Goal: Information Seeking & Learning: Learn about a topic

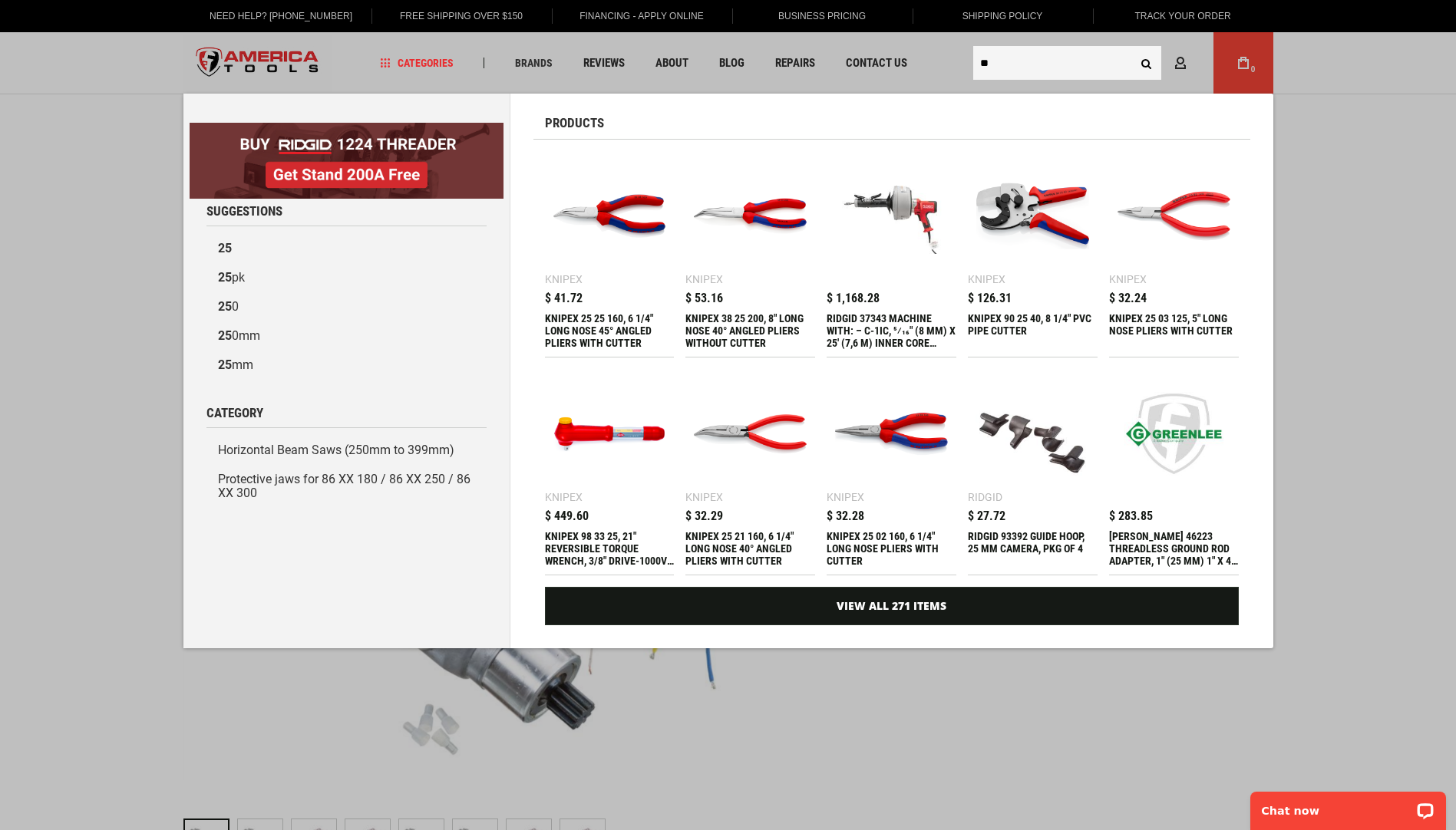
type input "**"
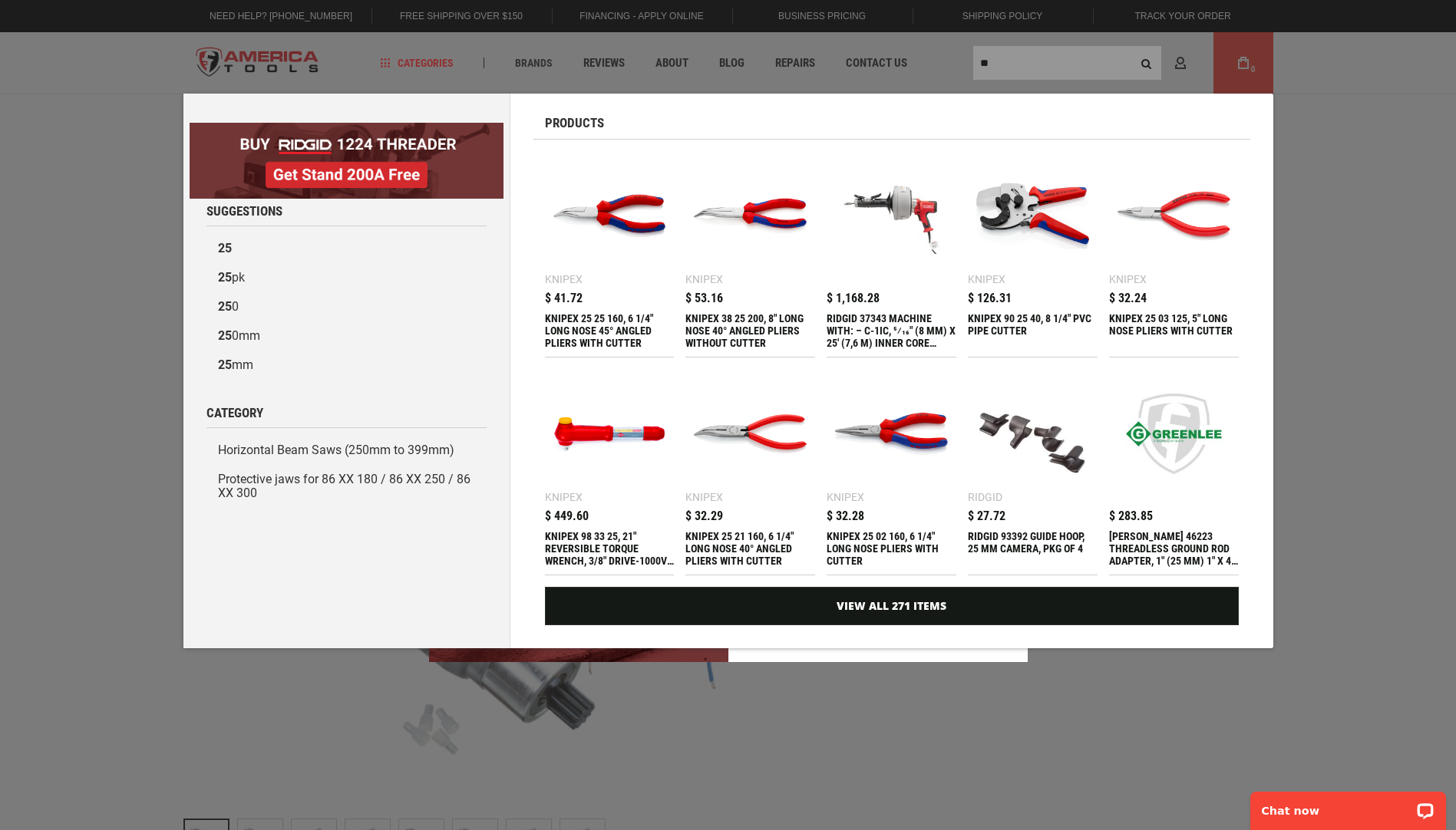
click at [992, 57] on div "Marketing offer form" at bounding box center [728, 415] width 1456 height 830
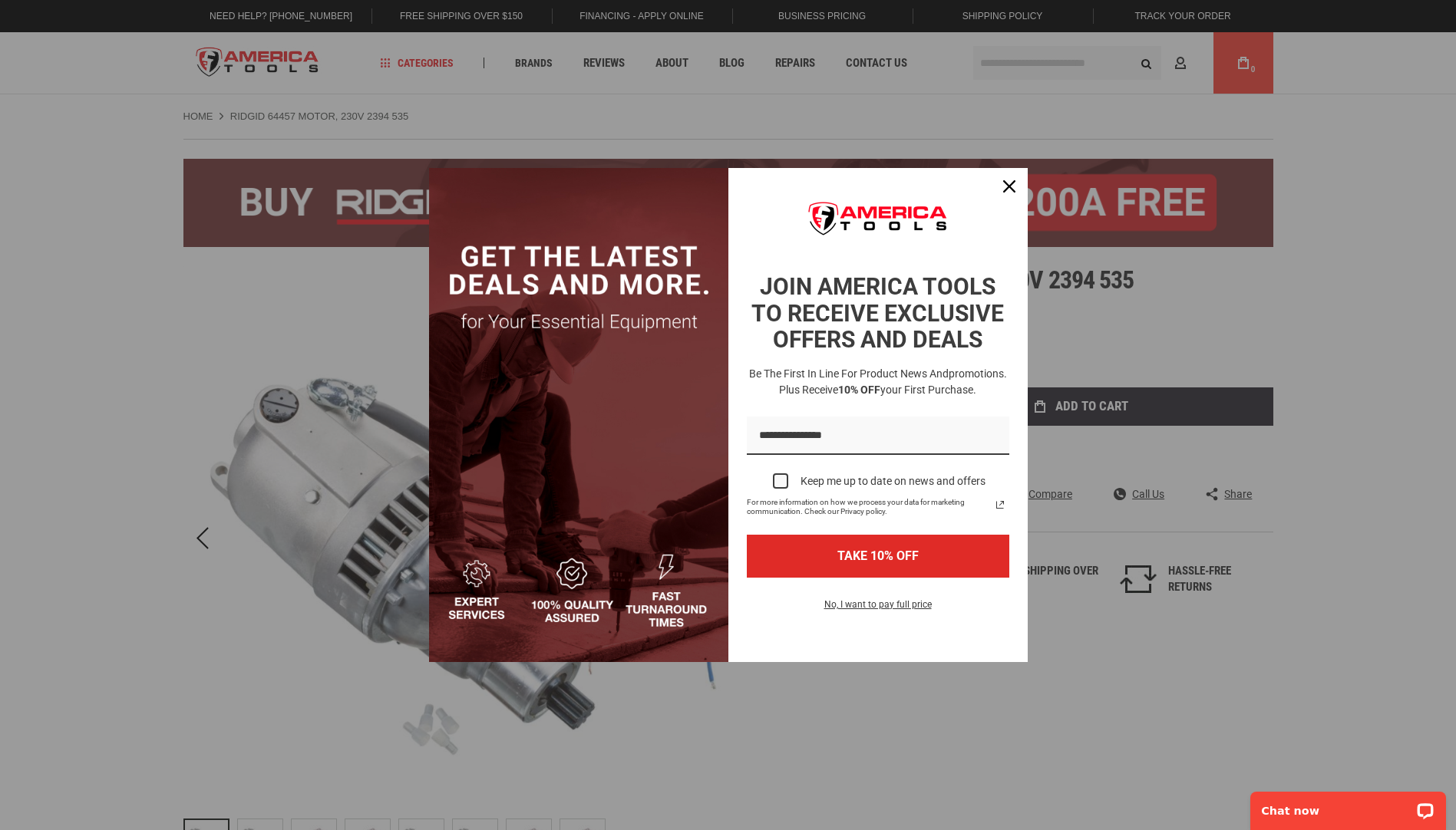
click at [986, 62] on div "Marketing offer form" at bounding box center [728, 415] width 1456 height 830
click at [997, 59] on div "Marketing offer form" at bounding box center [728, 415] width 1456 height 830
click at [1011, 180] on icon "close icon" at bounding box center [1009, 186] width 12 height 12
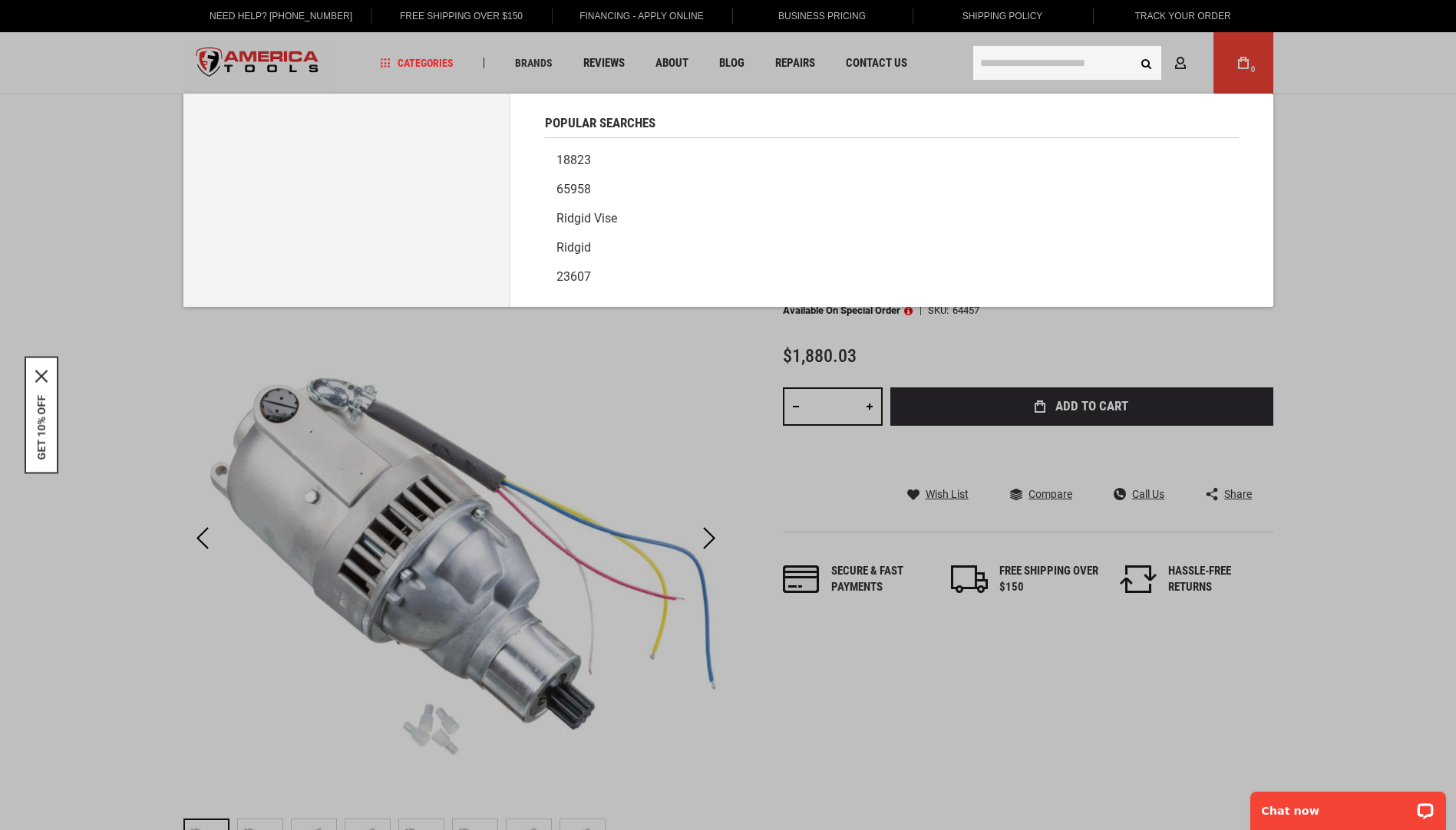
click at [996, 64] on input "text" at bounding box center [1067, 63] width 188 height 34
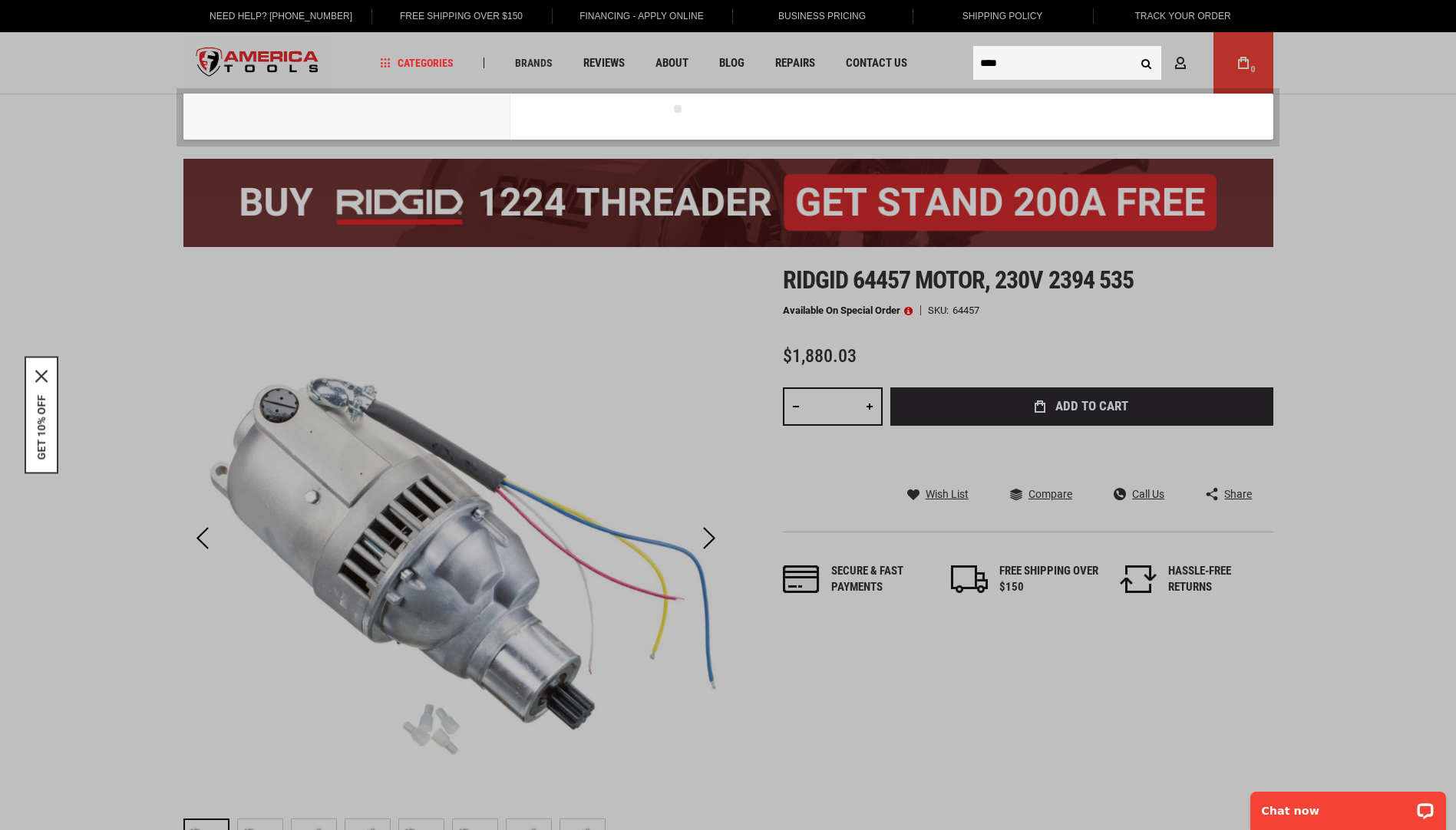
type input "****"
click at [1132, 49] on button "Search" at bounding box center [1147, 63] width 29 height 29
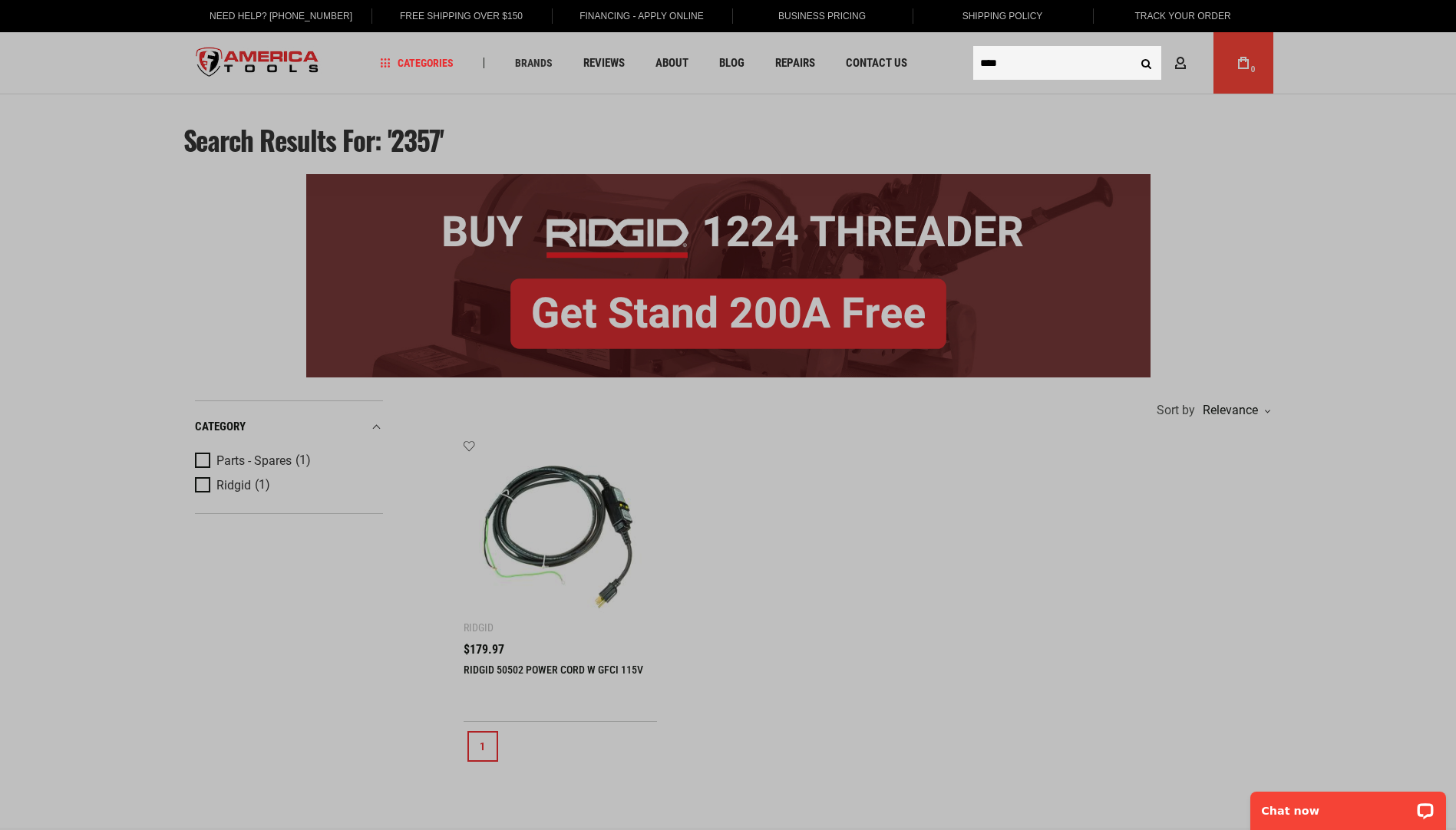
click at [1017, 60] on input "****" at bounding box center [1067, 63] width 188 height 34
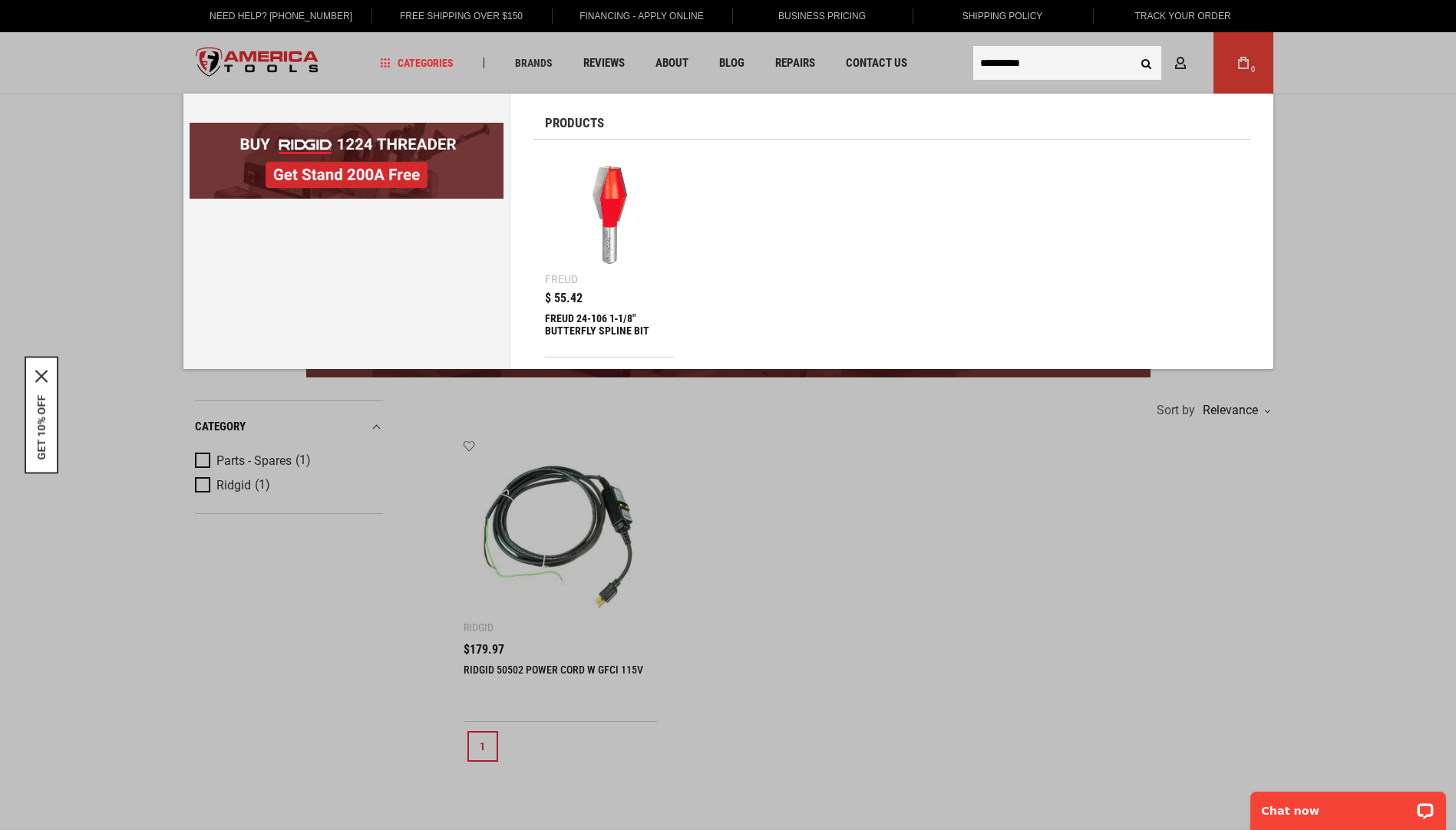
type input "**********"
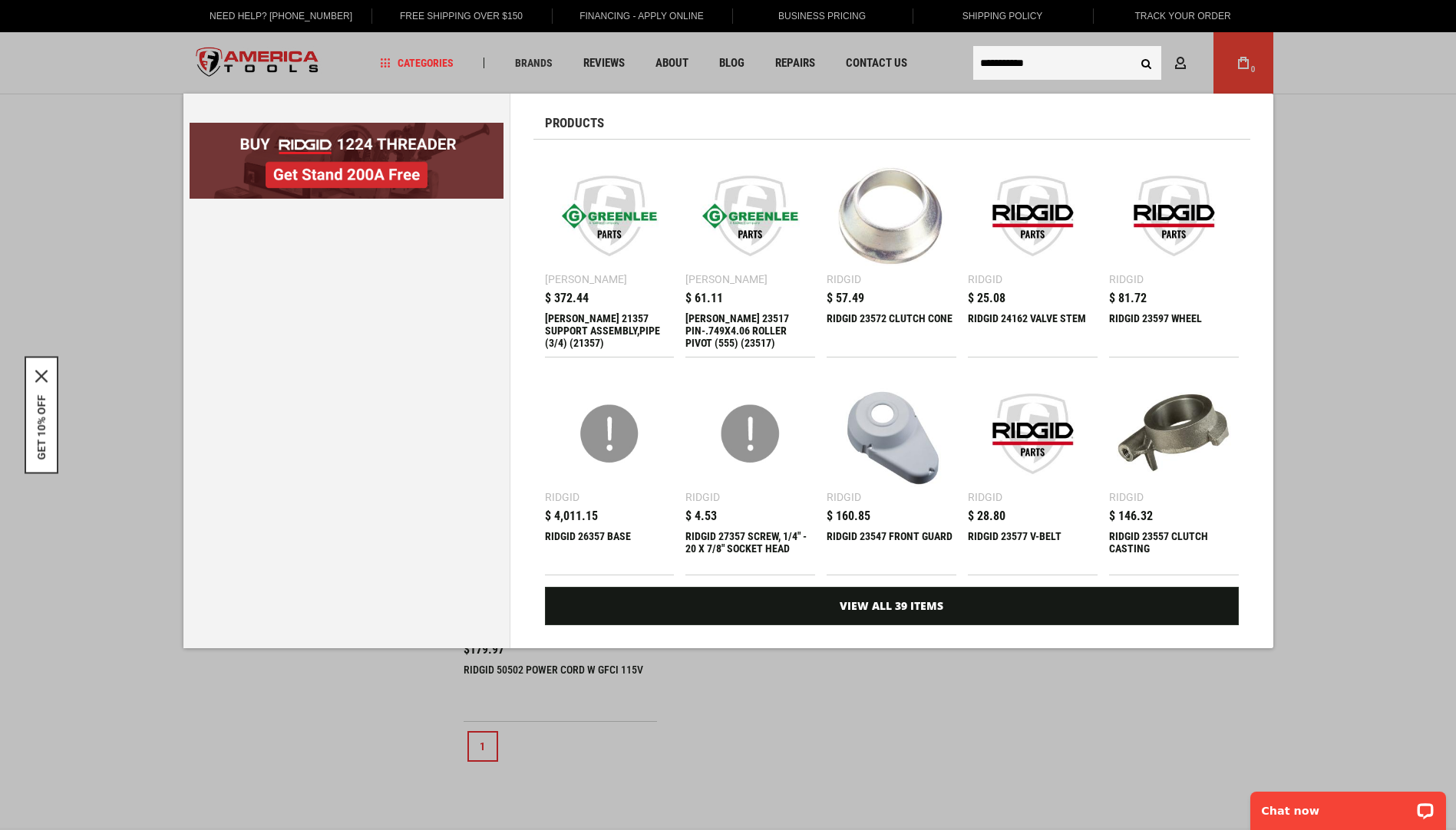
click at [1073, 59] on input "**********" at bounding box center [1067, 63] width 188 height 34
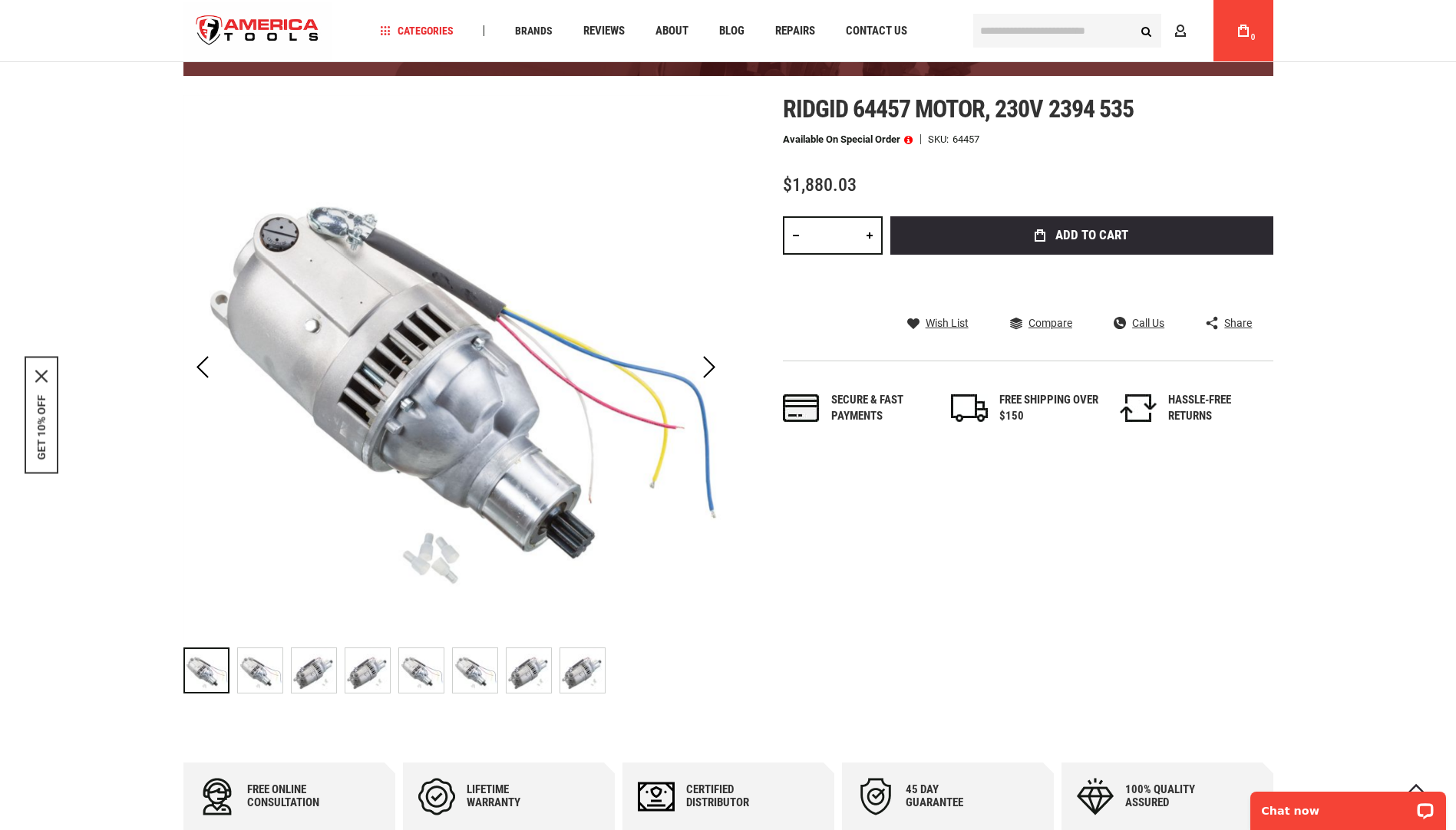
scroll to position [143, 0]
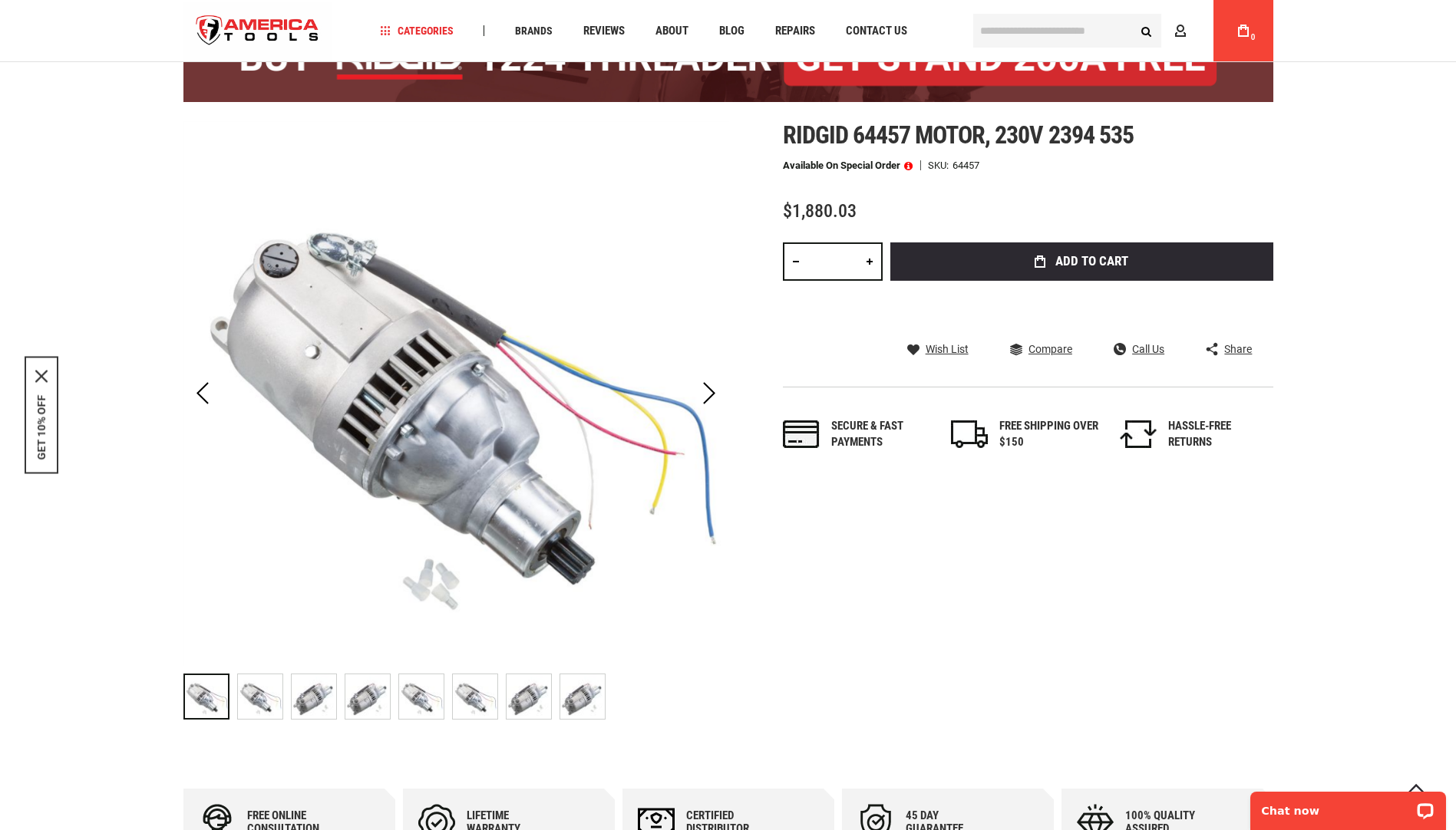
click at [260, 701] on img "RIDGID 64457 MOTOR, 230V 2394 535" at bounding box center [260, 697] width 44 height 44
click at [310, 699] on img "RIDGID 64457 MOTOR, 230V 2394 535" at bounding box center [314, 697] width 44 height 44
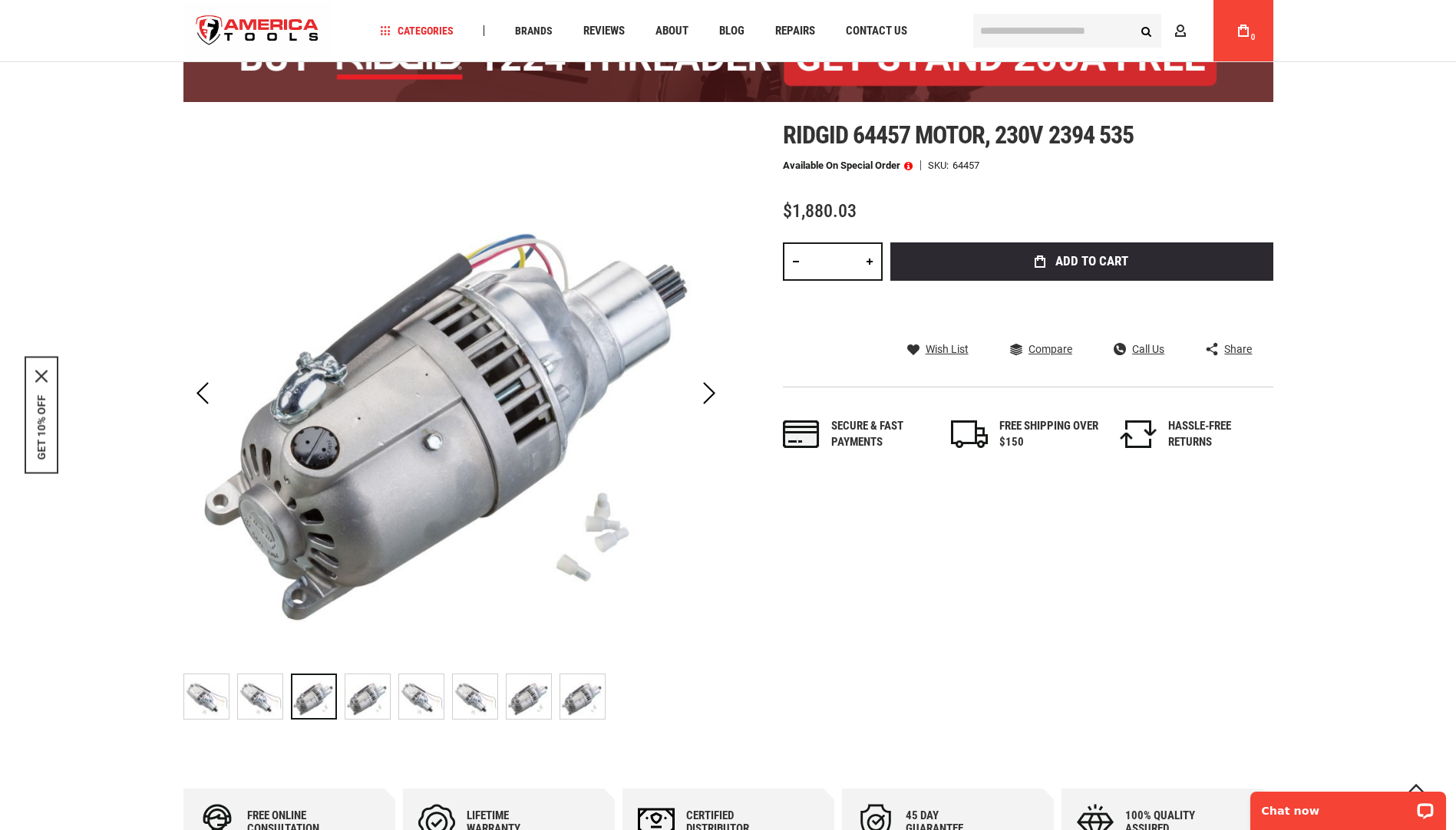
click at [360, 700] on img "RIDGID 64457 MOTOR, 230V 2394 535" at bounding box center [367, 697] width 44 height 44
click at [415, 701] on img "RIDGID 64457 MOTOR, 230V 2394 535" at bounding box center [421, 697] width 44 height 44
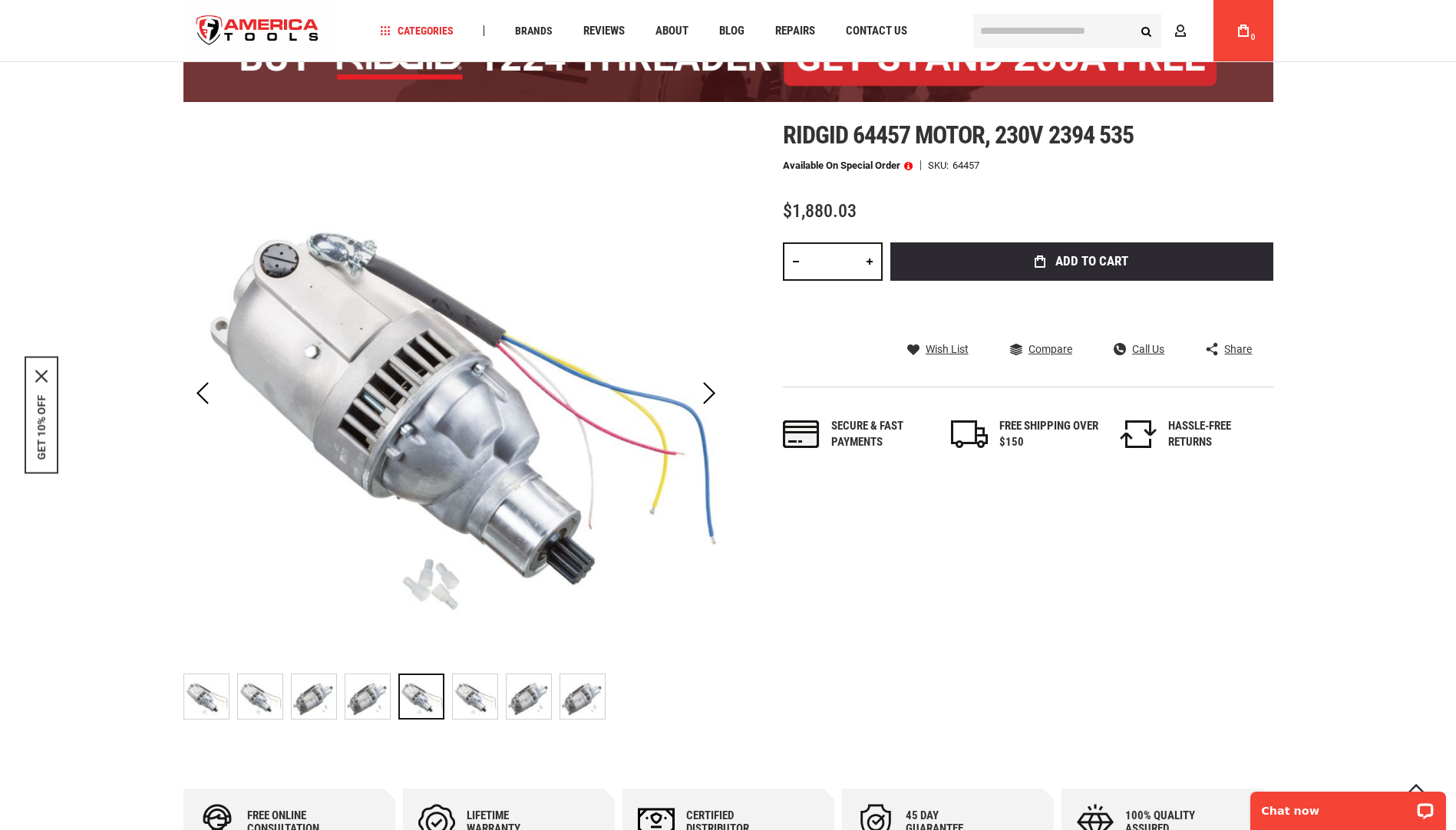
click at [458, 702] on img "RIDGID 64457 MOTOR, 230V 2394 535" at bounding box center [475, 697] width 44 height 44
click at [520, 698] on img "RIDGID 64457 MOTOR, 230V 2394 535" at bounding box center [529, 697] width 44 height 44
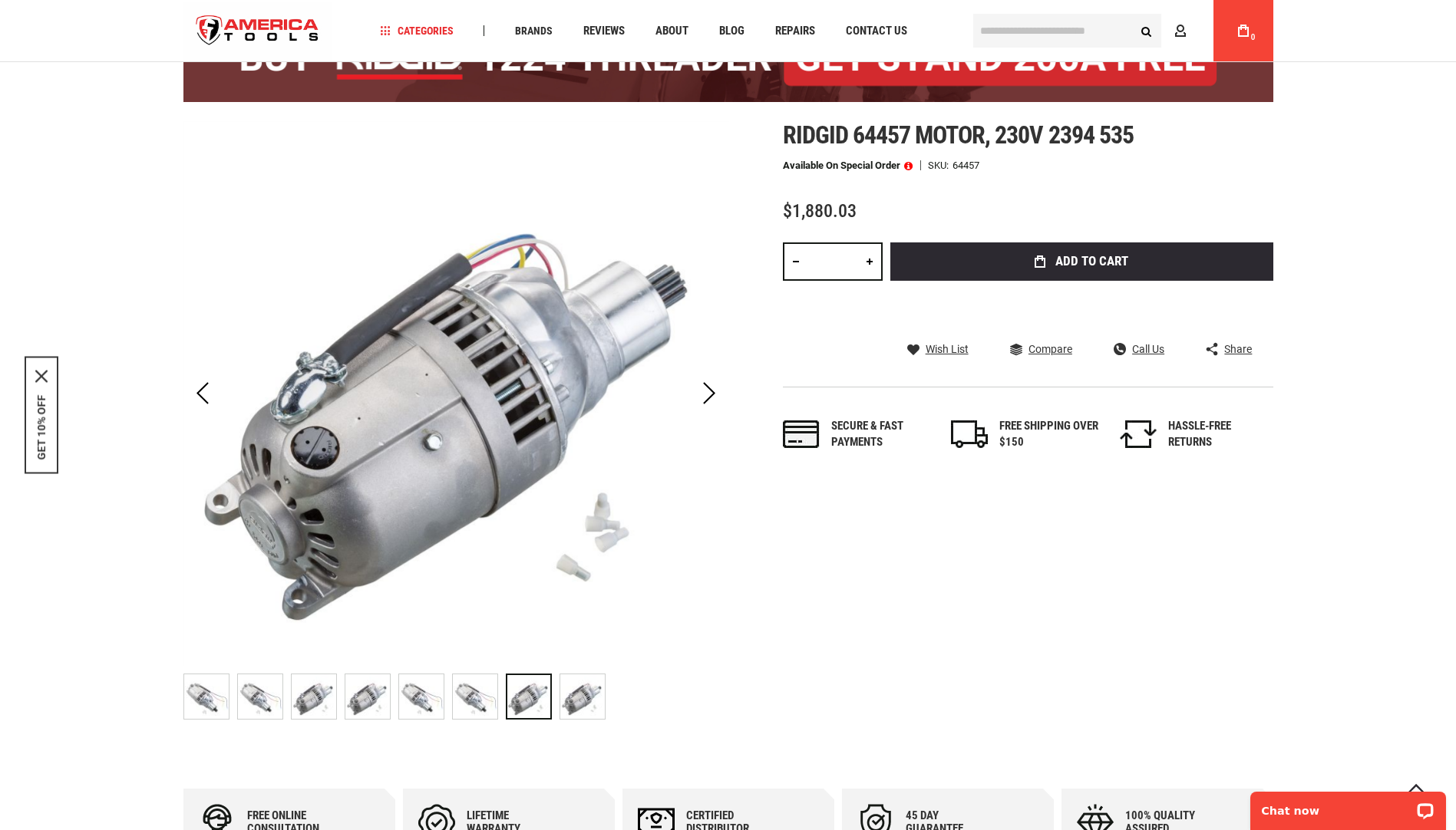
click at [576, 698] on img "RIDGID 64457 MOTOR, 230V 2394 535" at bounding box center [582, 697] width 44 height 44
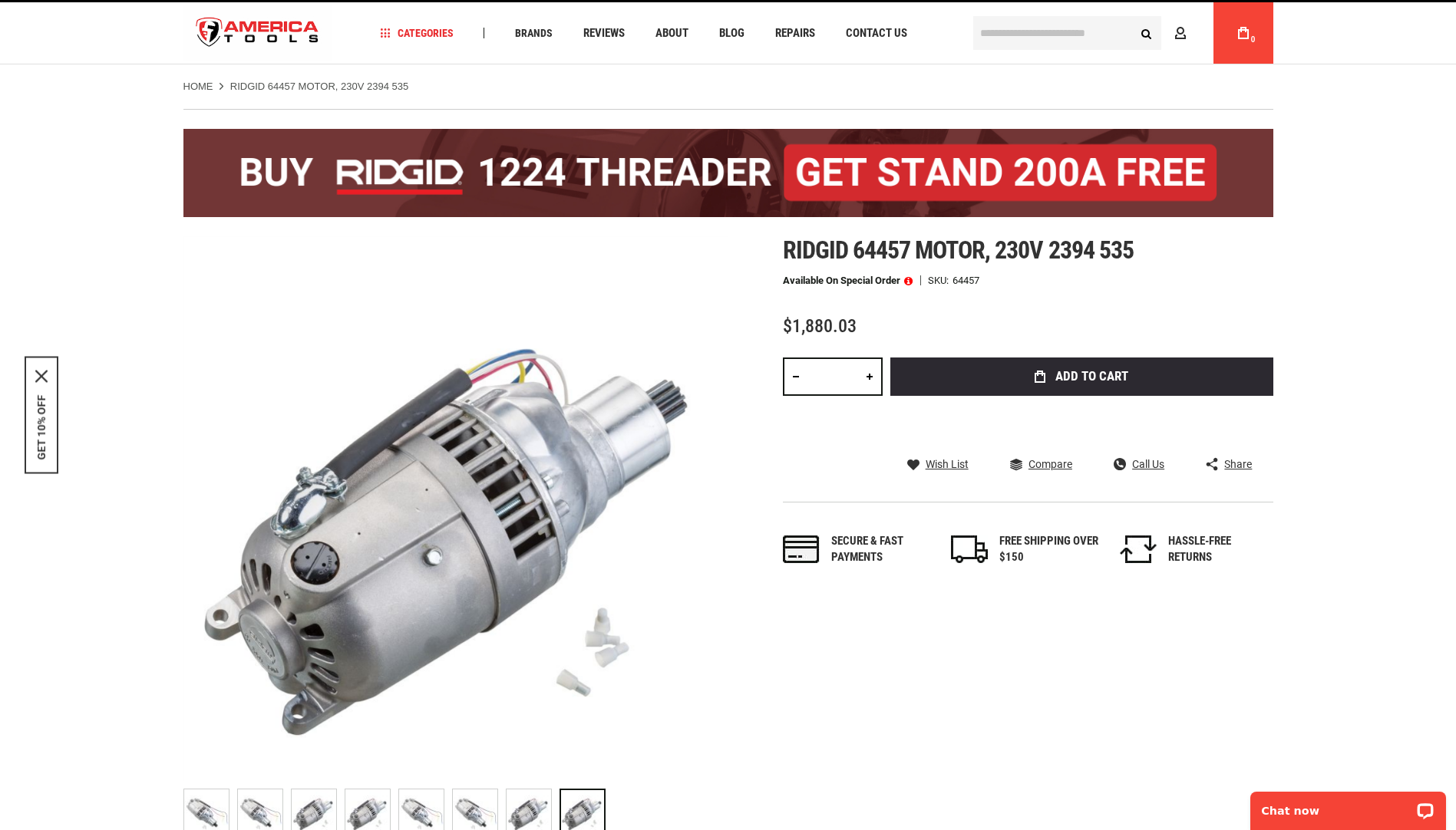
scroll to position [0, 0]
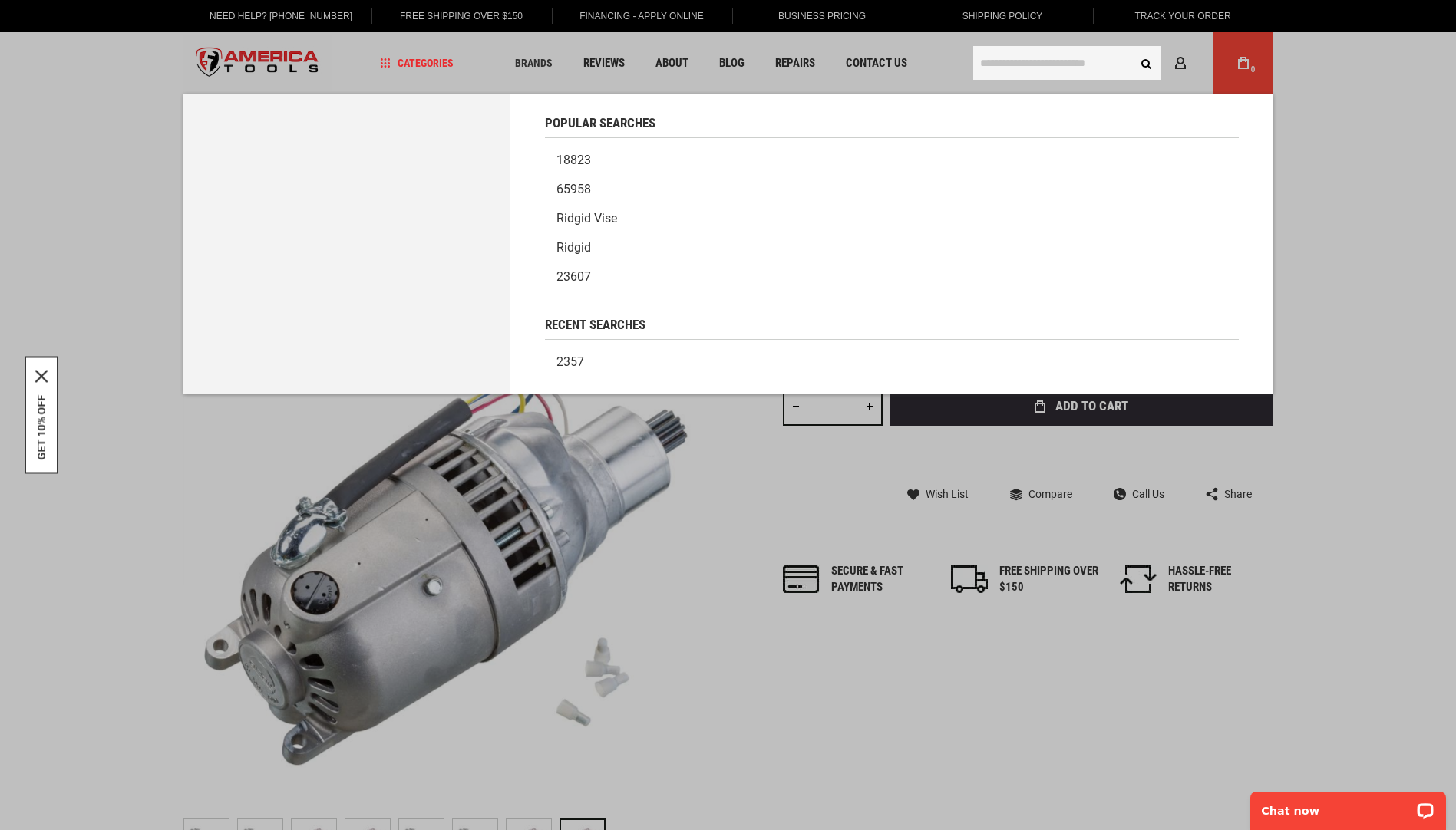
click at [989, 64] on input "text" at bounding box center [1067, 63] width 188 height 34
click at [565, 359] on link "2357" at bounding box center [892, 362] width 693 height 29
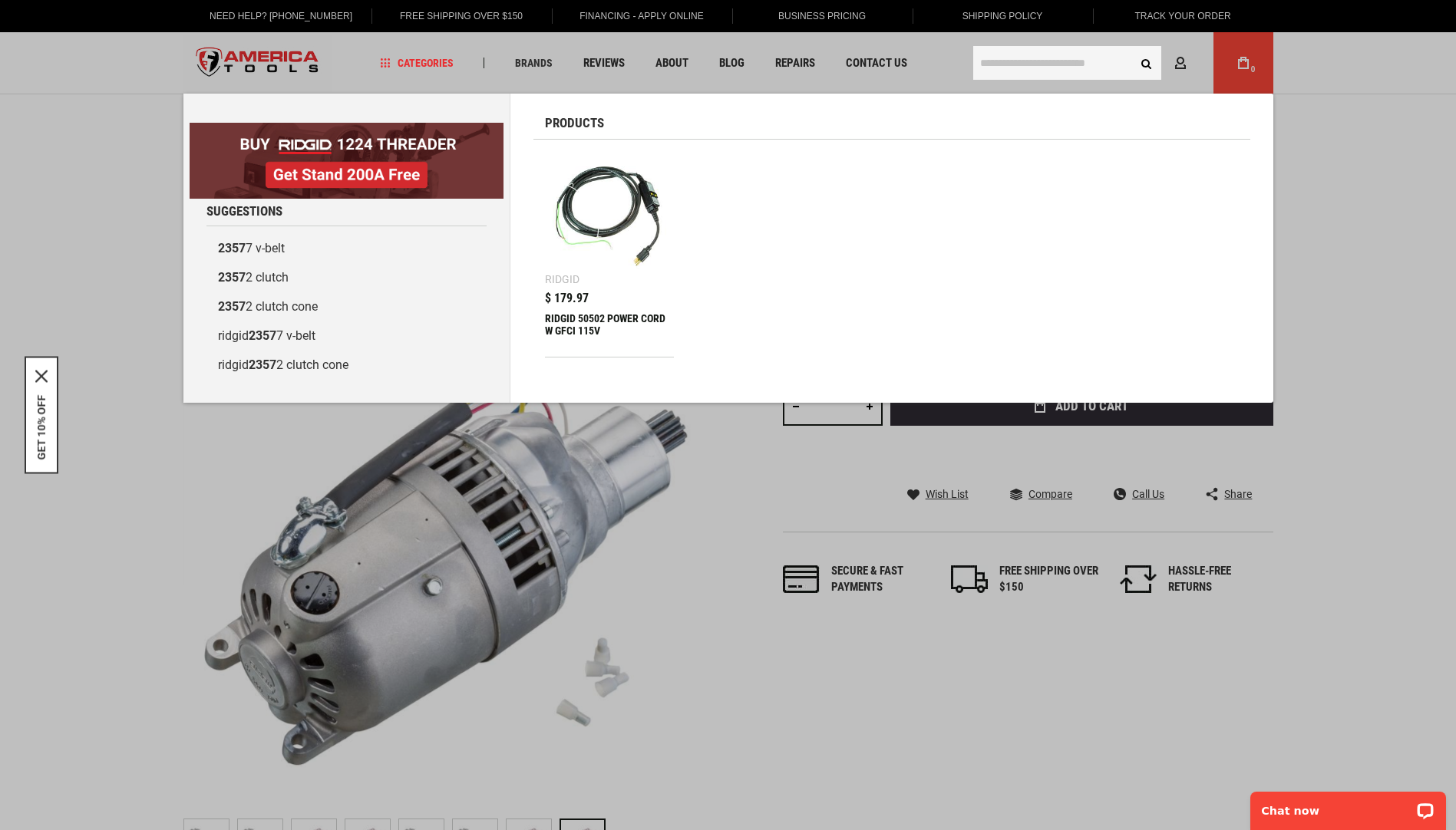
click at [987, 60] on input "text" at bounding box center [1067, 63] width 188 height 34
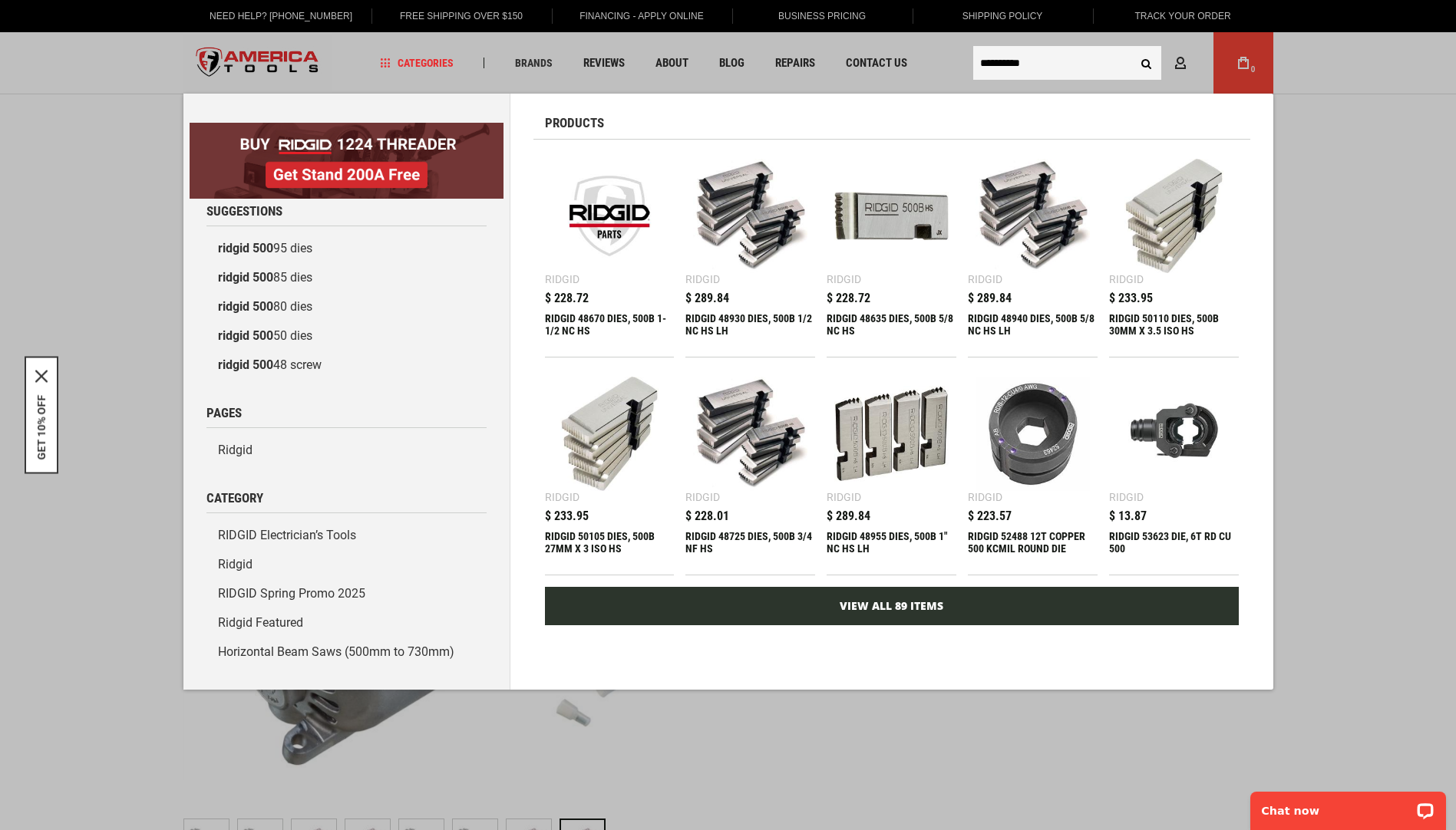
type input "**********"
click at [895, 605] on link "View All 89 Items" at bounding box center [892, 606] width 693 height 38
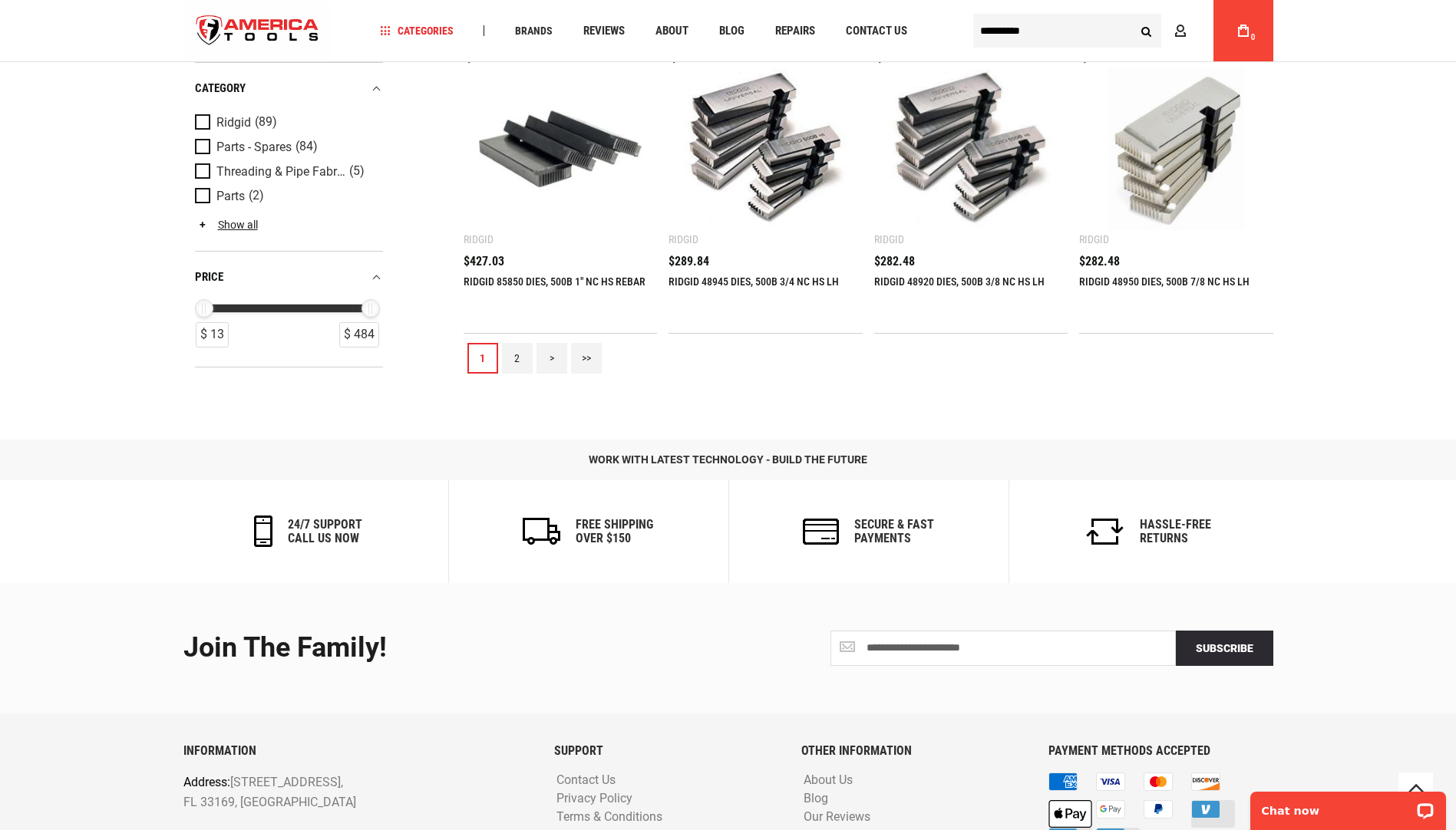
scroll to position [1963, 0]
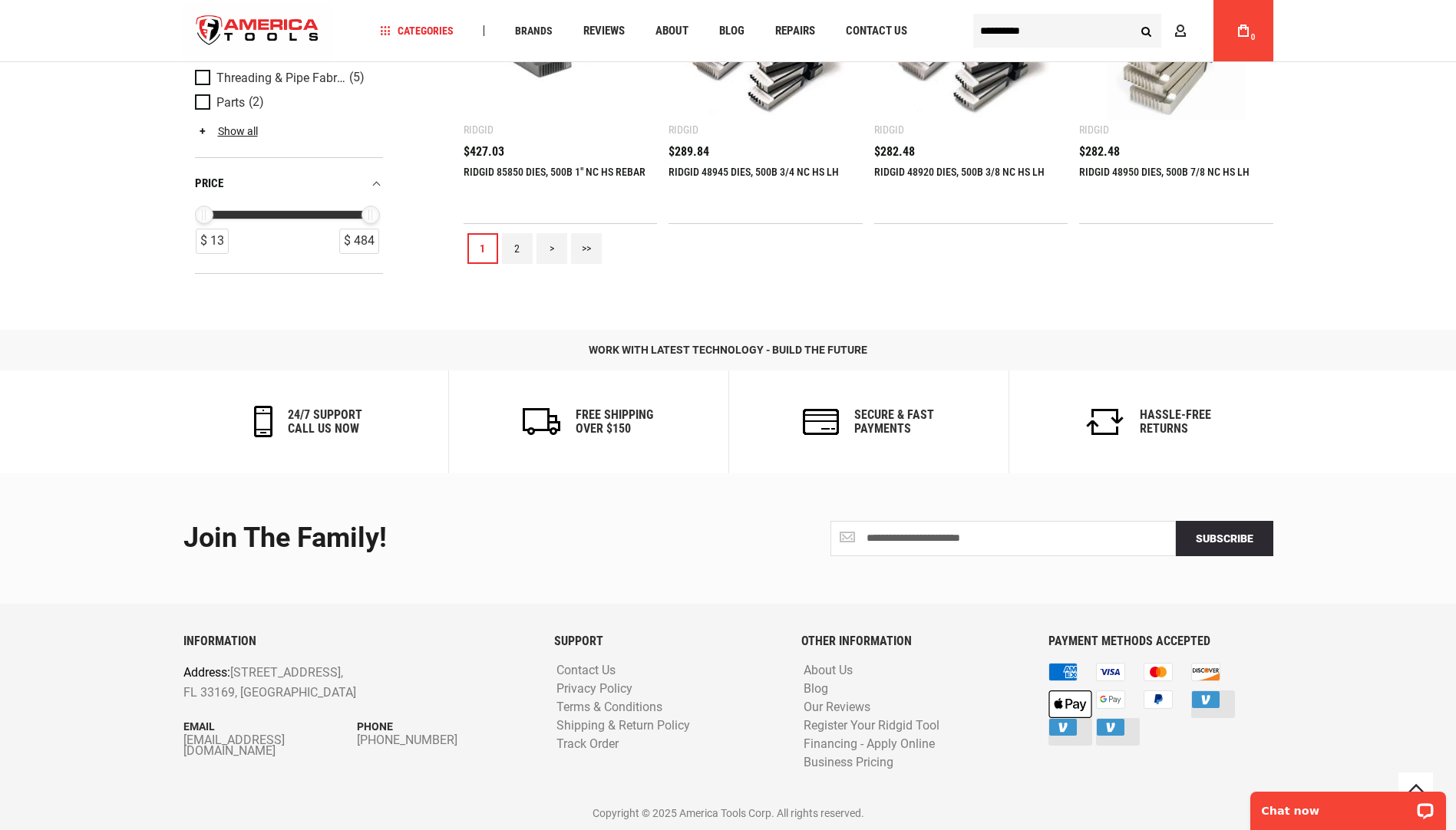
click at [585, 250] on link ">>" at bounding box center [587, 248] width 31 height 31
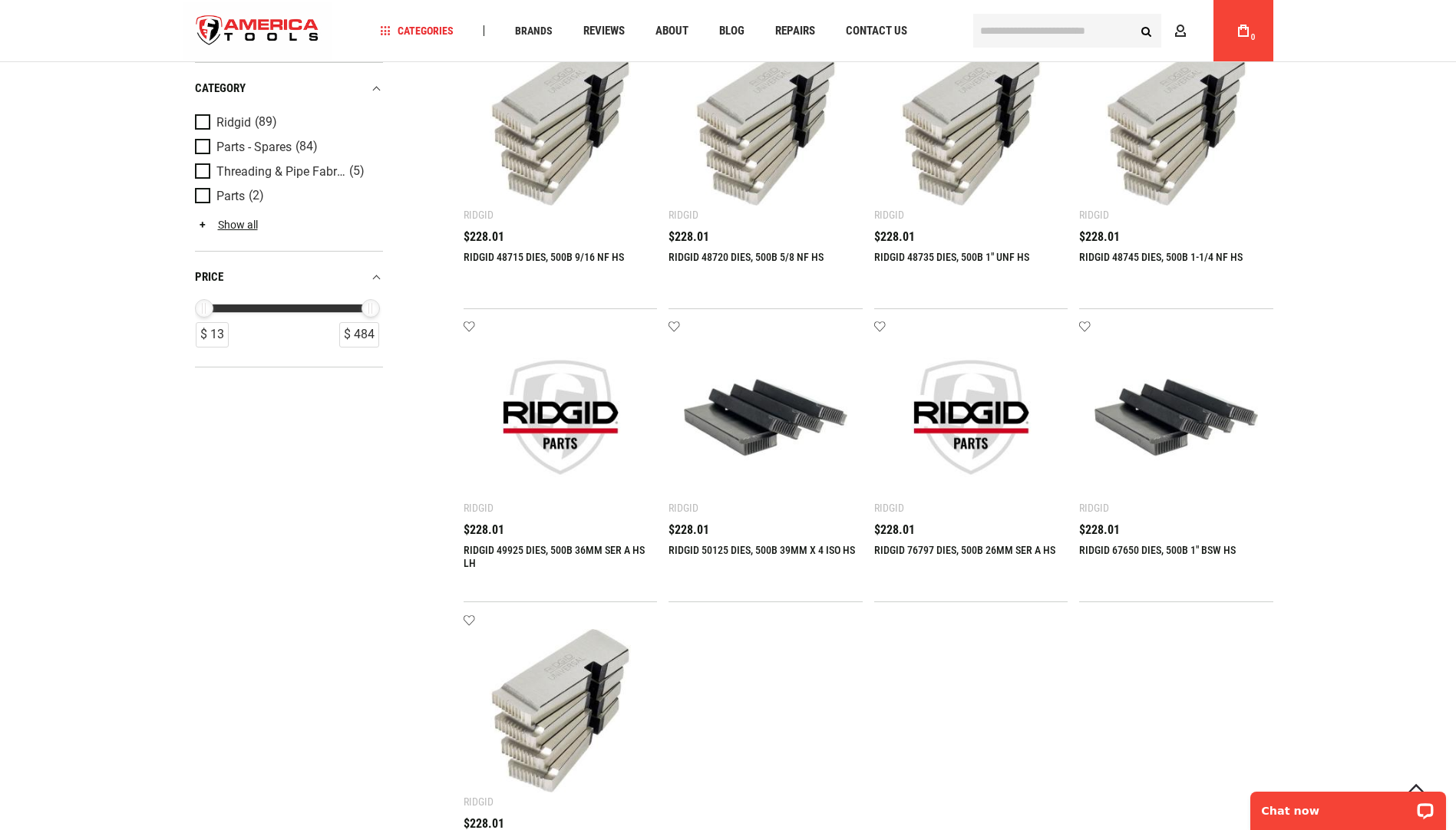
scroll to position [1534, 0]
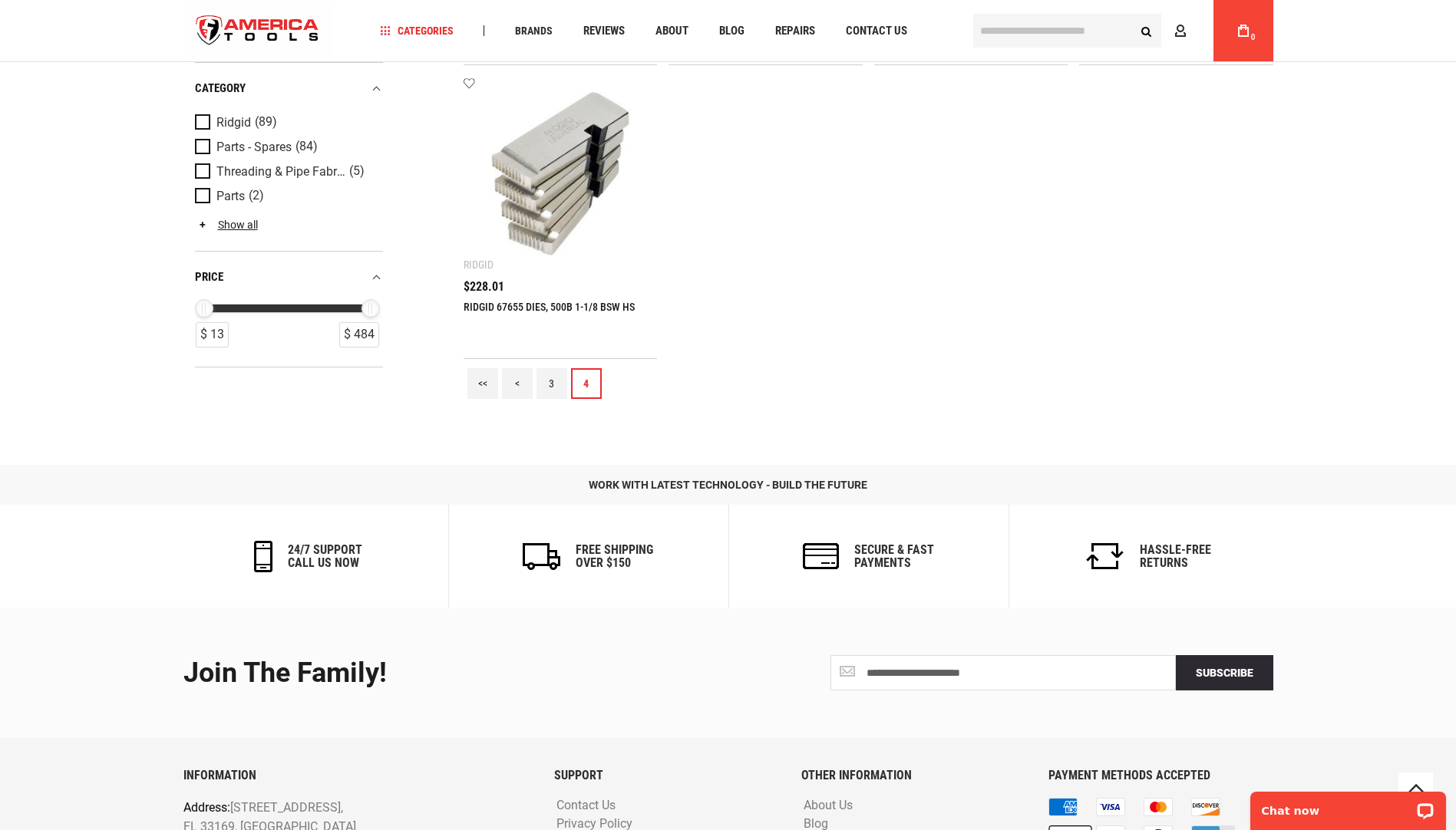
click at [581, 382] on link "4" at bounding box center [587, 383] width 31 height 31
click at [557, 382] on link "3" at bounding box center [552, 383] width 31 height 31
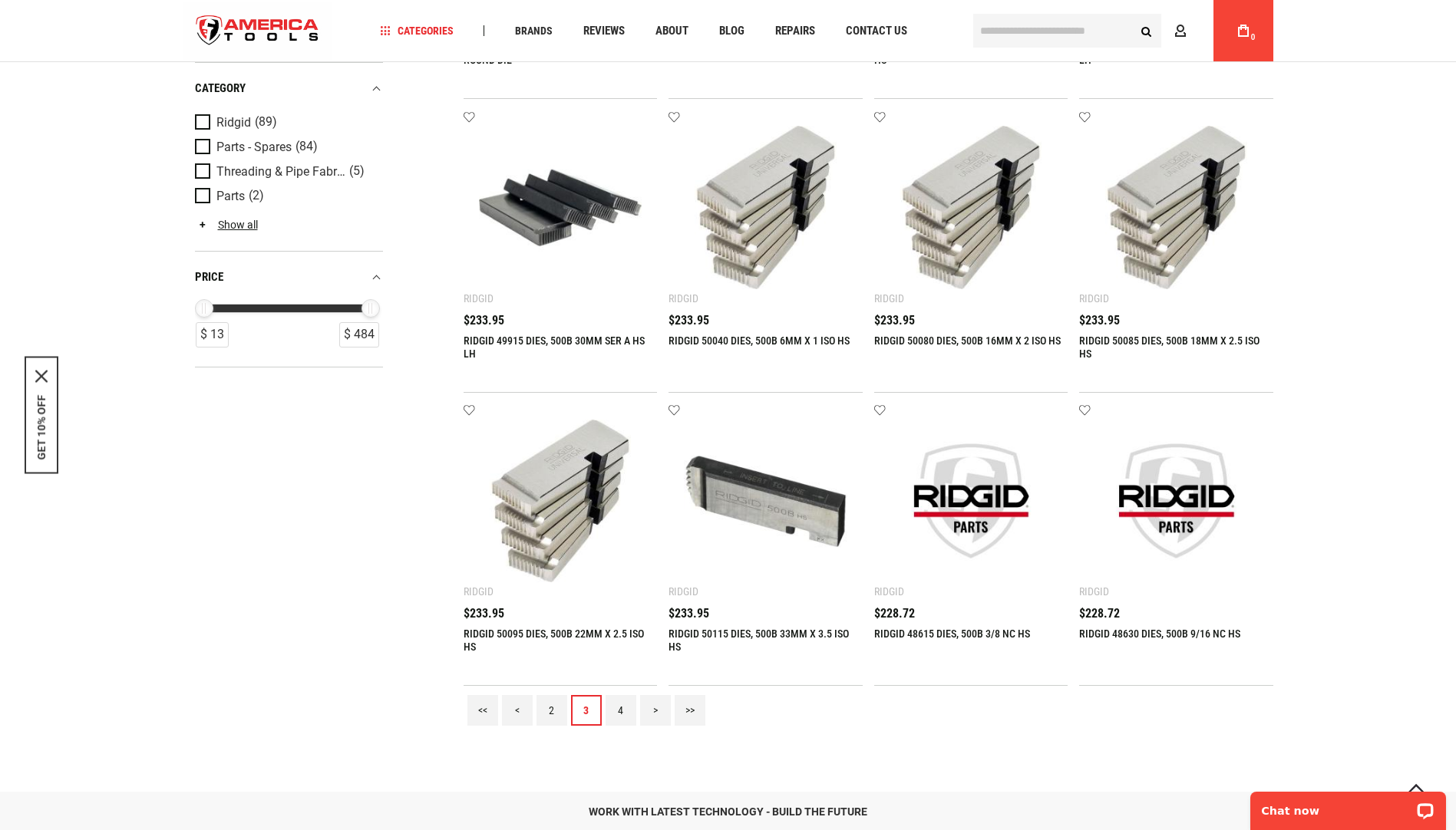
scroll to position [1765, 0]
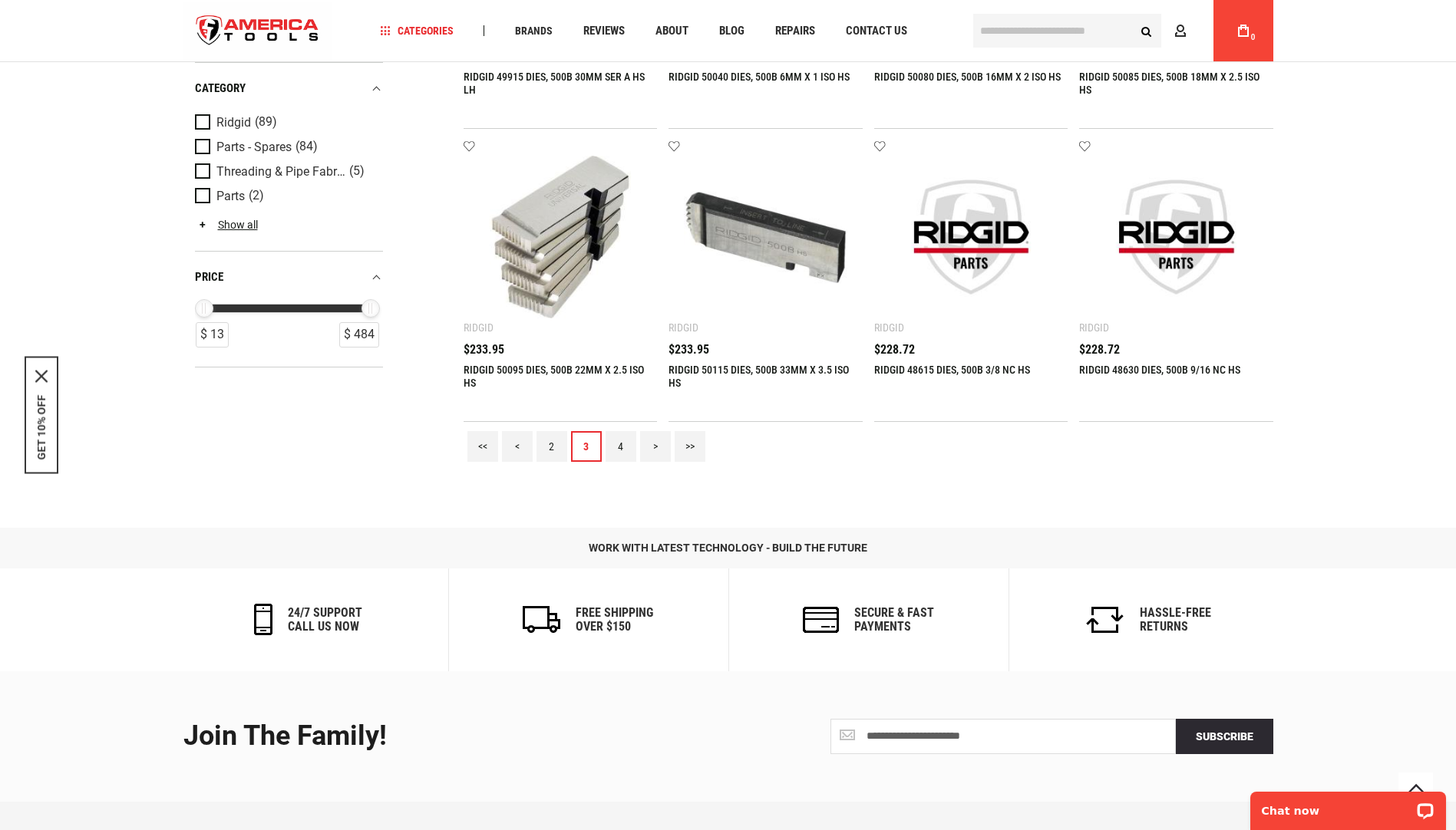
click at [519, 444] on link "<" at bounding box center [517, 447] width 31 height 31
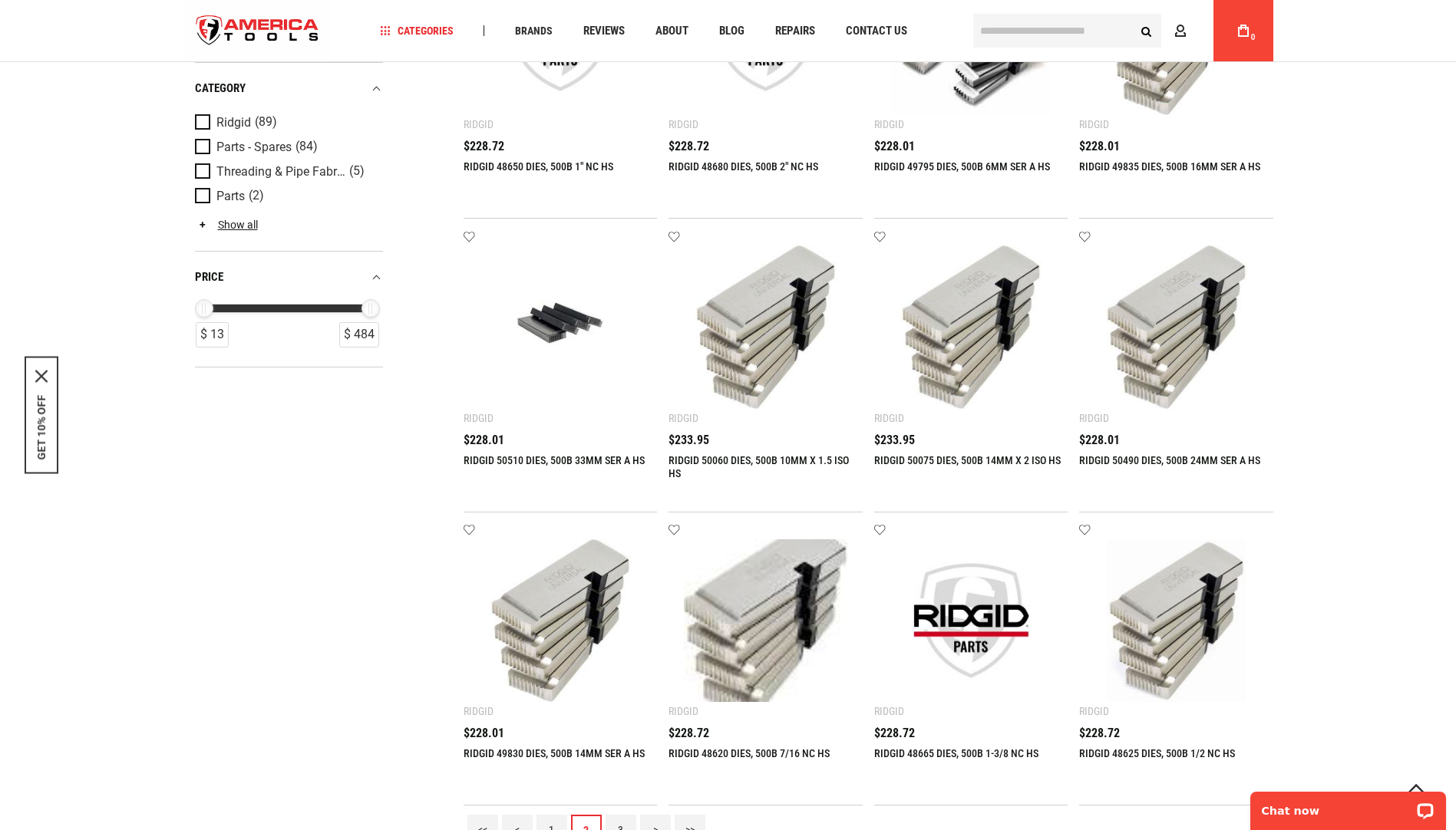
scroll to position [1842, 0]
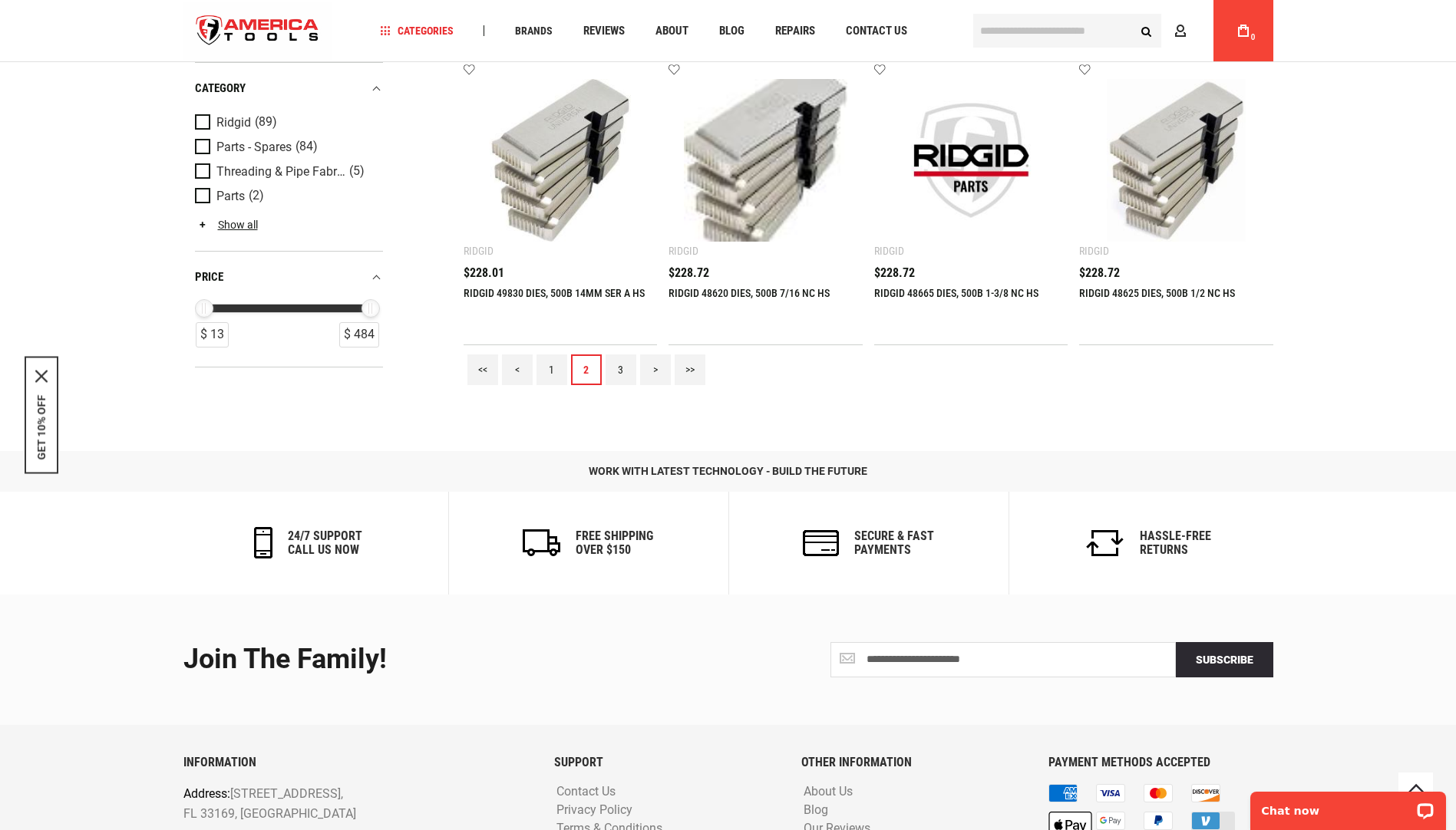
click at [519, 370] on link "<" at bounding box center [517, 370] width 31 height 31
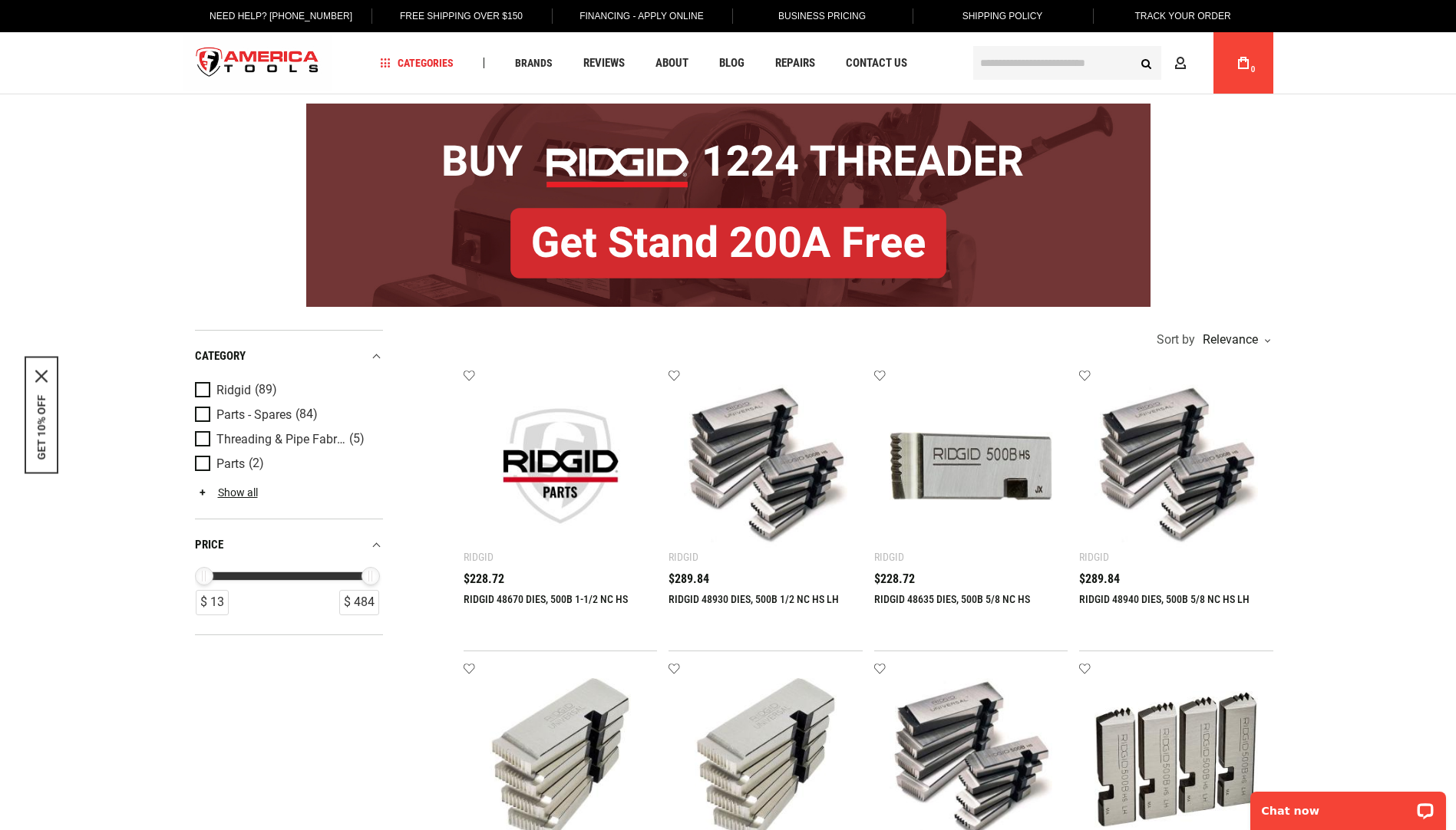
scroll to position [0, 0]
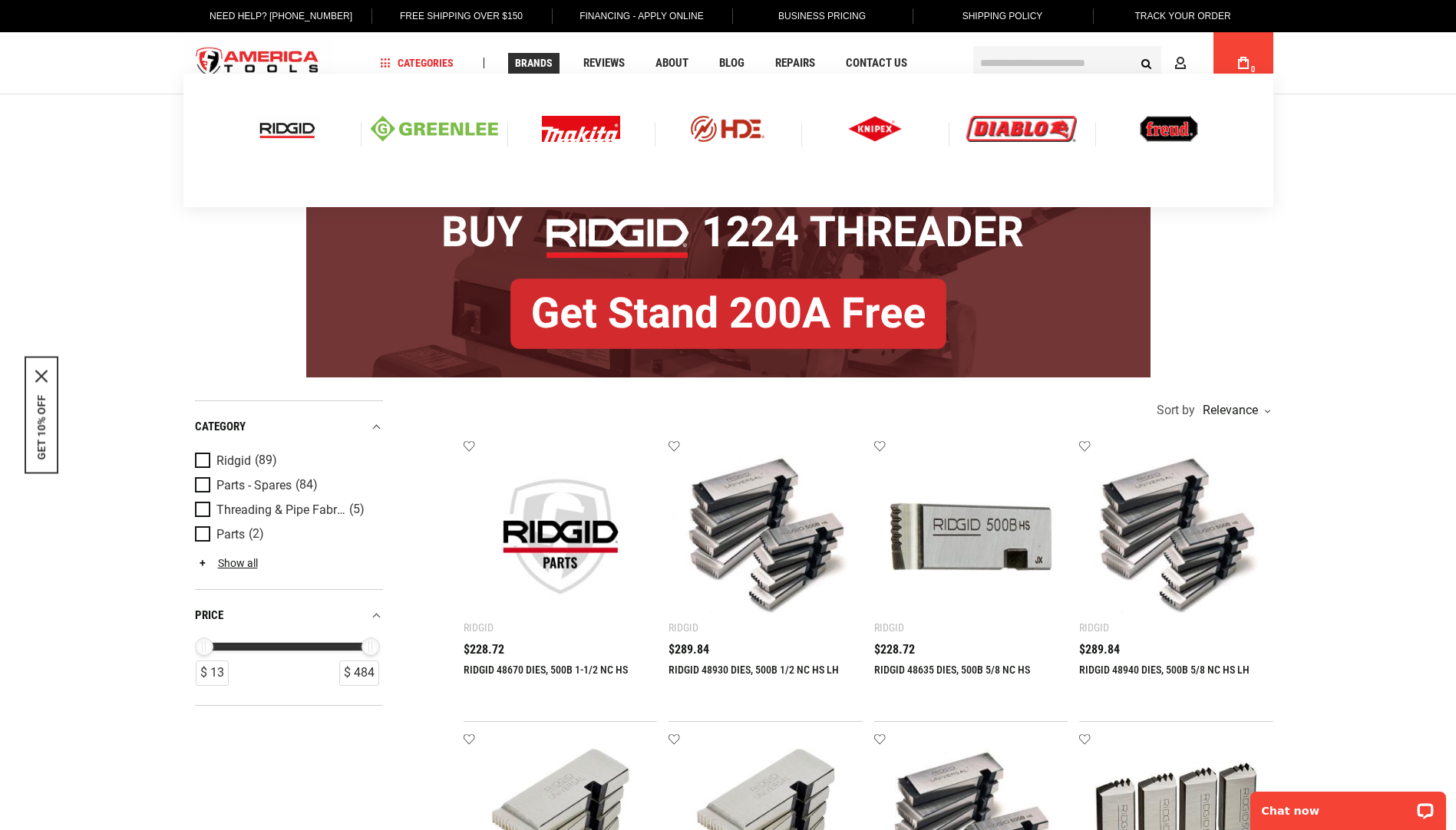
click at [533, 61] on span "Brands" at bounding box center [534, 62] width 38 height 11
click at [287, 131] on img at bounding box center [287, 129] width 64 height 26
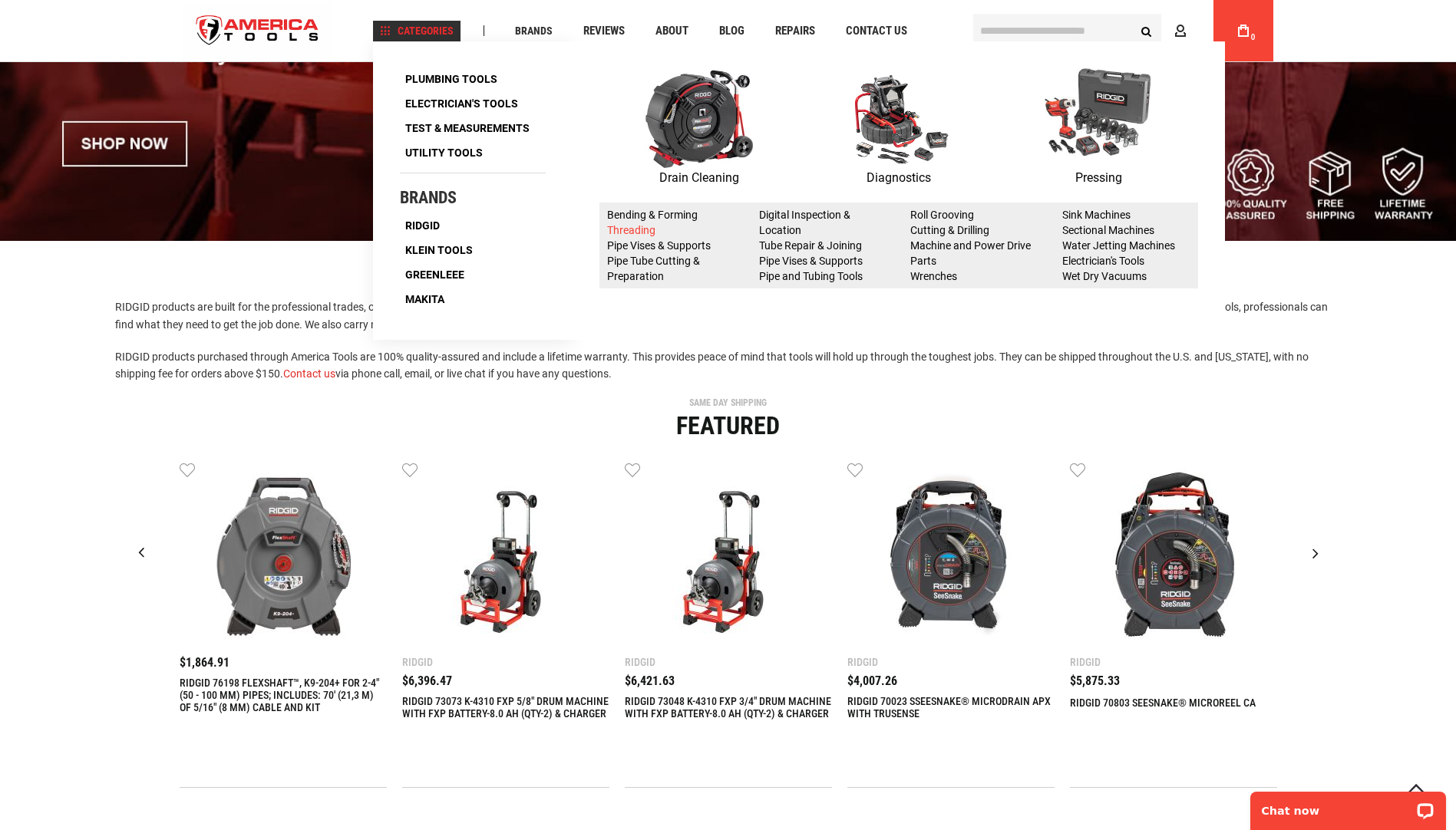
click at [622, 225] on link "Threading" at bounding box center [631, 230] width 49 height 12
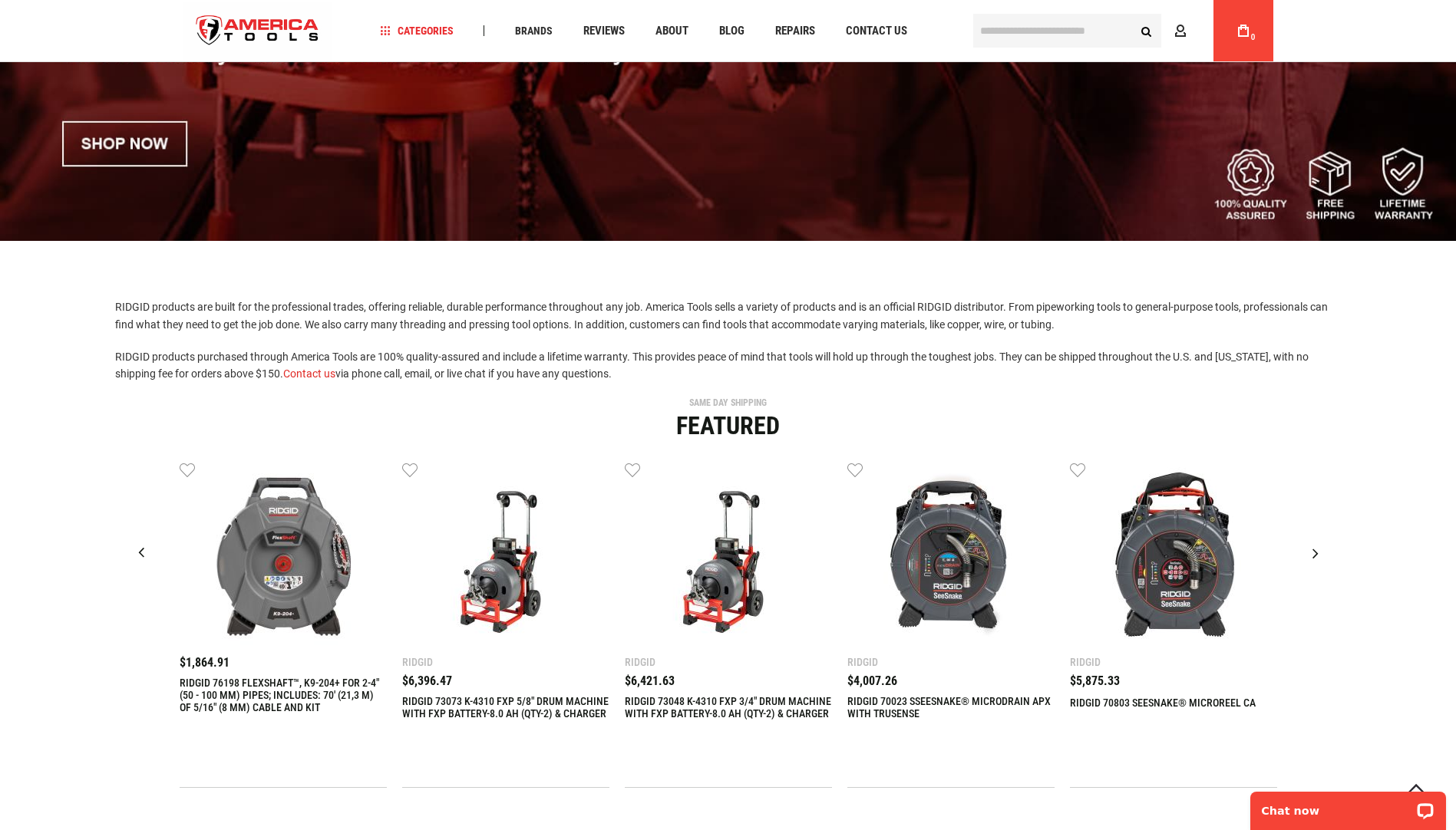
scroll to position [768, 0]
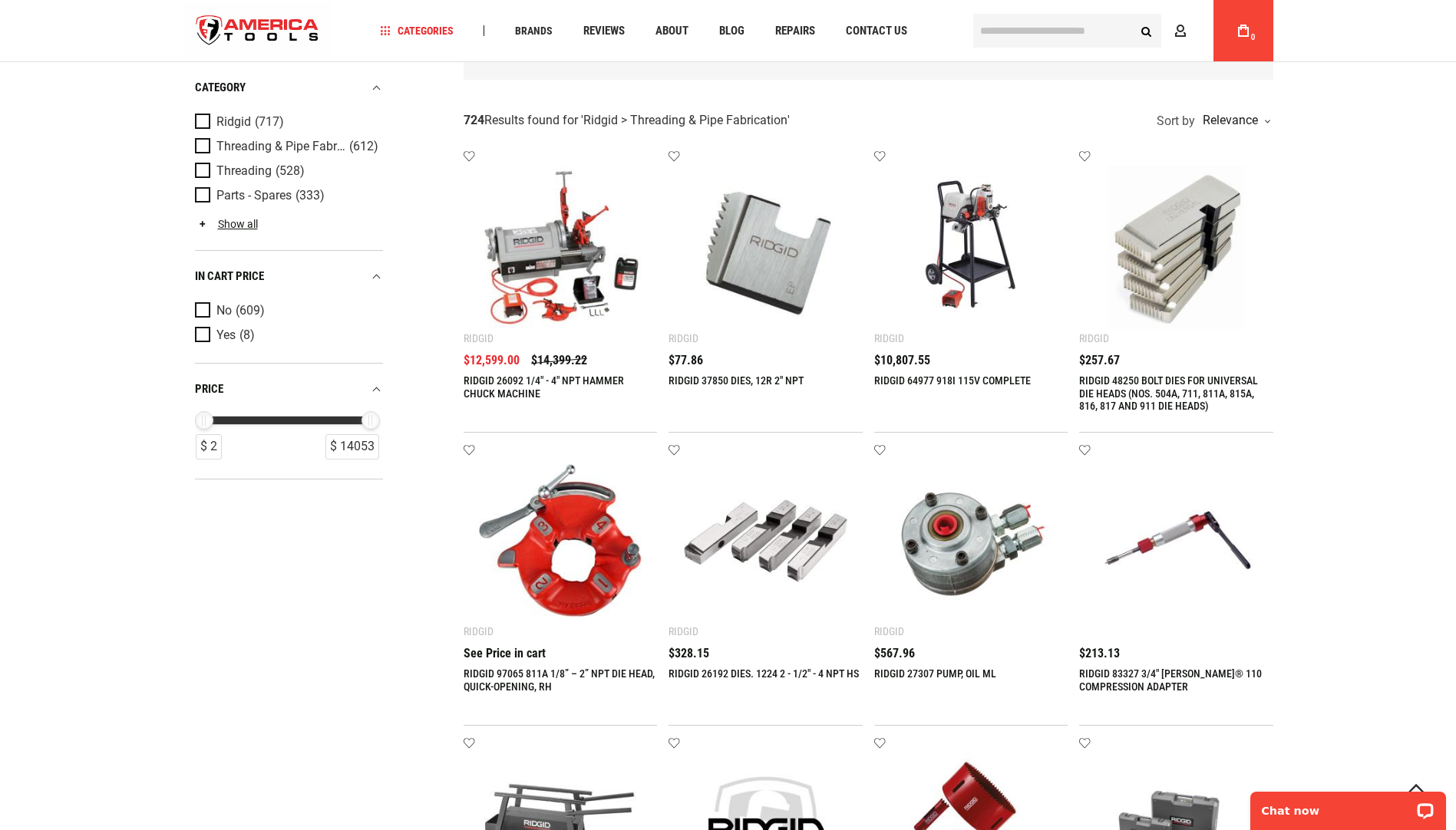
scroll to position [146, 0]
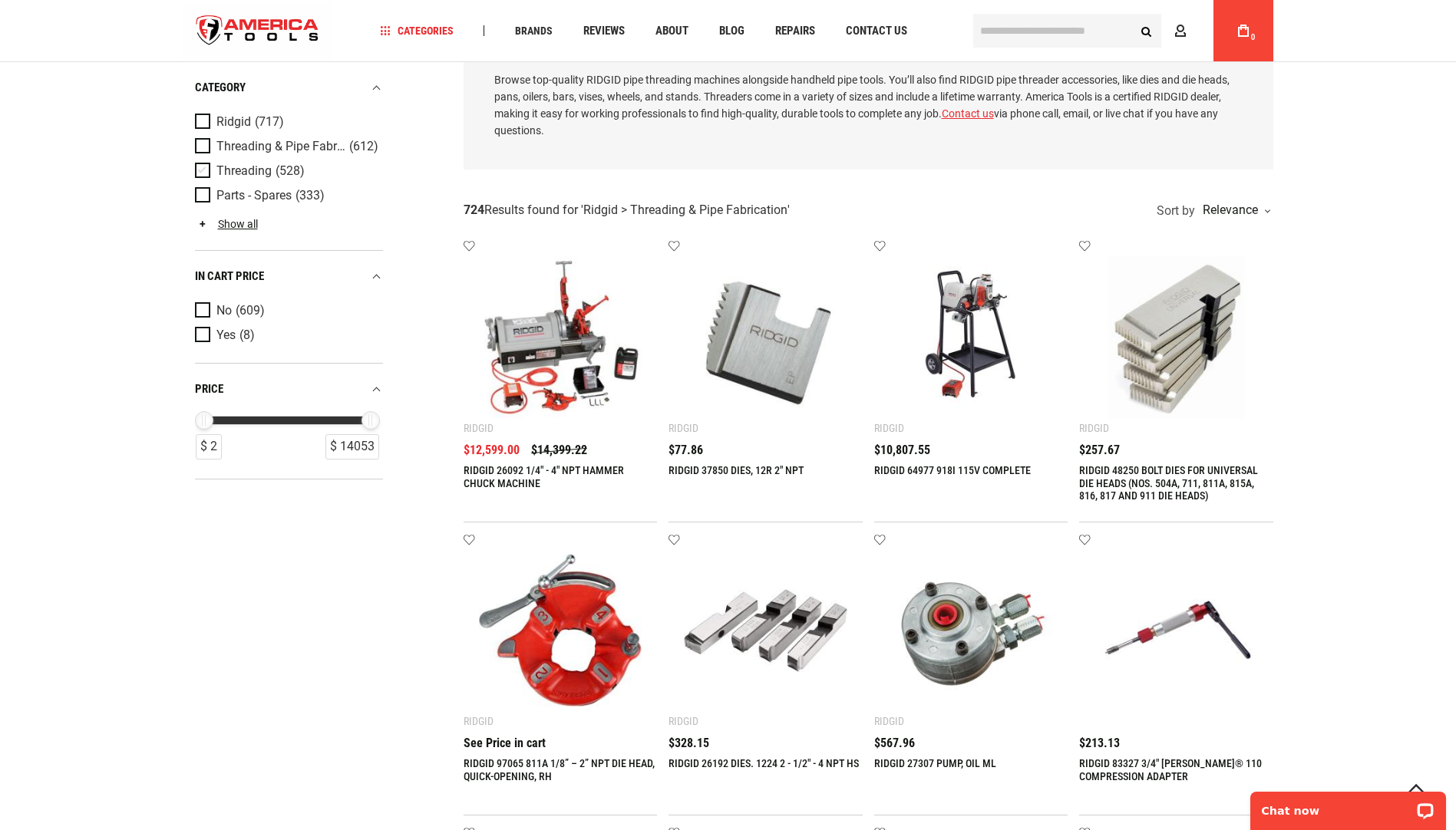
click at [248, 170] on span "Threading" at bounding box center [243, 171] width 56 height 14
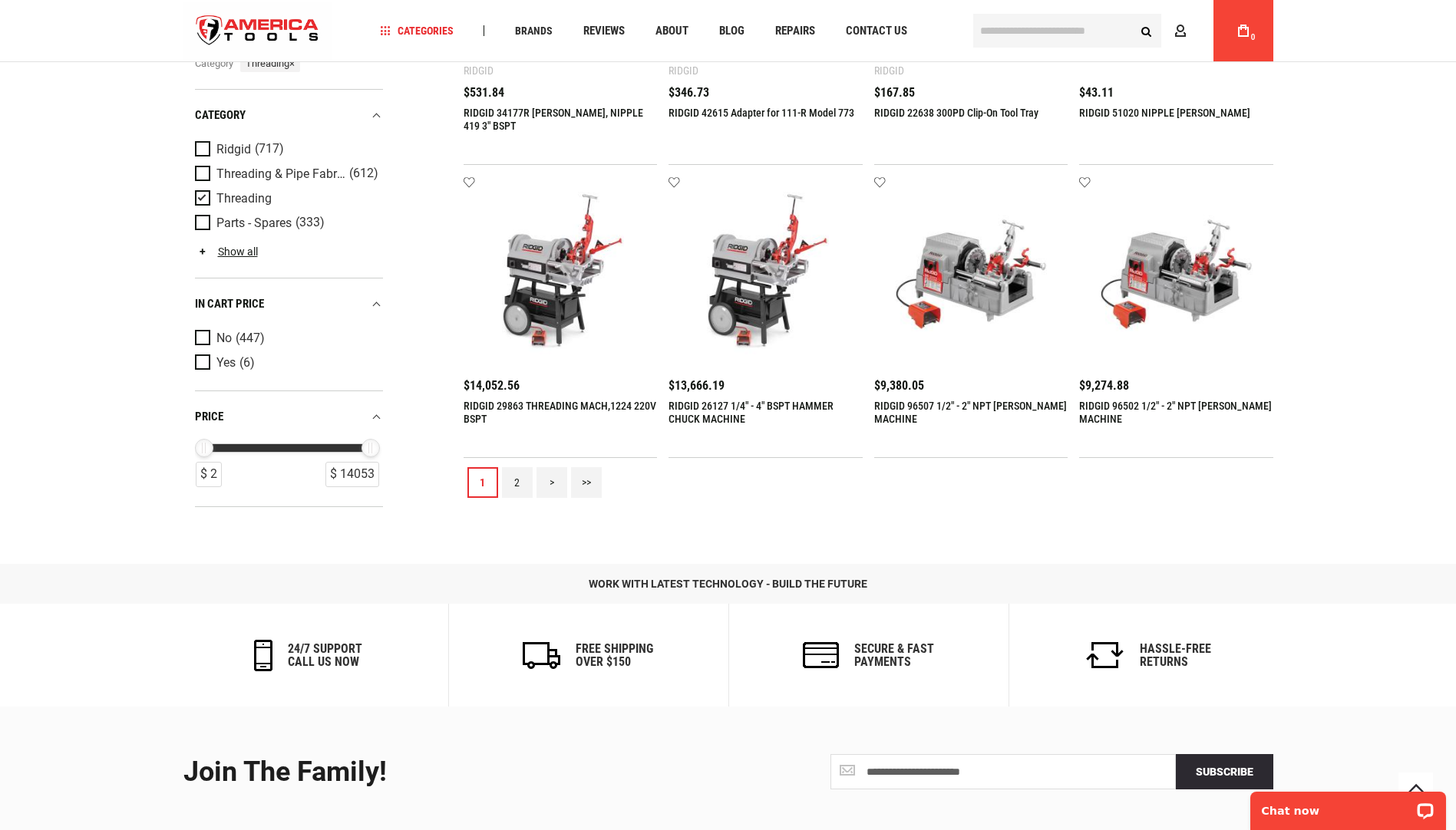
scroll to position [1688, 0]
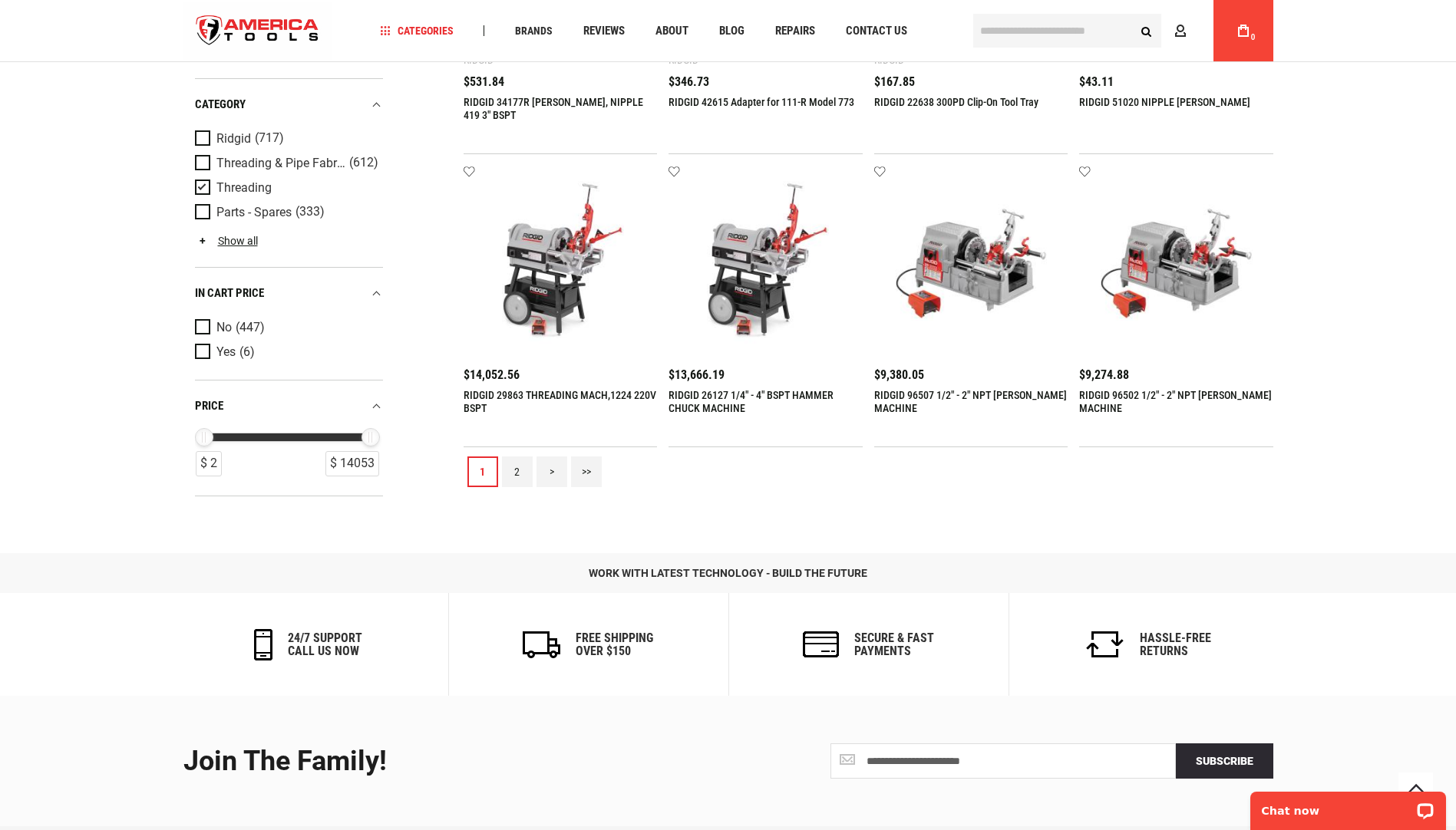
click at [587, 471] on link ">>" at bounding box center [587, 472] width 31 height 31
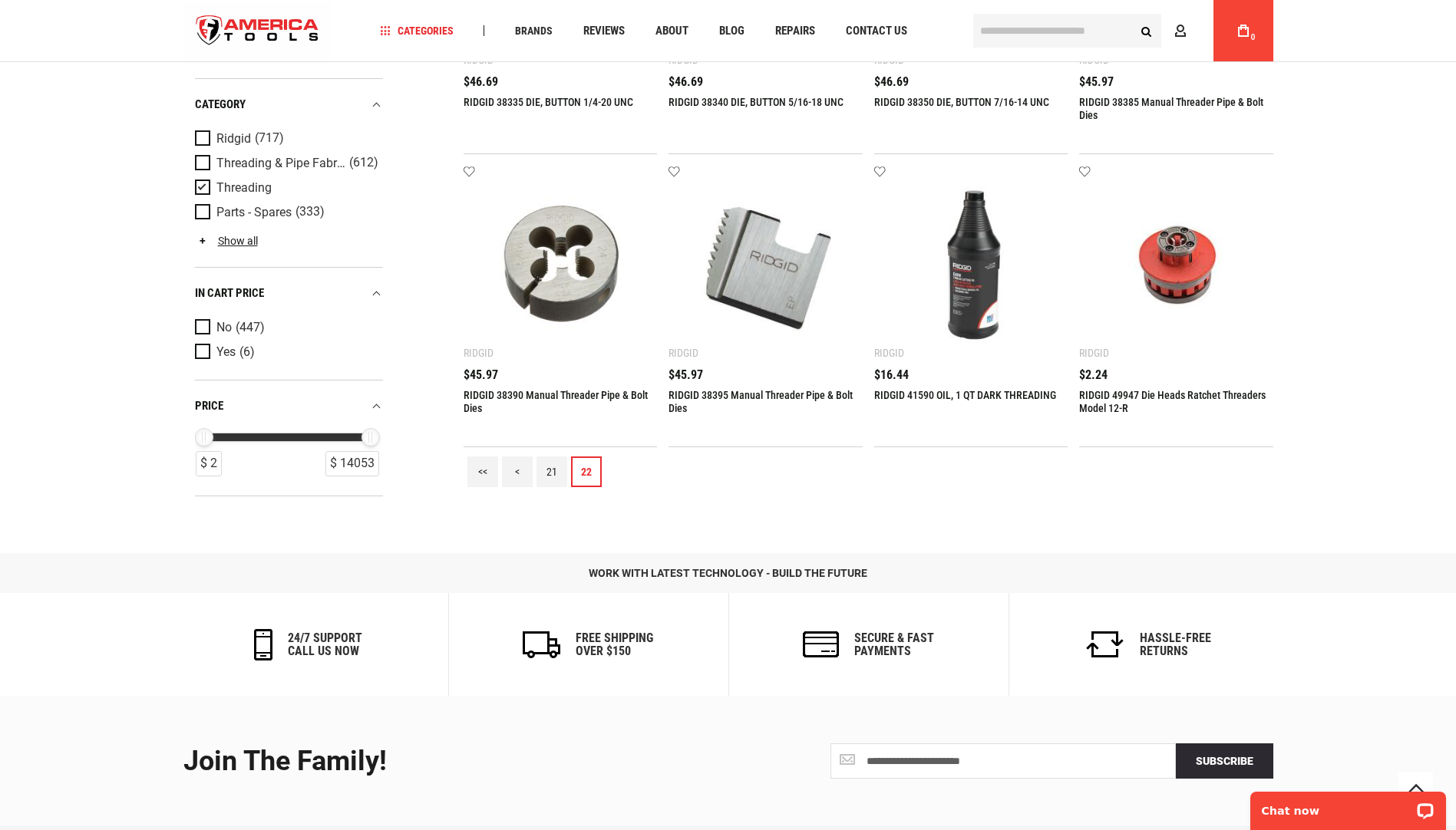
click at [589, 466] on link "22" at bounding box center [587, 472] width 31 height 31
click at [513, 467] on link "<" at bounding box center [517, 472] width 31 height 31
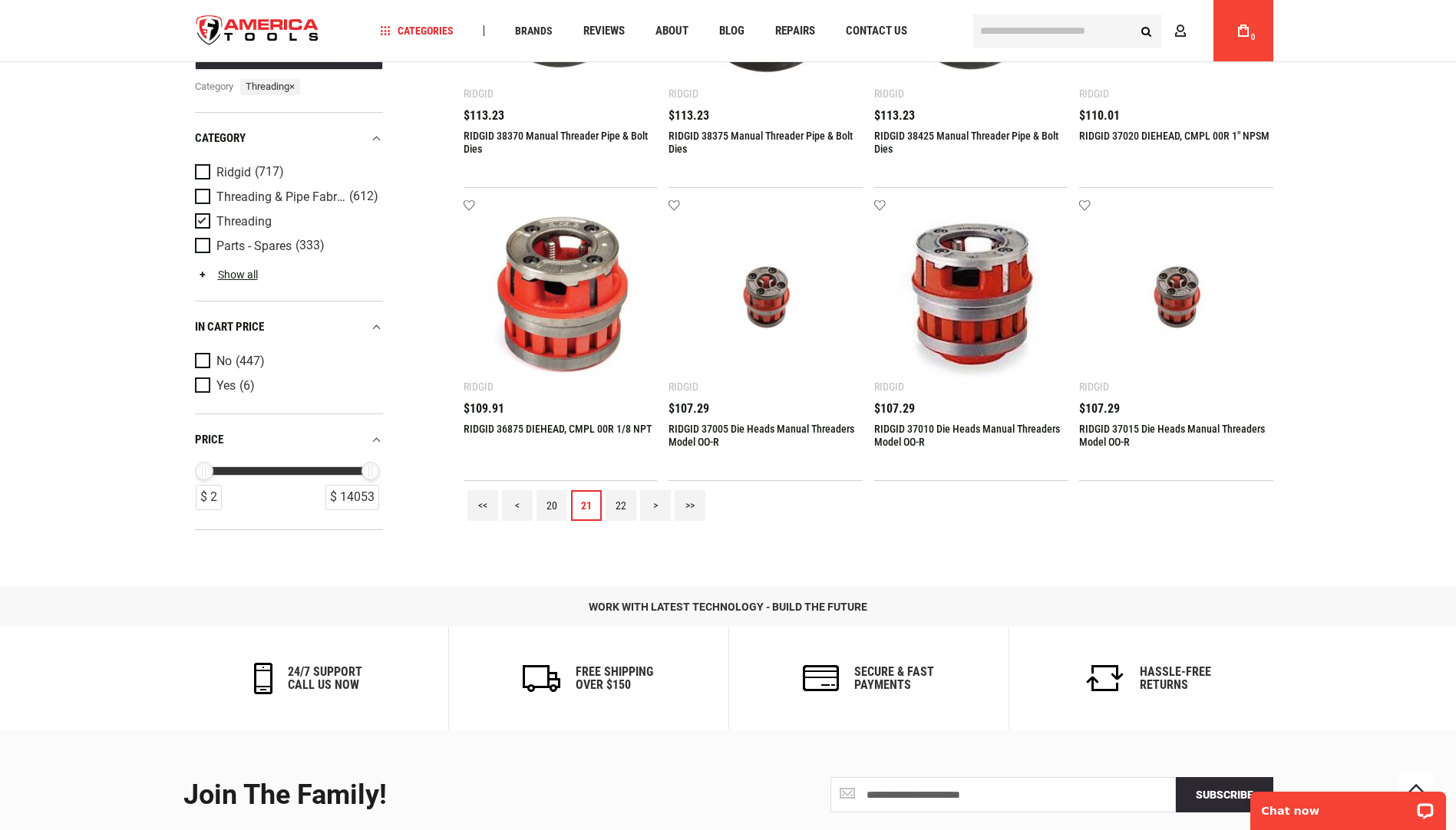
scroll to position [1765, 0]
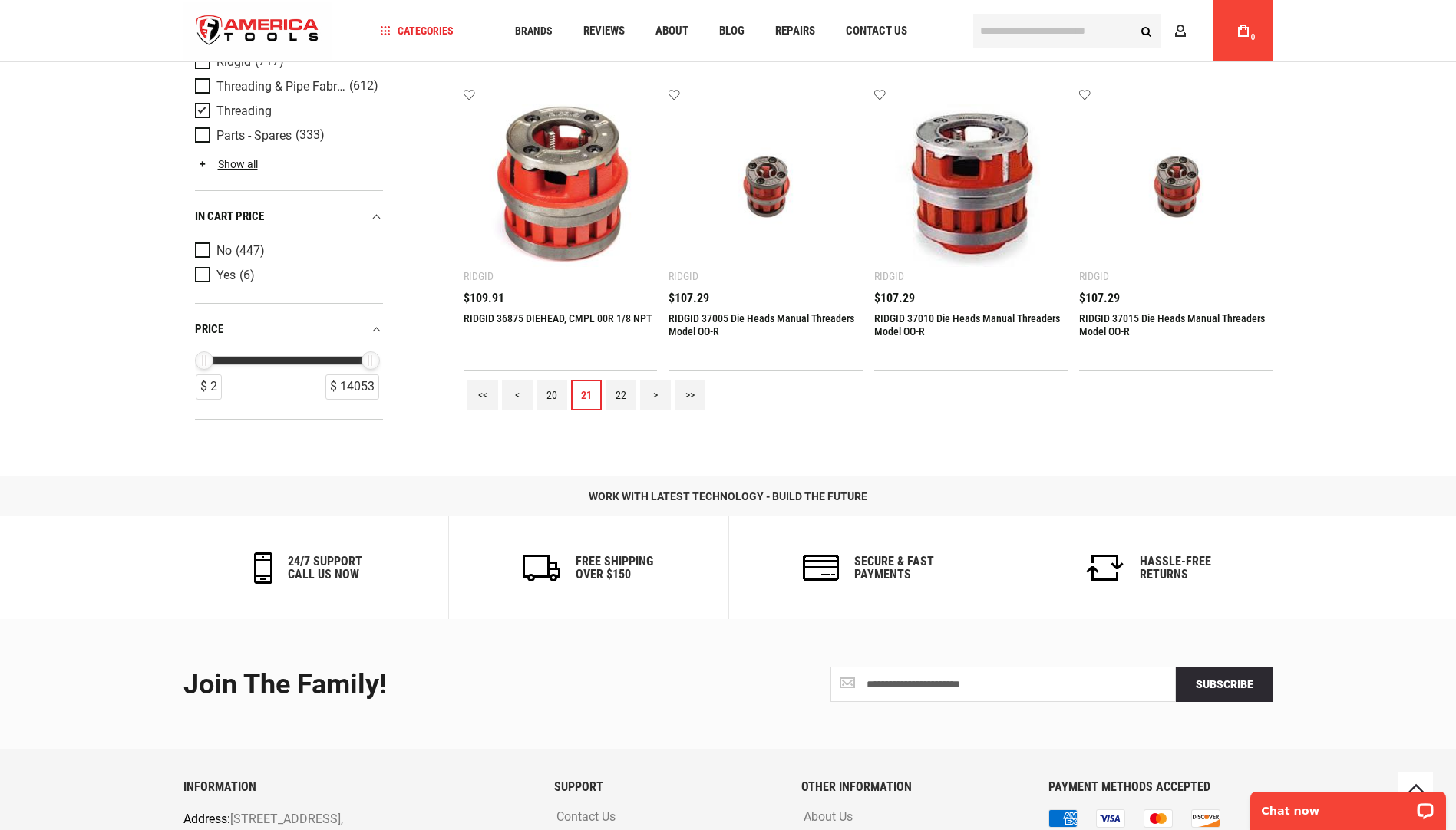
click at [519, 393] on link "<" at bounding box center [517, 395] width 31 height 31
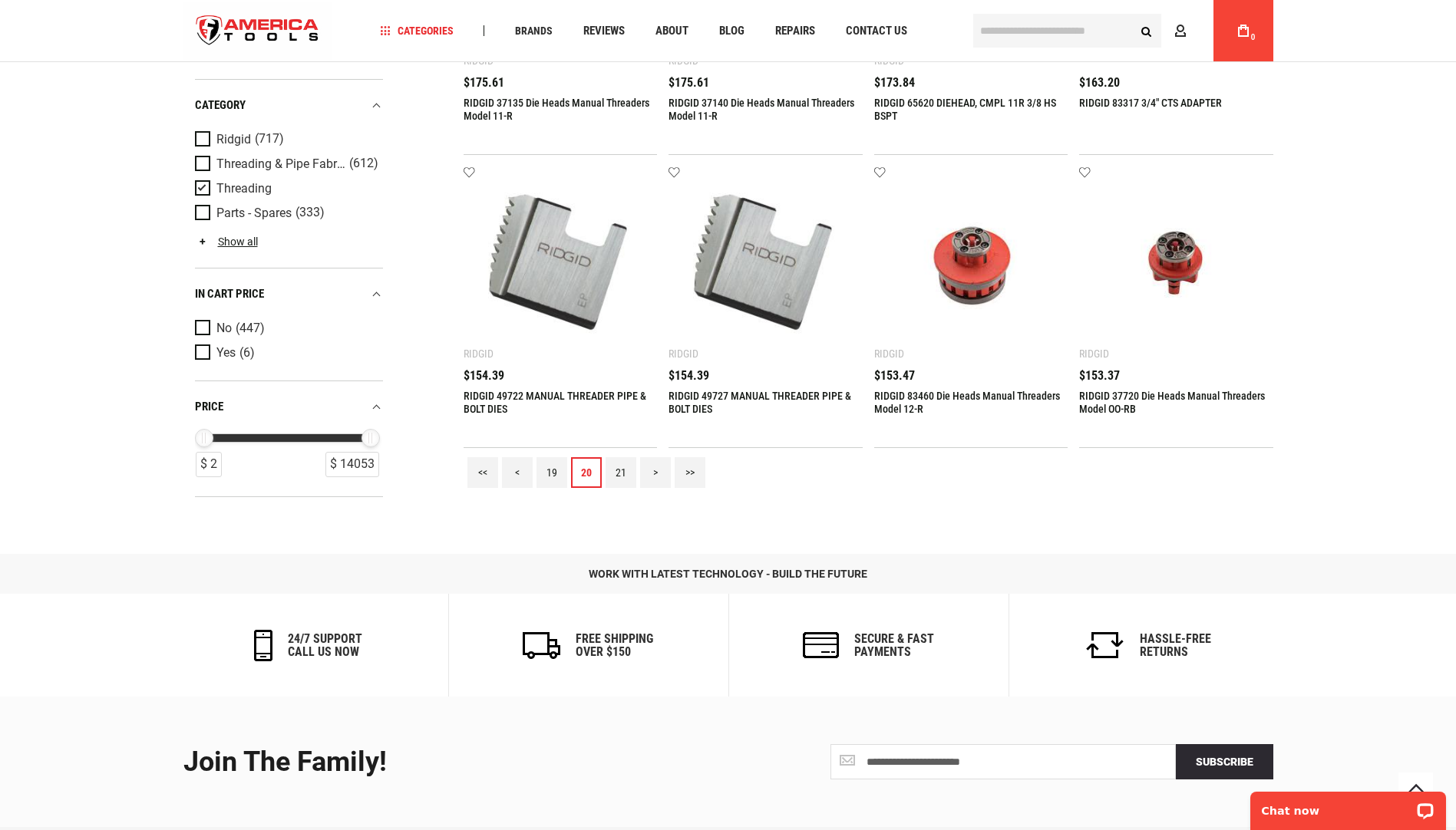
scroll to position [1688, 0]
click at [520, 475] on link "<" at bounding box center [517, 472] width 31 height 31
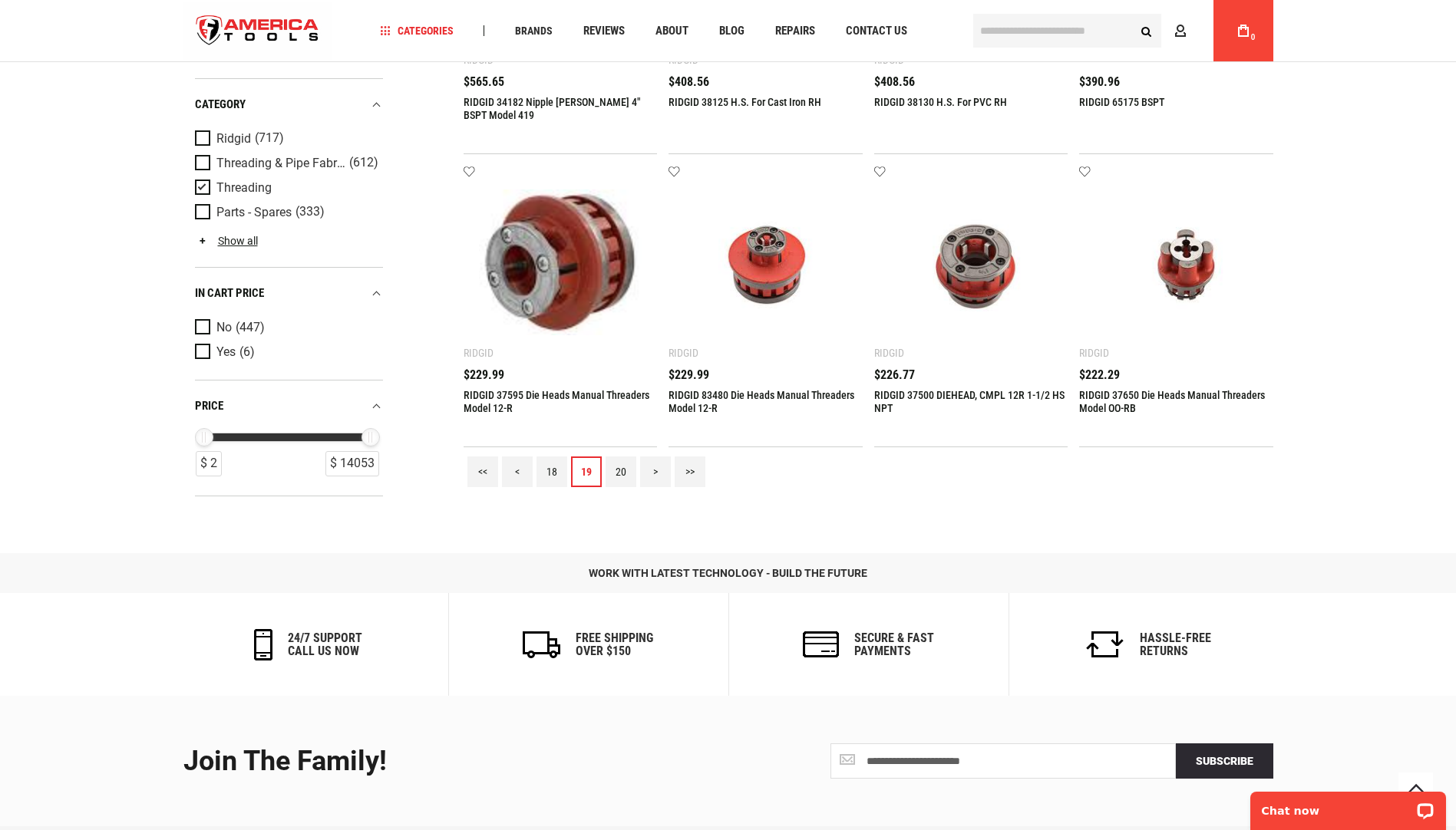
click at [519, 476] on link "<" at bounding box center [517, 472] width 31 height 31
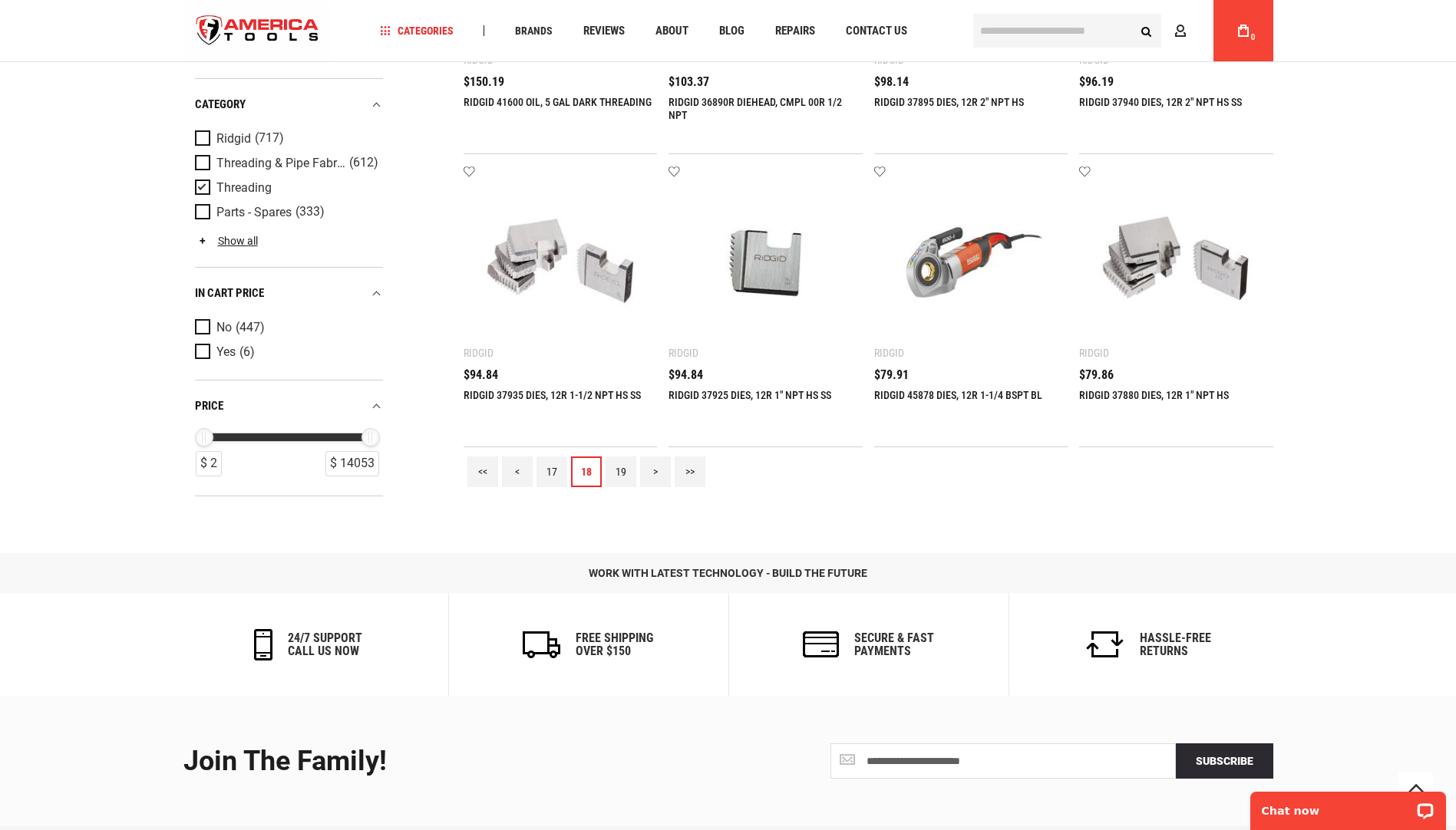
click at [513, 473] on link "<" at bounding box center [517, 472] width 31 height 31
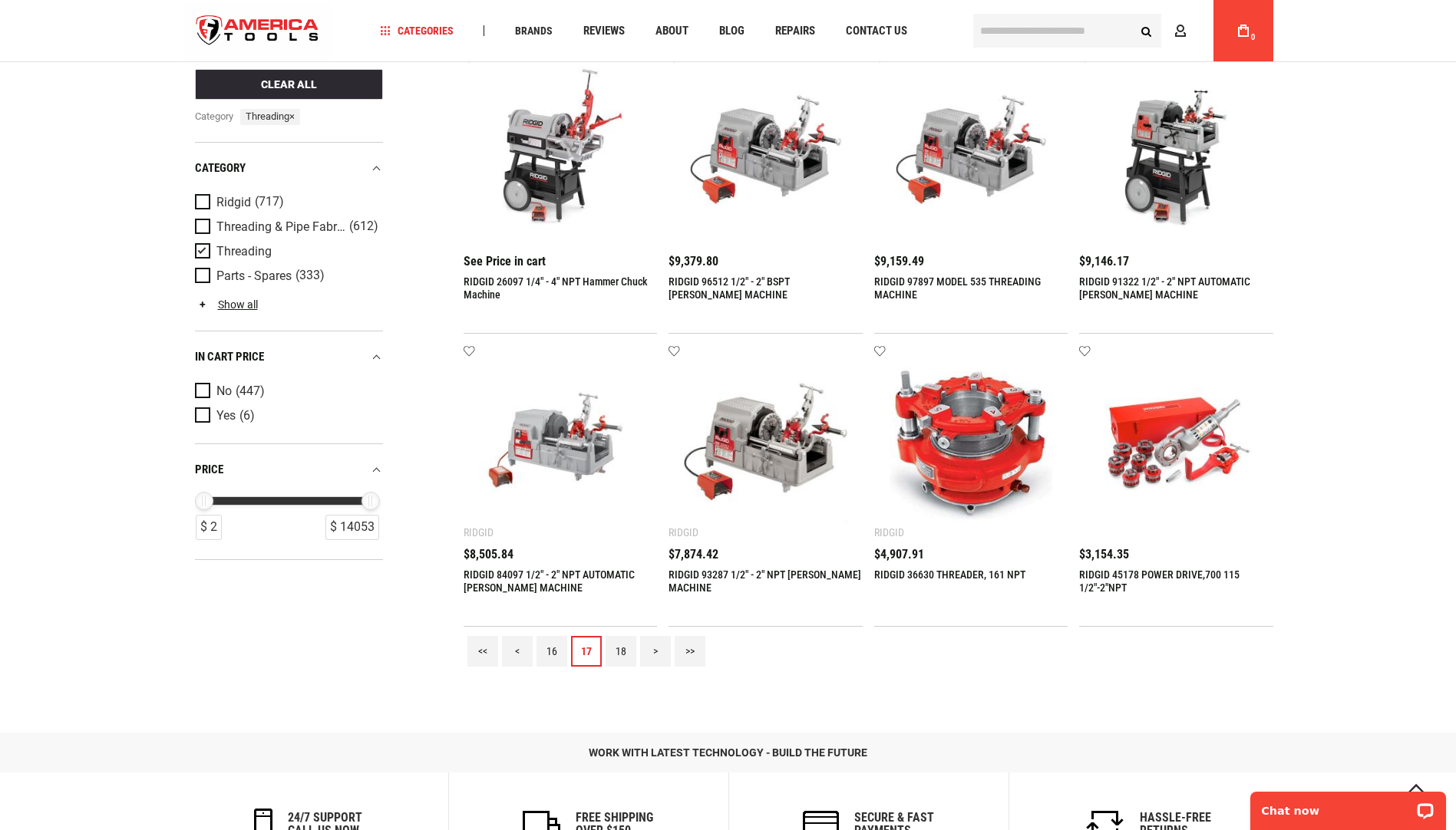
scroll to position [1534, 0]
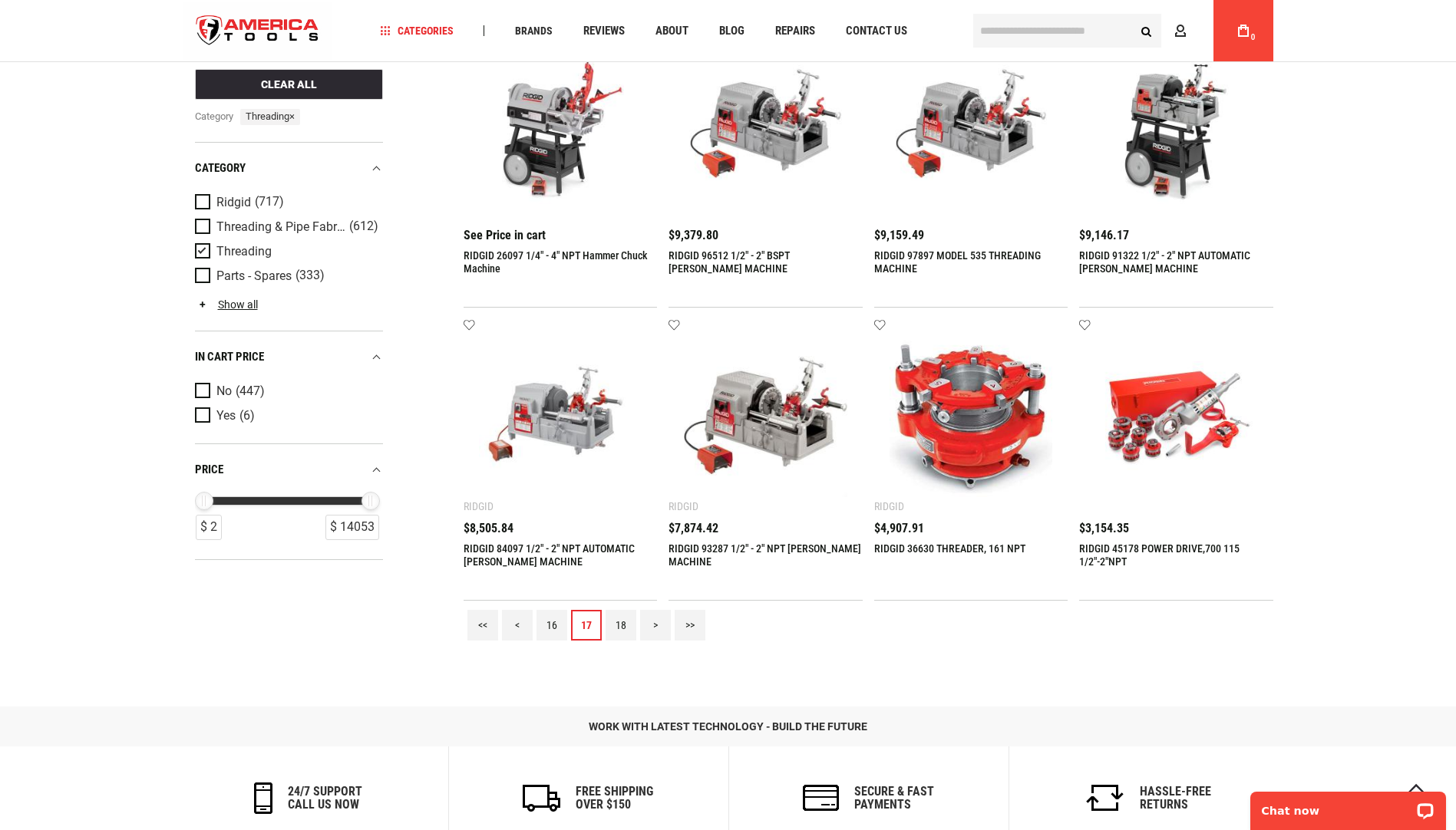
click at [517, 623] on link "<" at bounding box center [517, 626] width 31 height 31
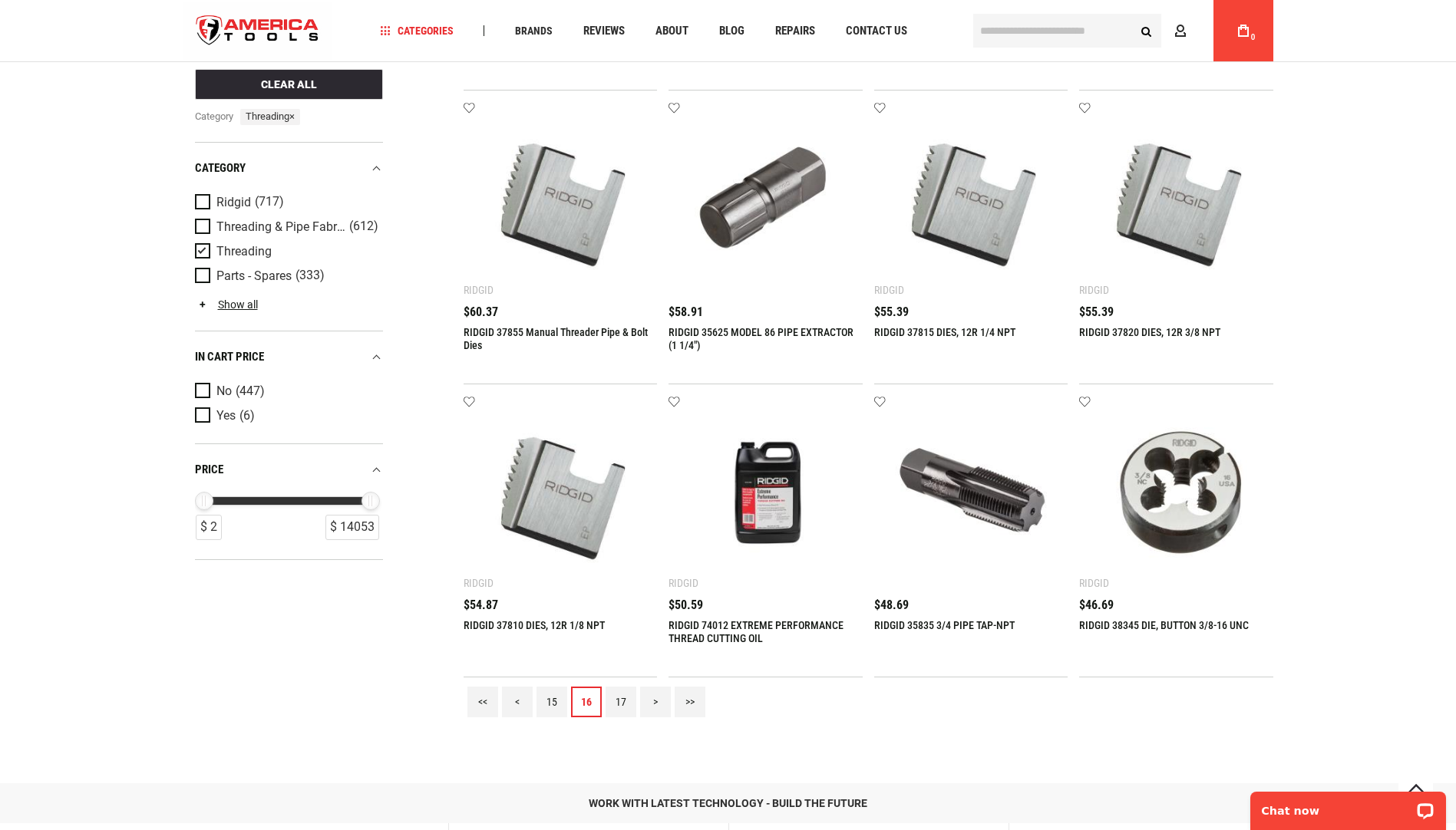
scroll to position [1765, 0]
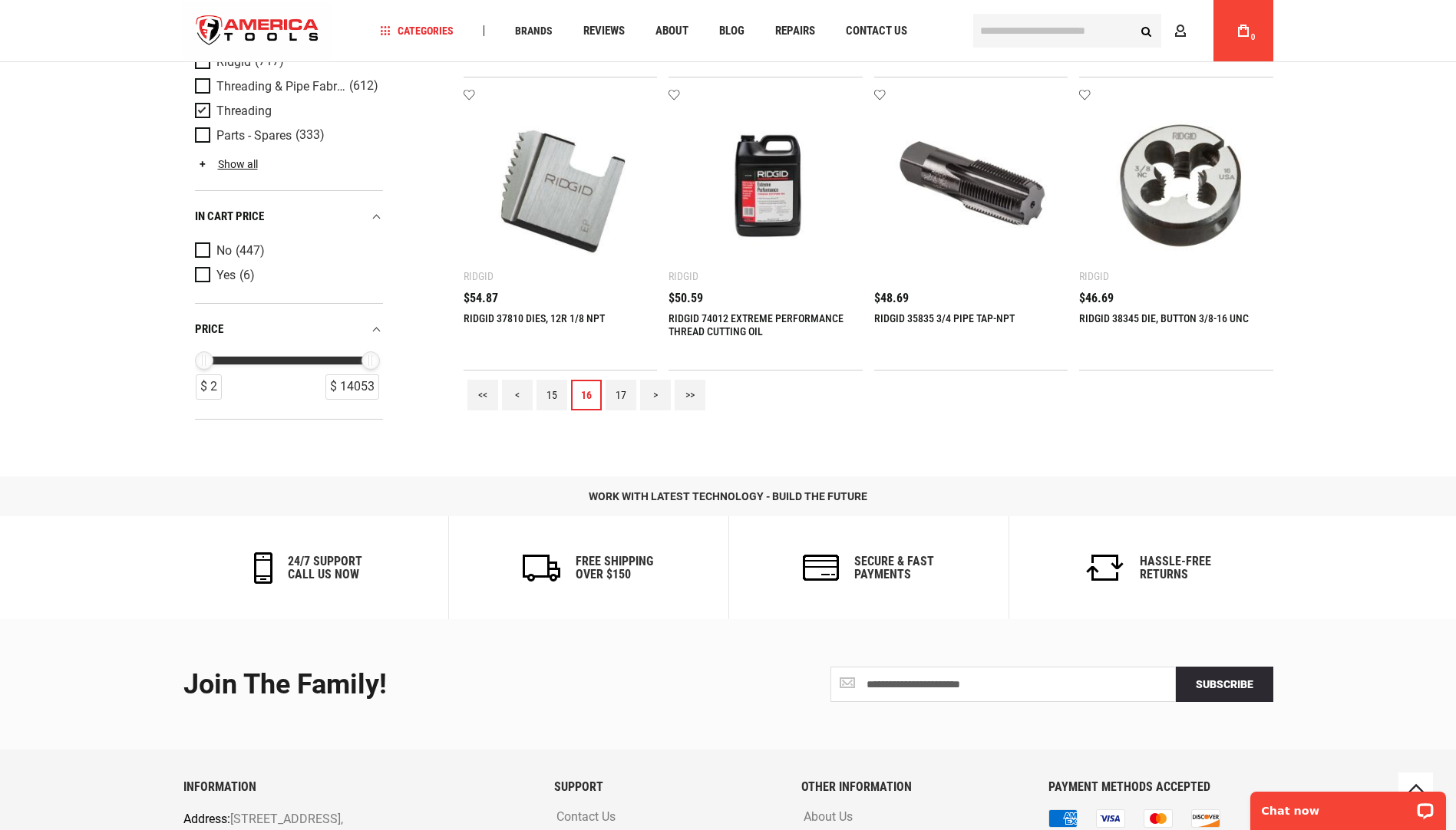
click at [516, 396] on link "<" at bounding box center [517, 395] width 31 height 31
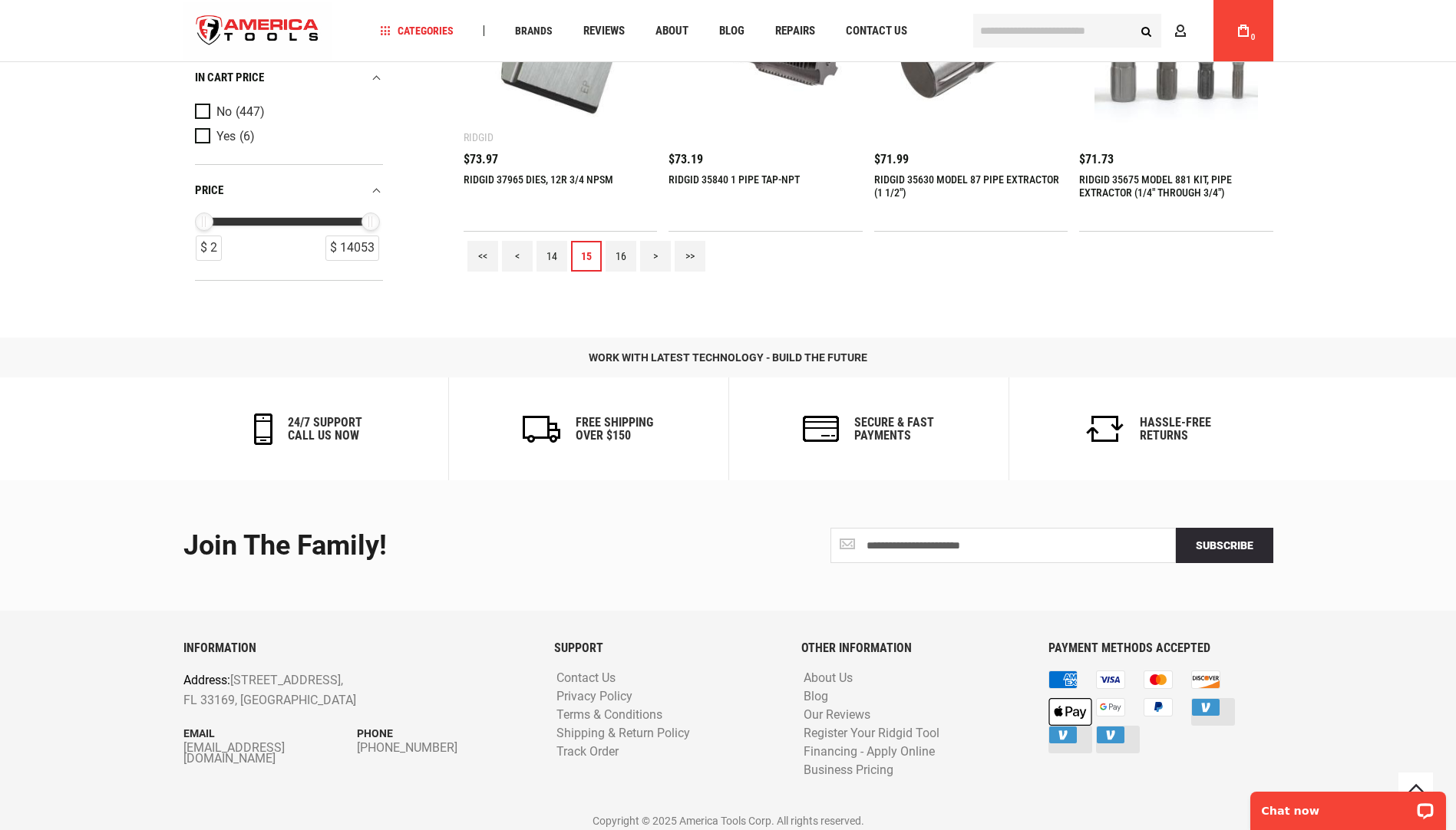
scroll to position [1911, 0]
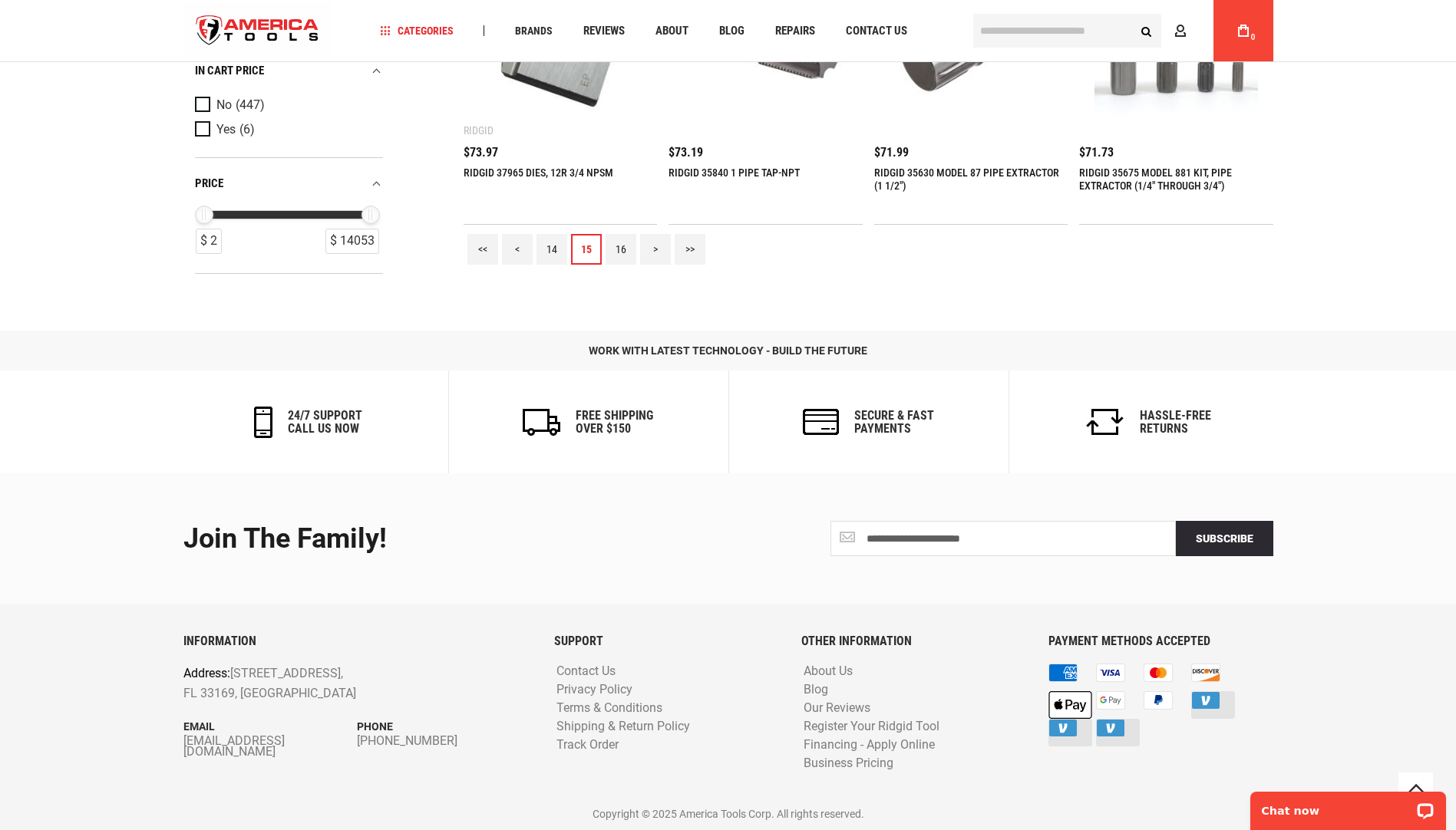
click at [517, 249] on link "<" at bounding box center [517, 249] width 31 height 31
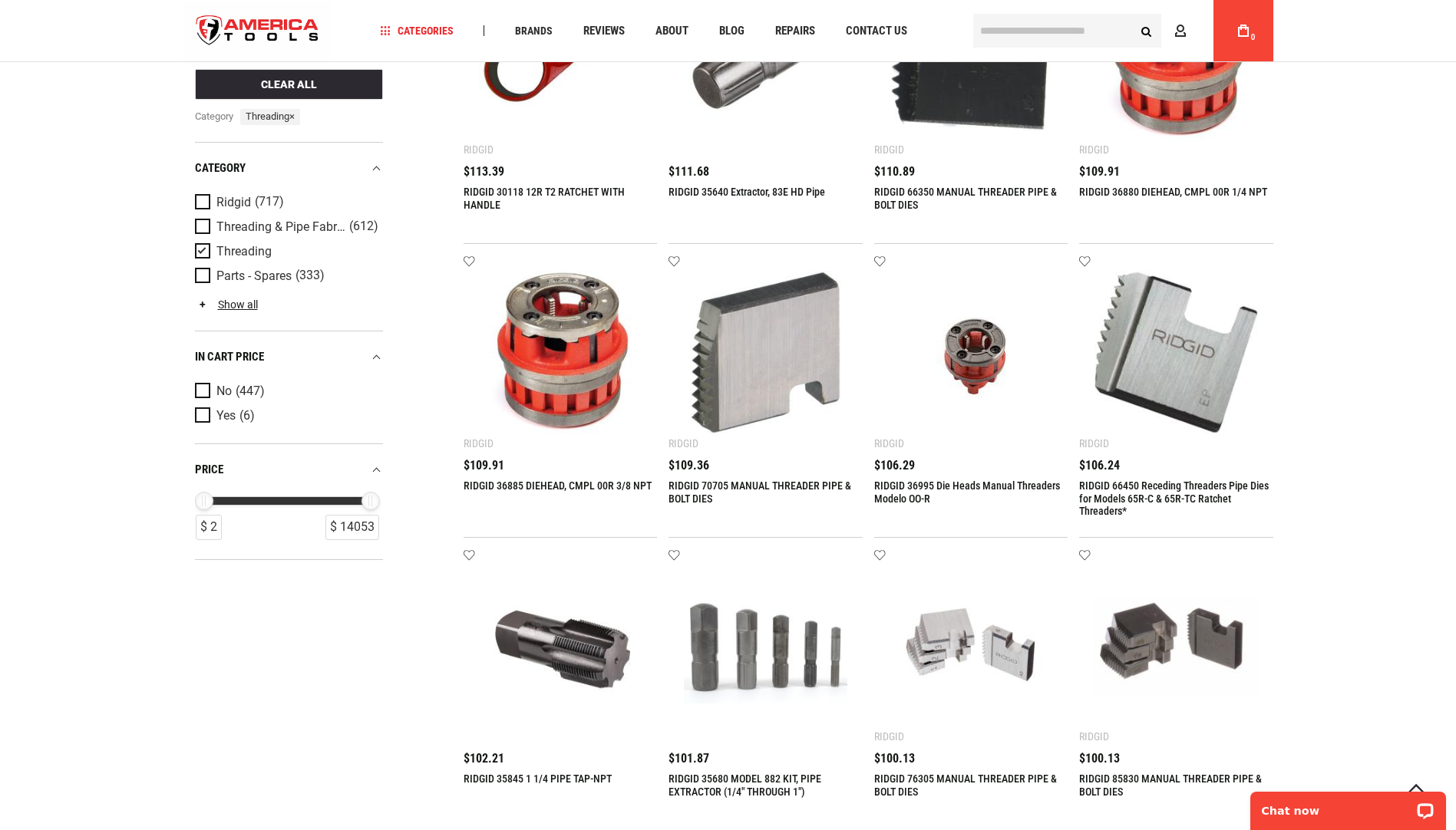
scroll to position [1611, 0]
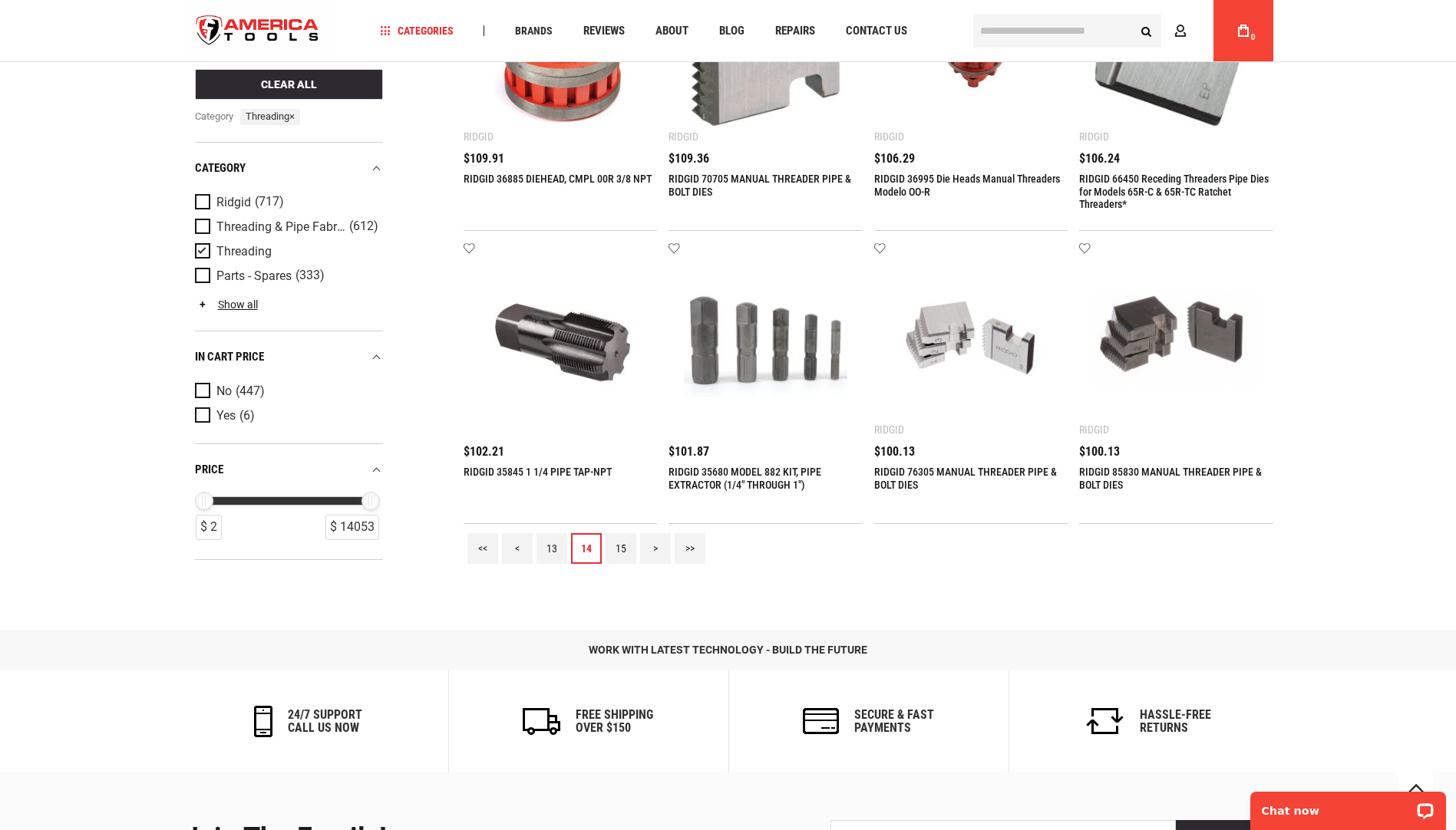
click at [519, 550] on link "<" at bounding box center [517, 549] width 31 height 31
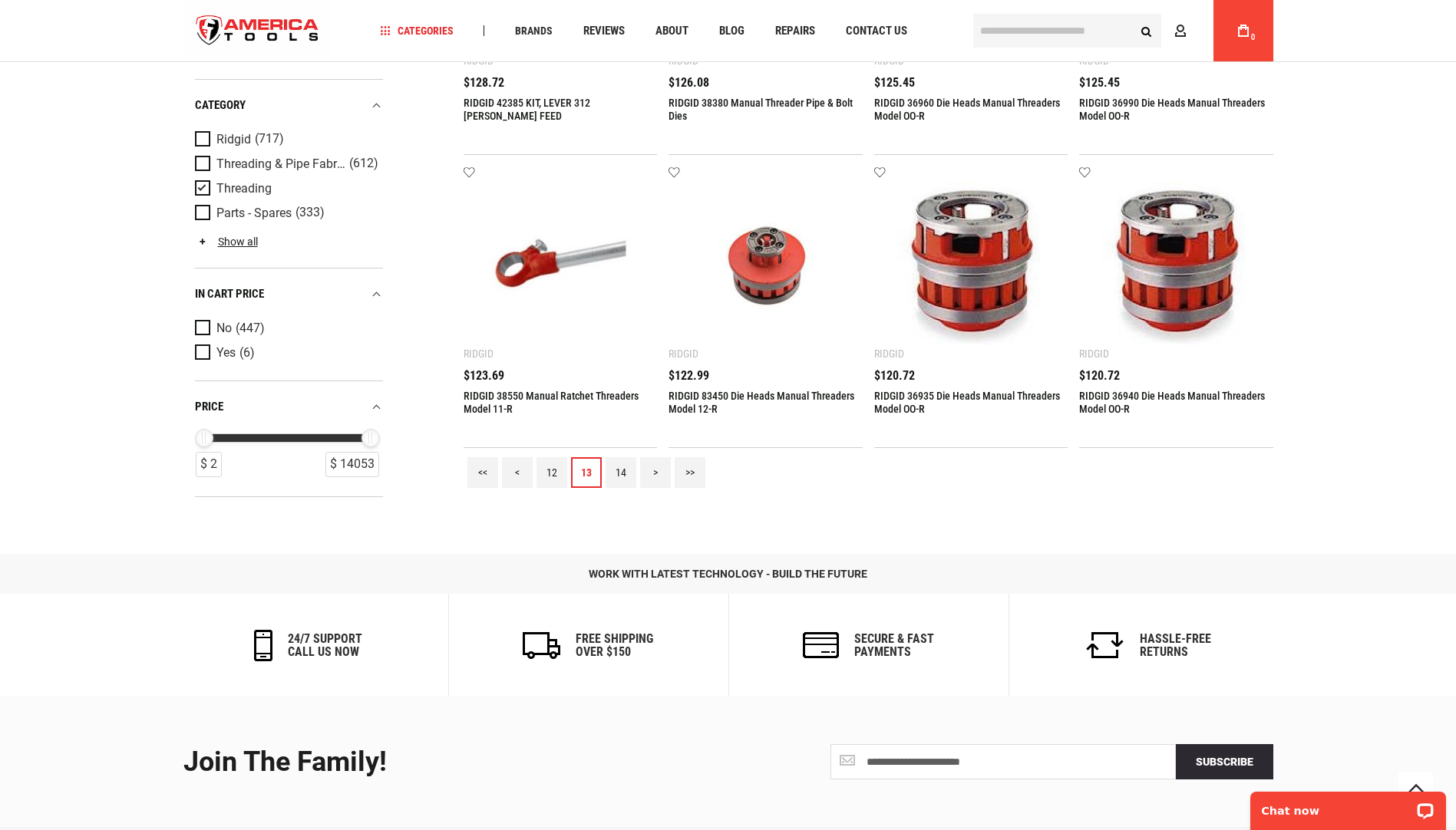
scroll to position [1688, 0]
click at [521, 470] on link "<" at bounding box center [517, 472] width 31 height 31
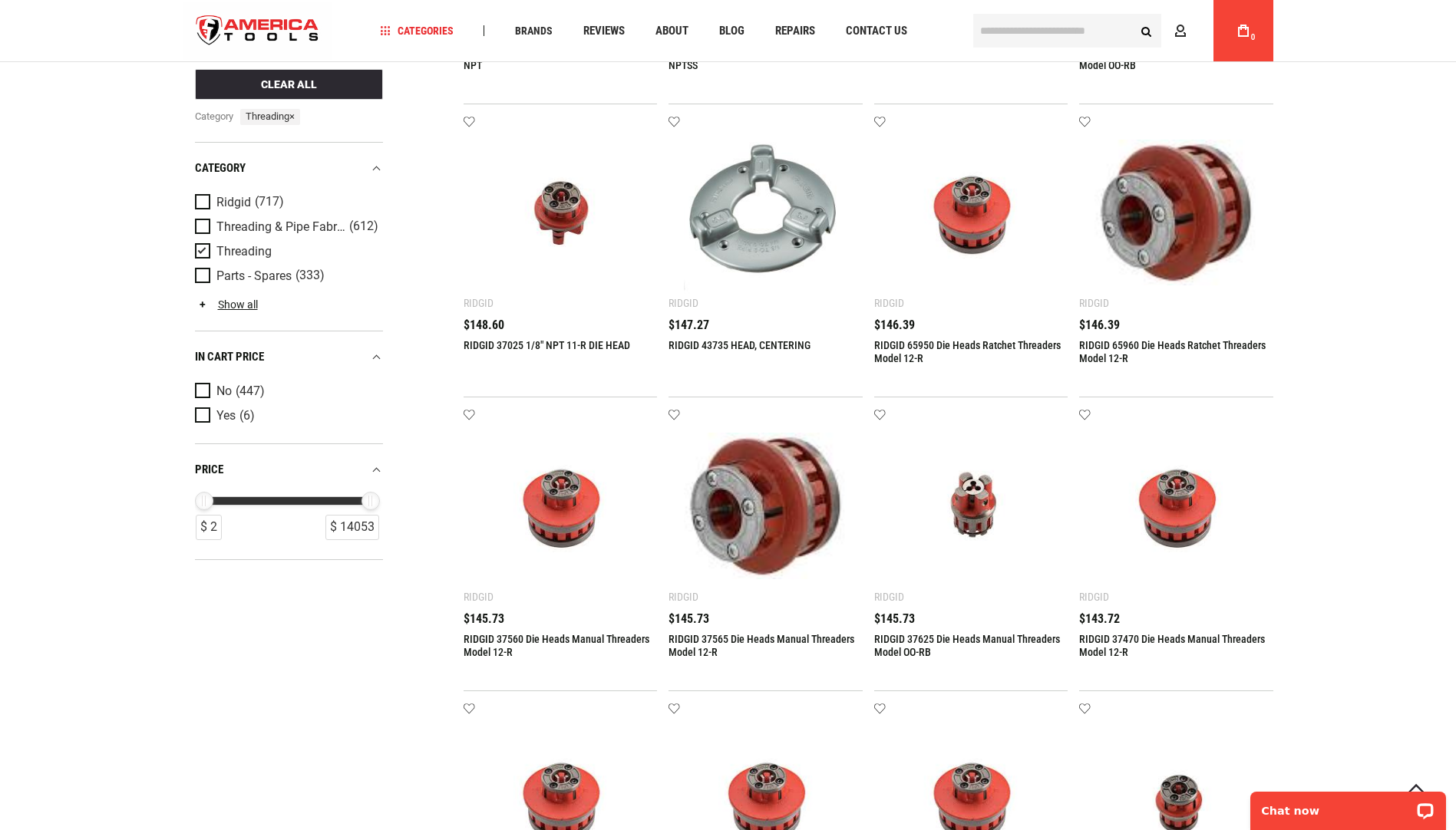
scroll to position [1458, 0]
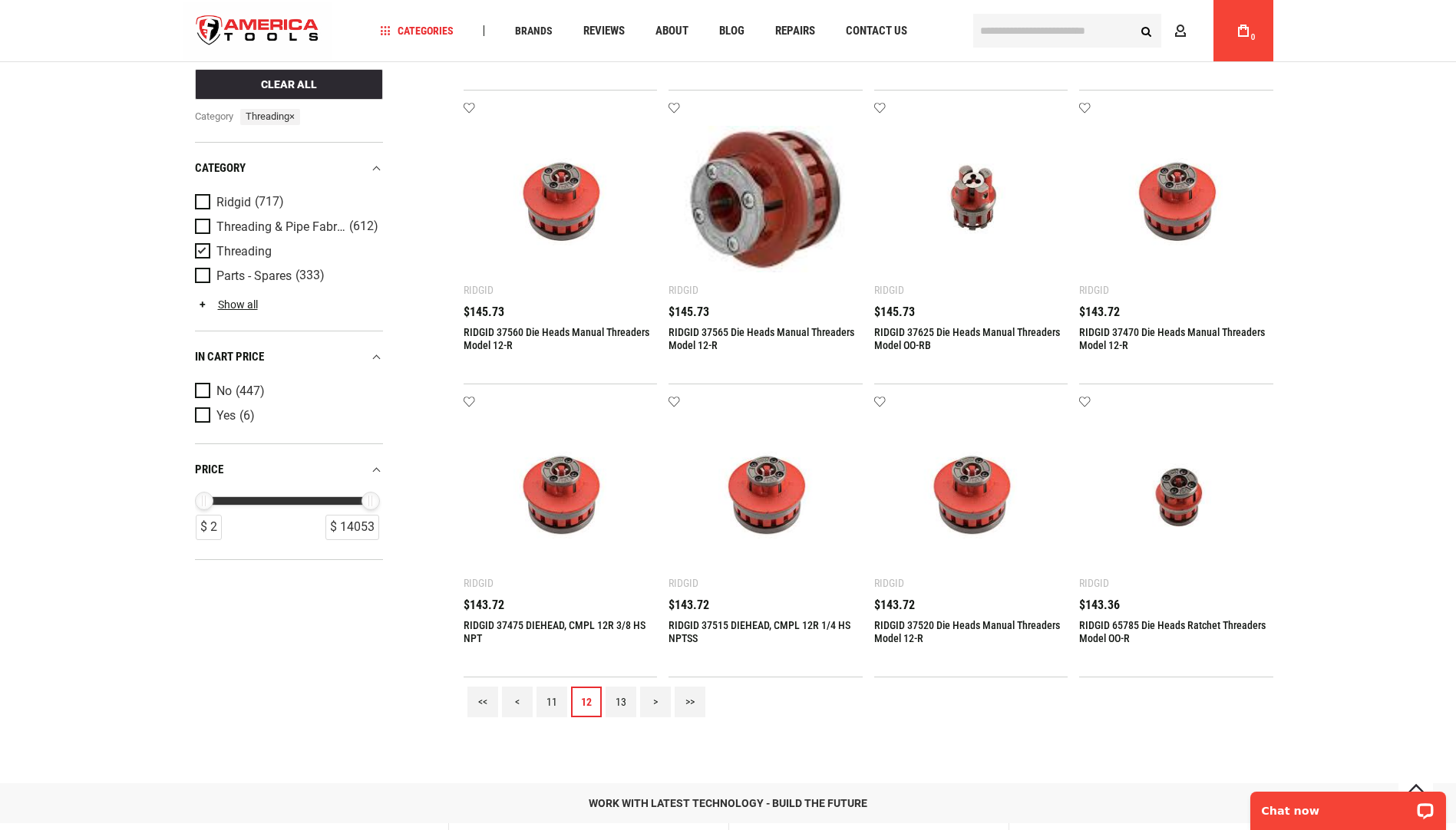
click at [515, 704] on link "<" at bounding box center [517, 702] width 31 height 31
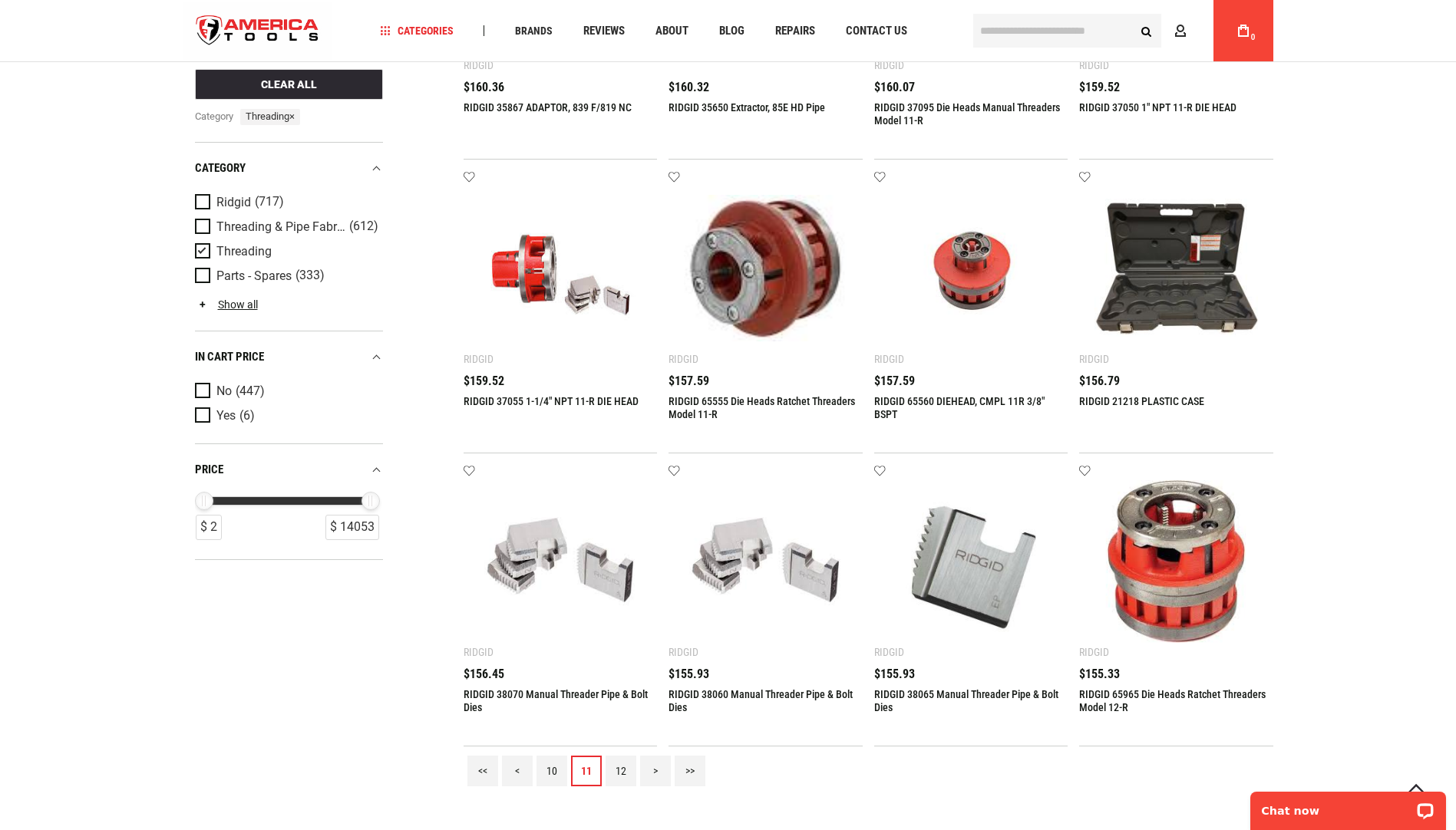
scroll to position [1688, 0]
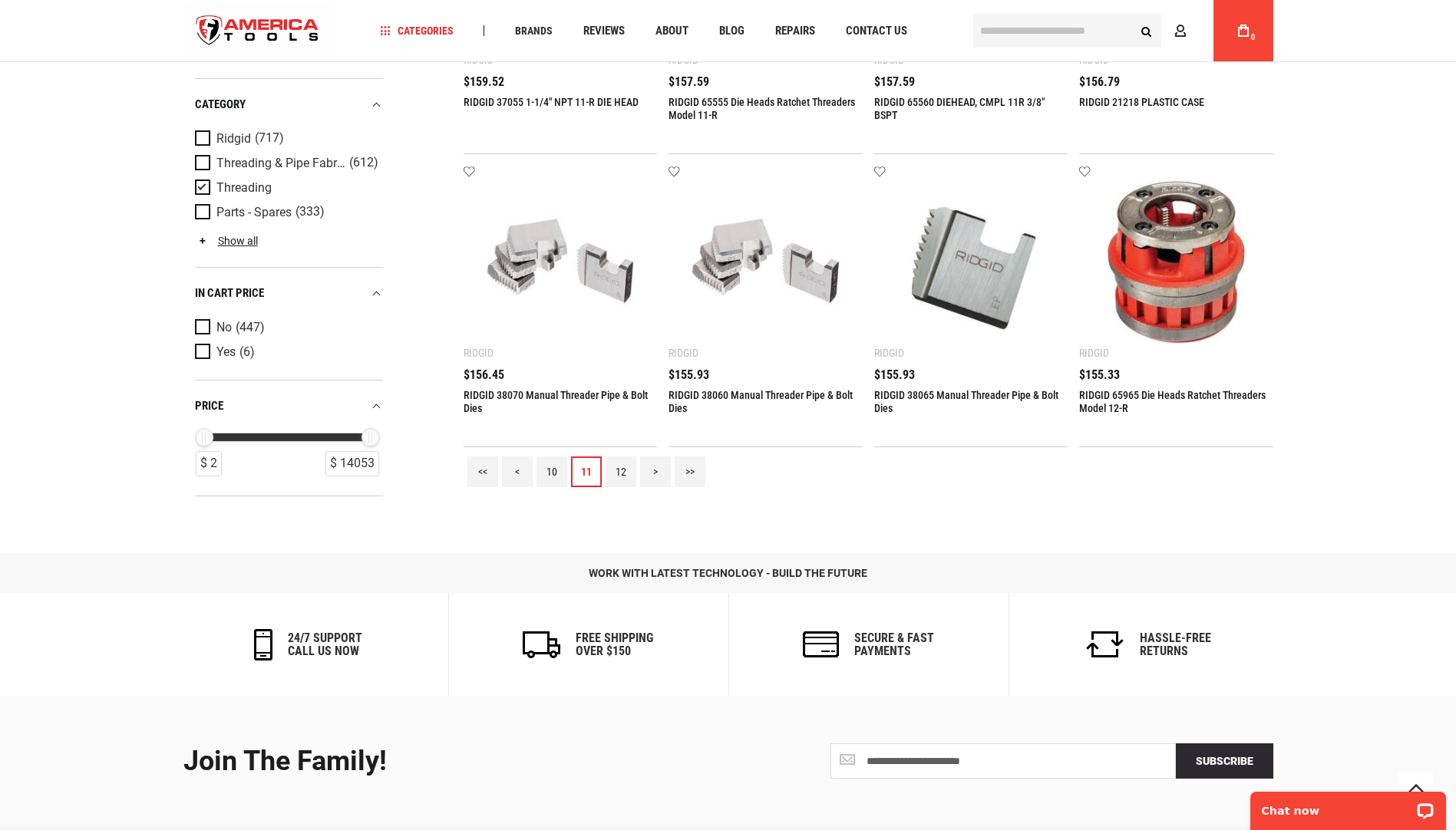
click at [515, 471] on link "<" at bounding box center [517, 472] width 31 height 31
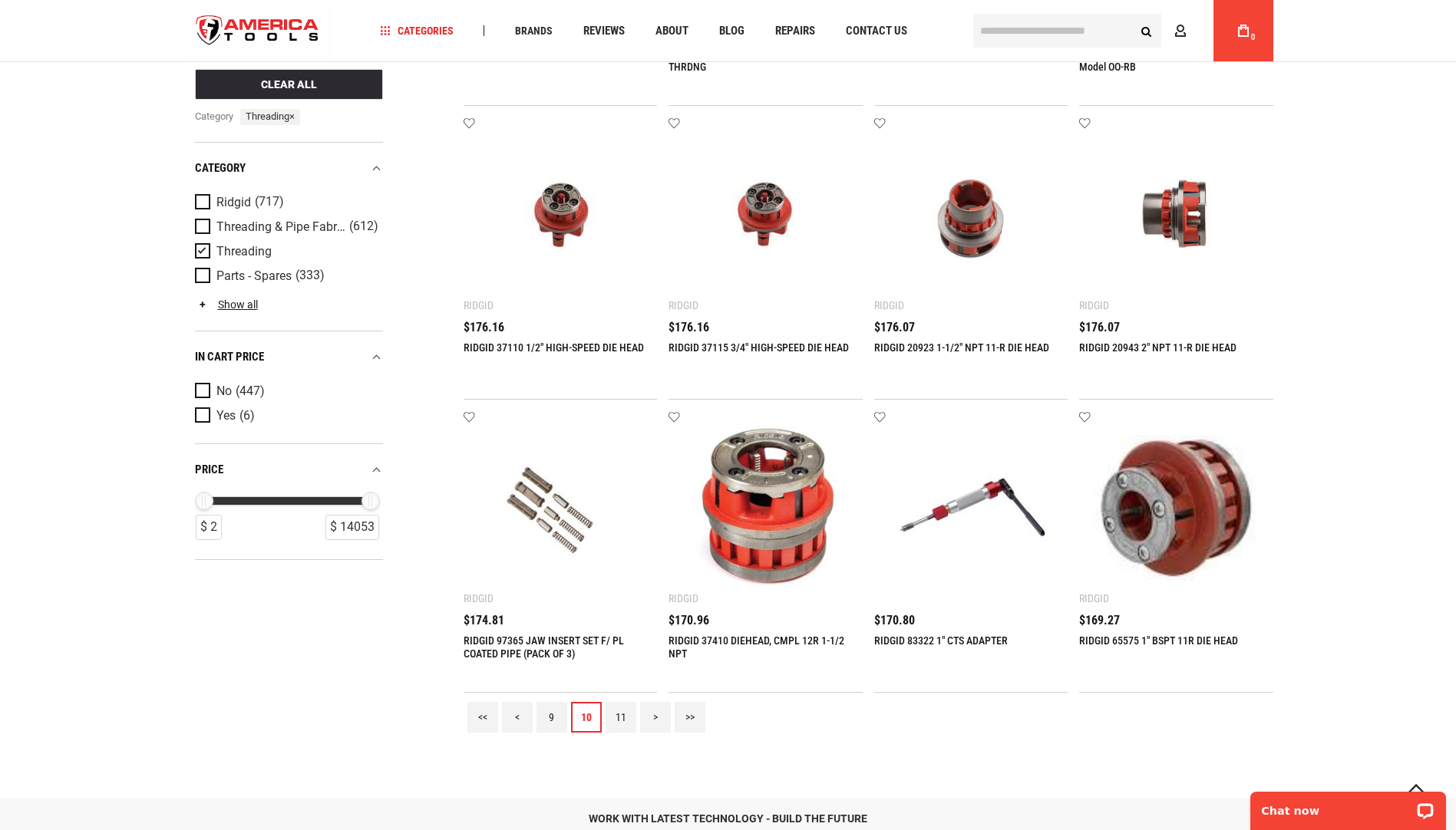
scroll to position [1611, 0]
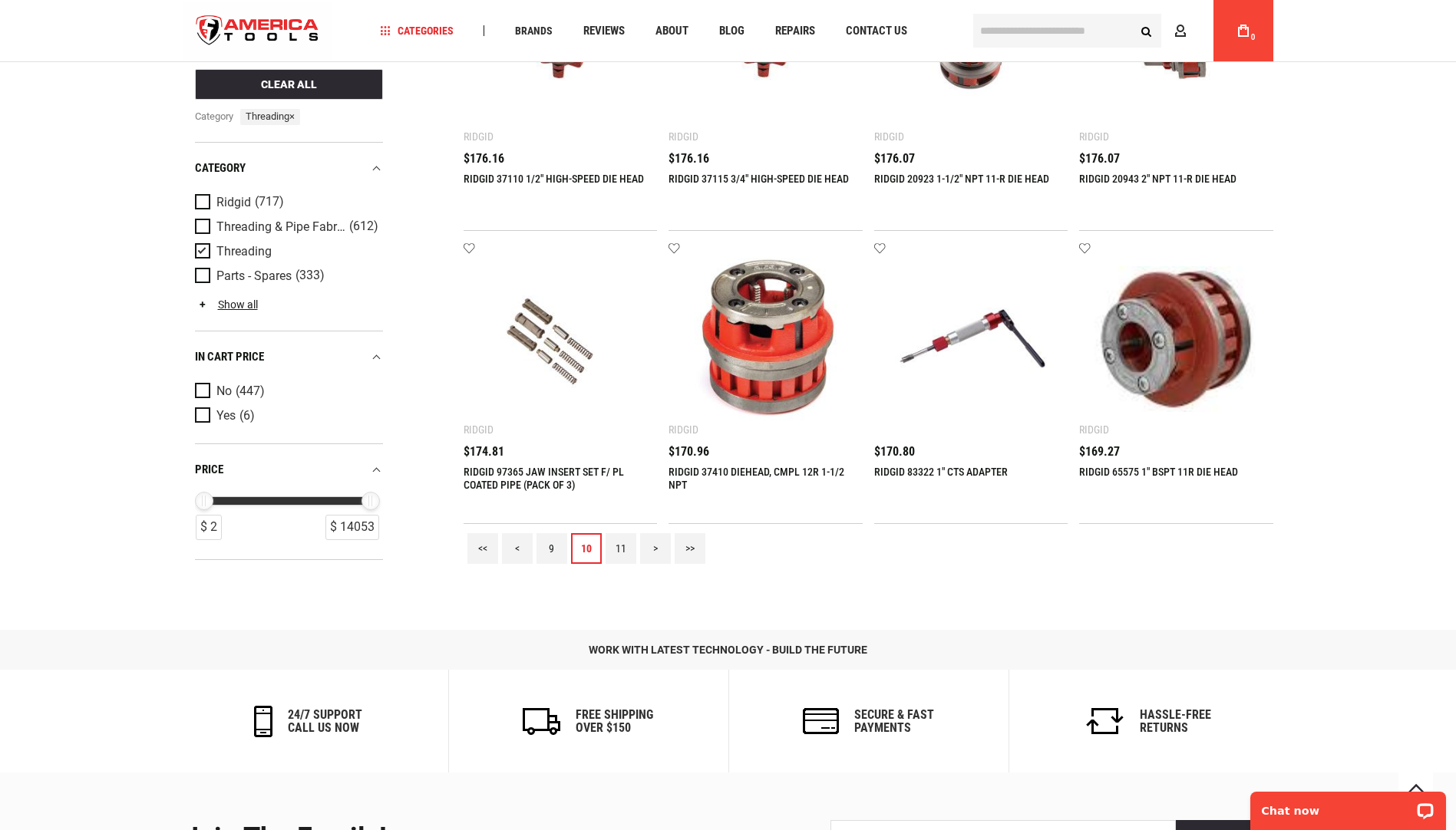
click at [515, 547] on link "<" at bounding box center [517, 549] width 31 height 31
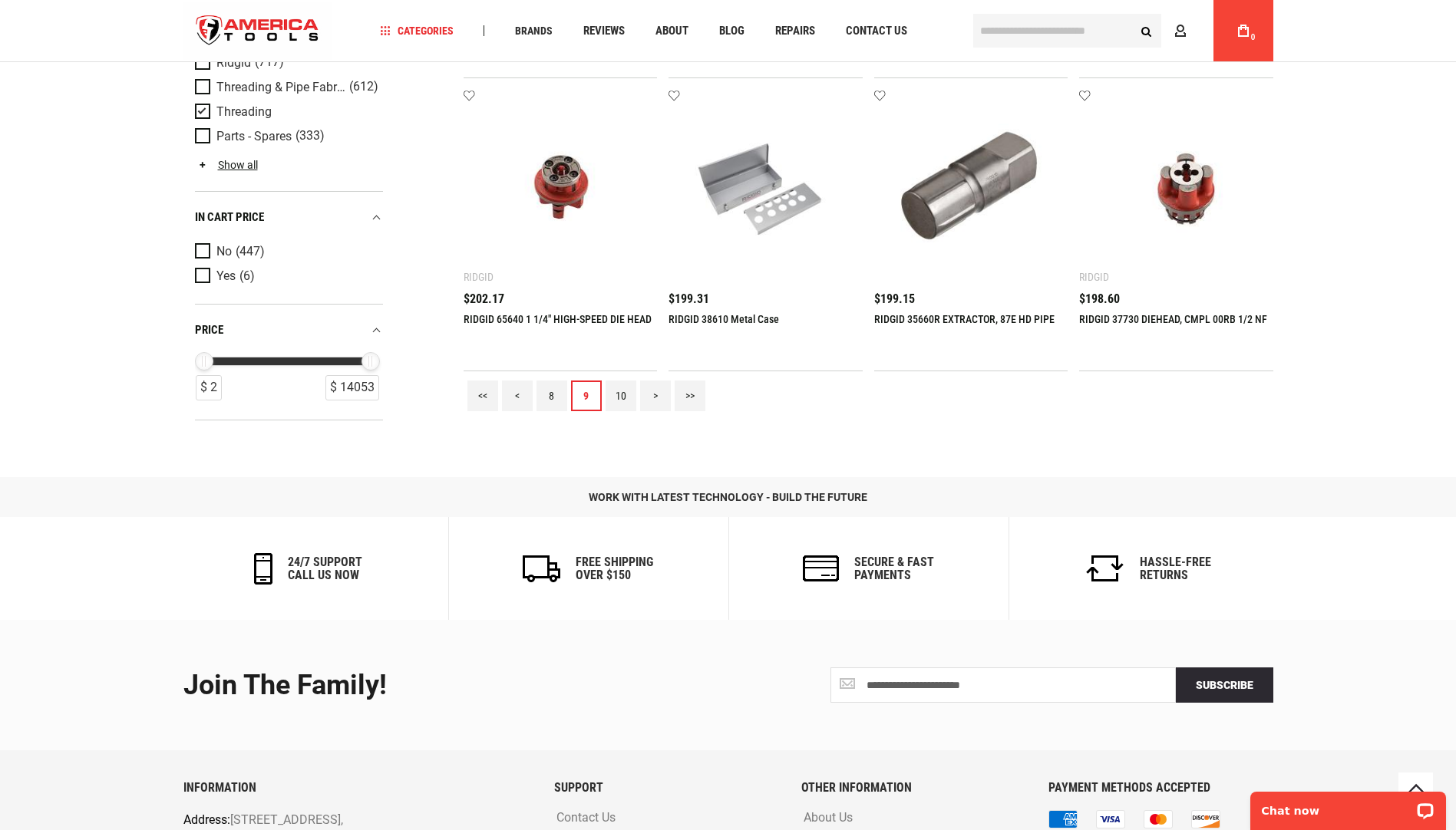
scroll to position [1911, 0]
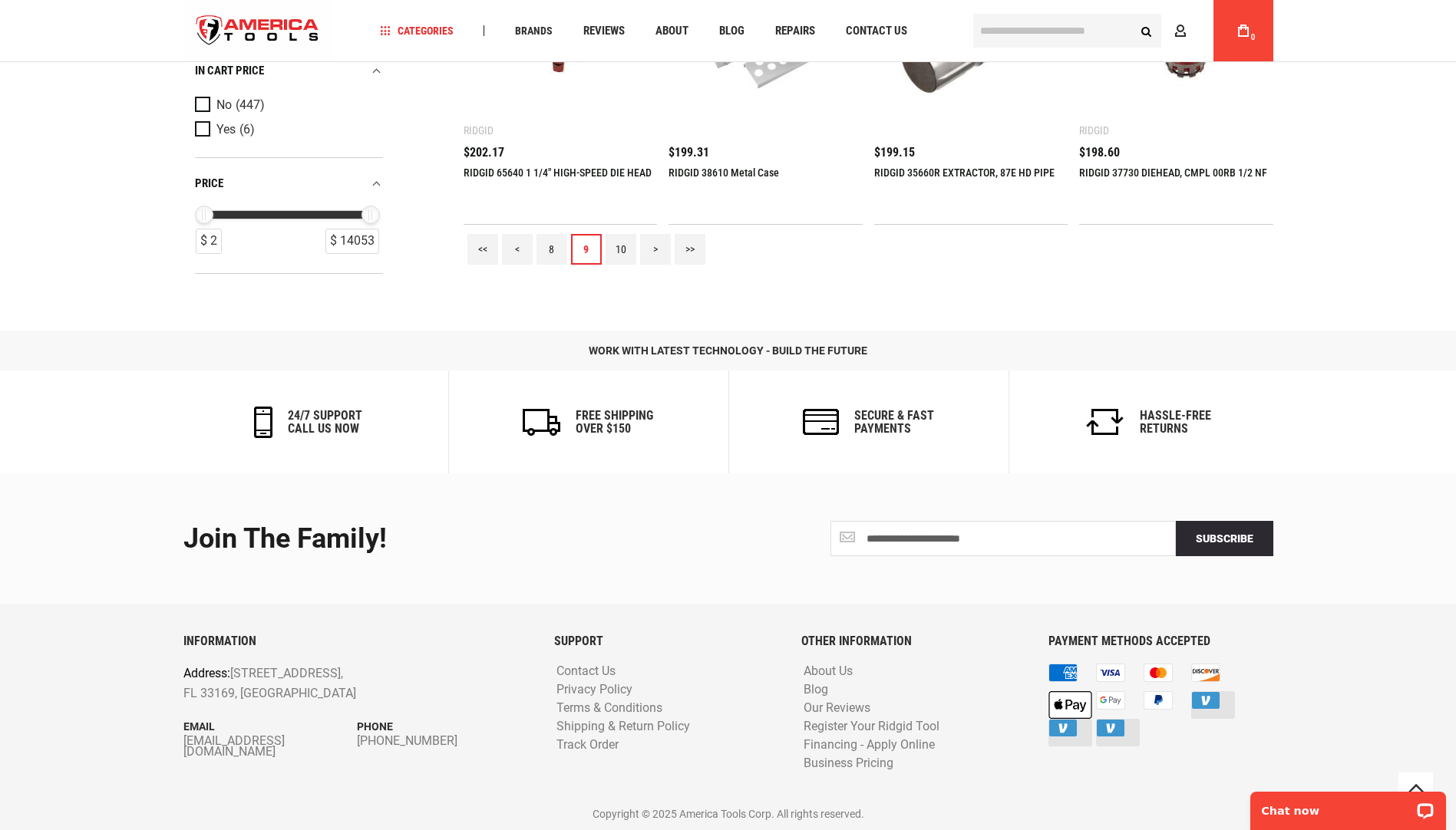
click at [513, 247] on link "<" at bounding box center [517, 249] width 31 height 31
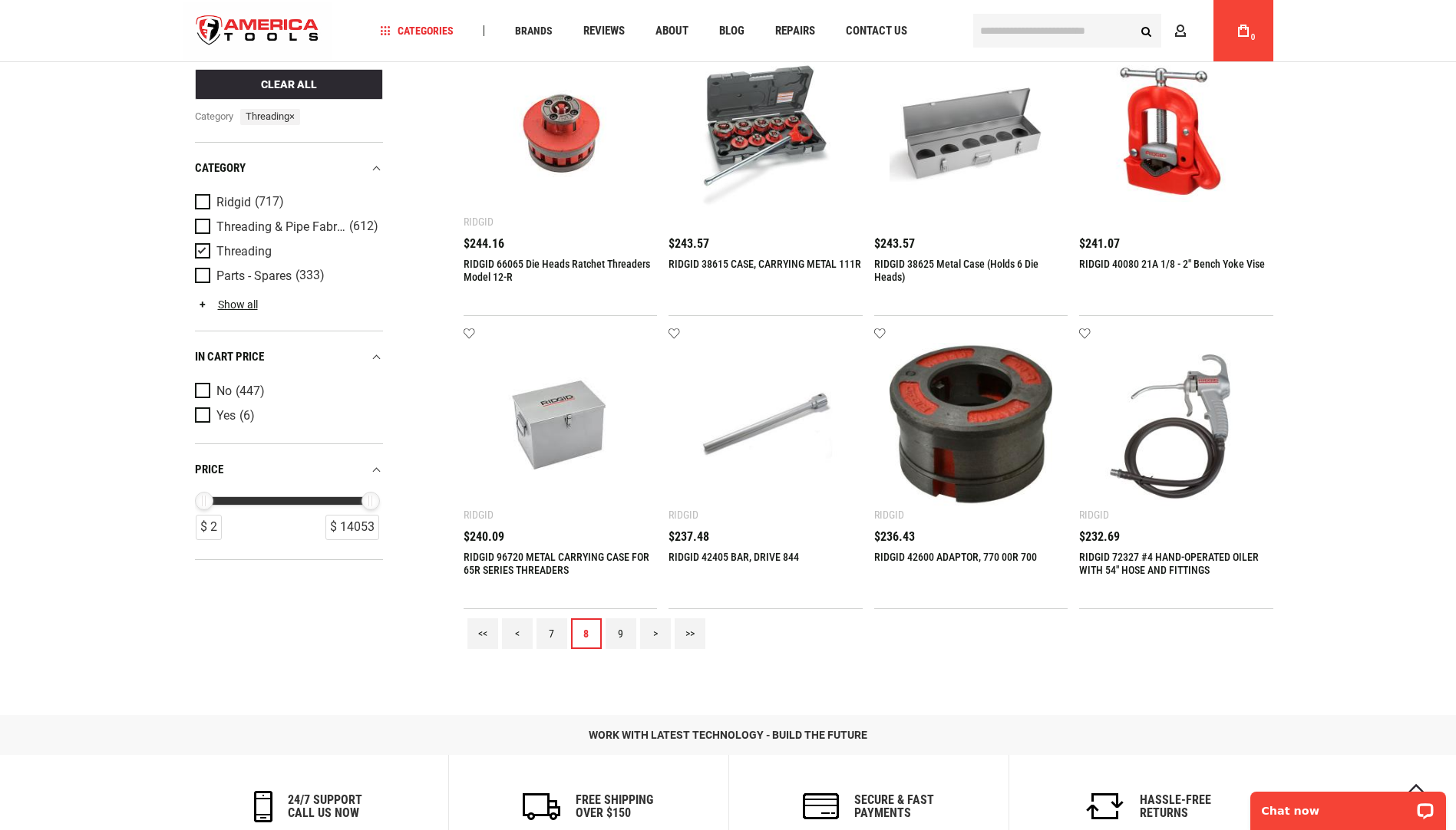
scroll to position [1611, 0]
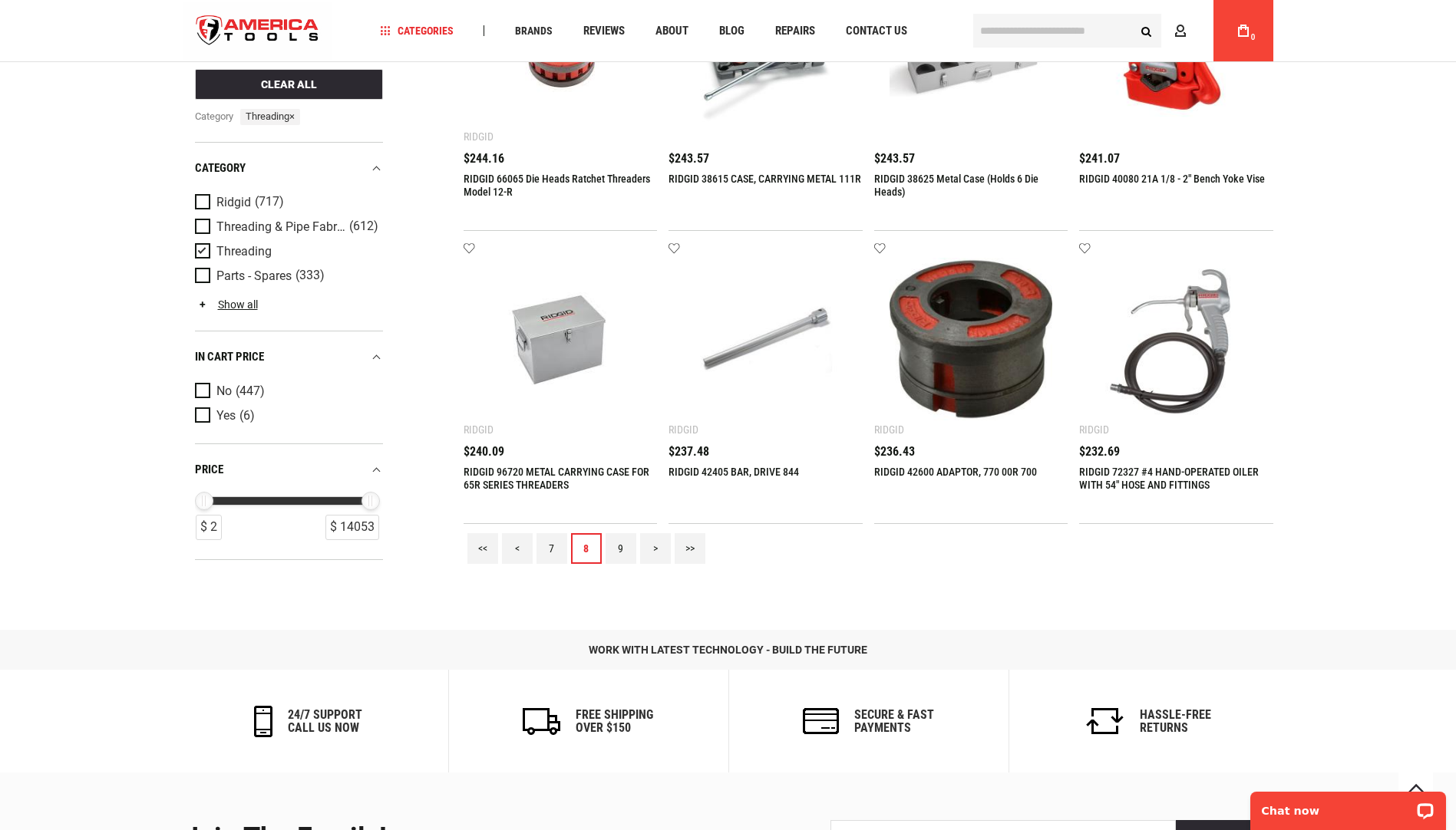
click at [517, 550] on link "<" at bounding box center [517, 549] width 31 height 31
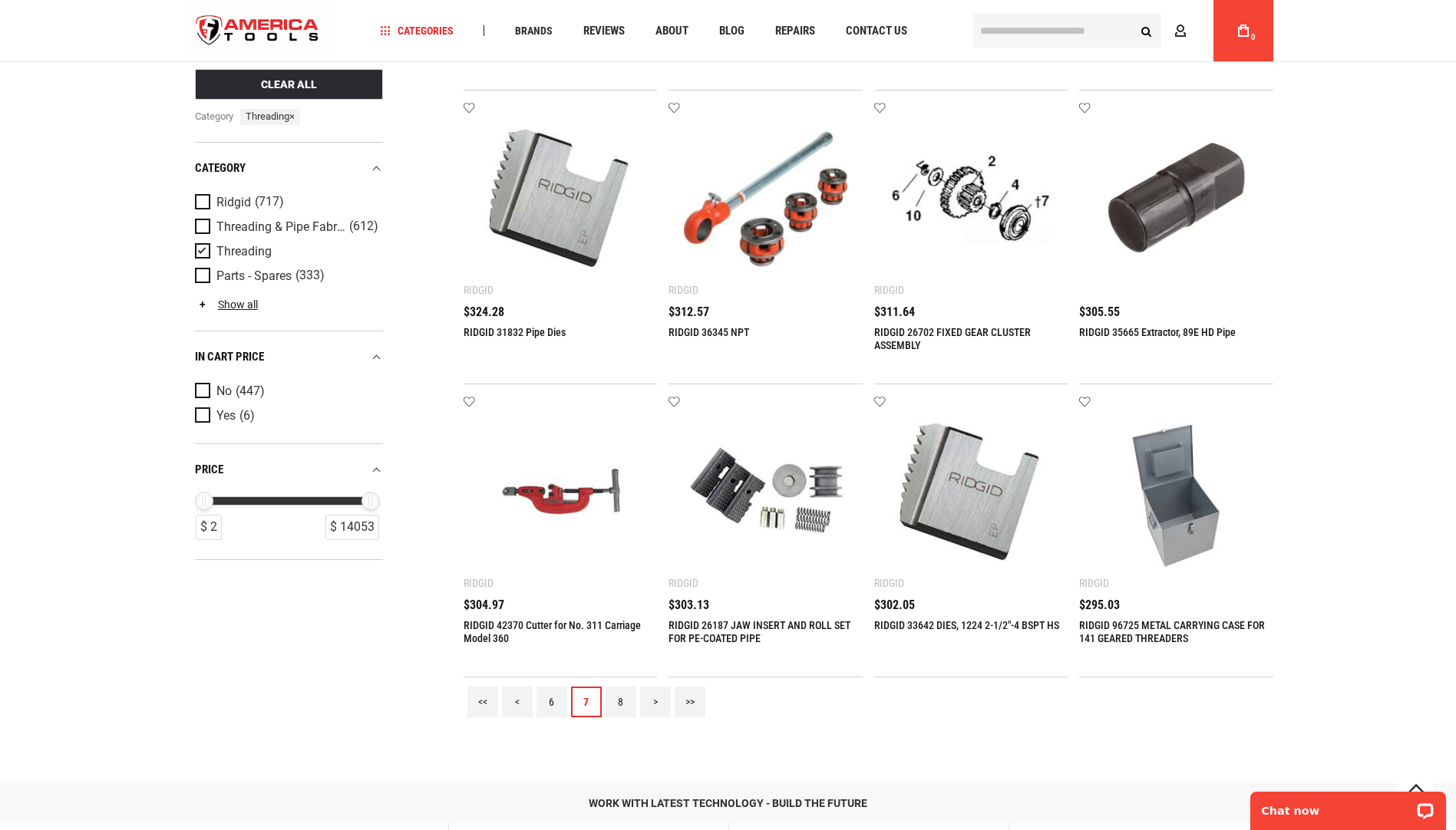
scroll to position [1688, 0]
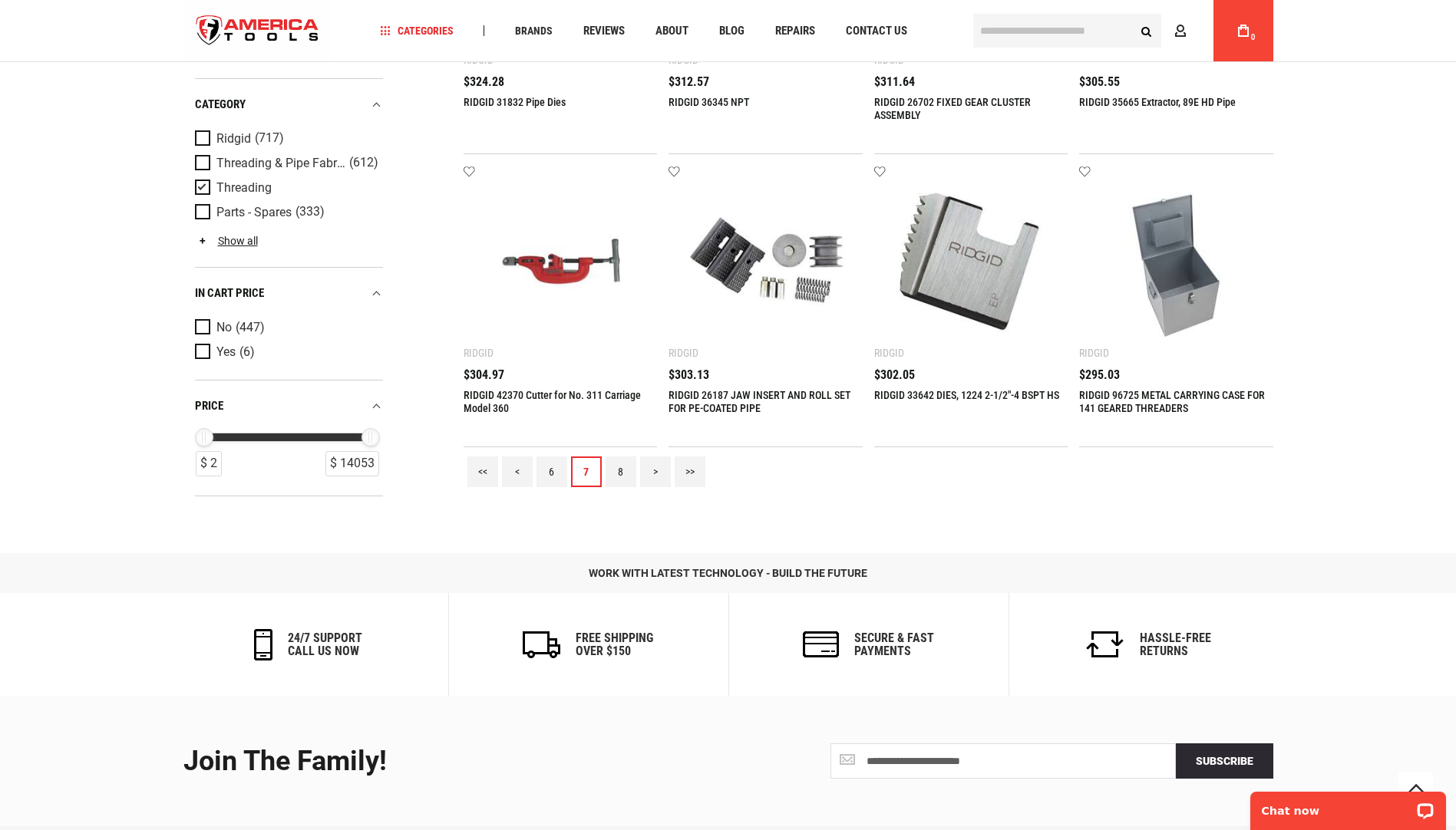
click at [520, 472] on link "<" at bounding box center [517, 472] width 31 height 31
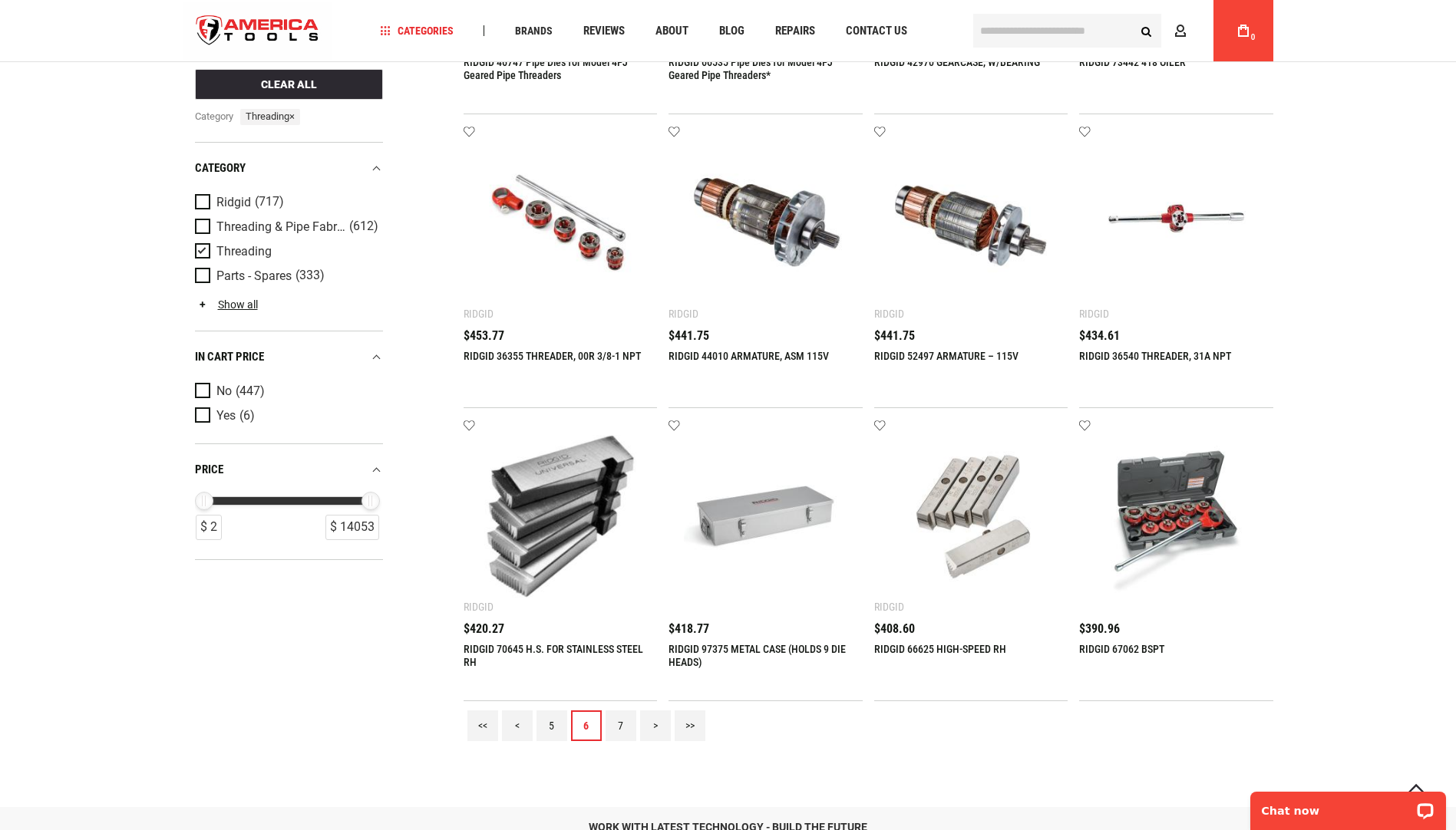
scroll to position [1534, 0]
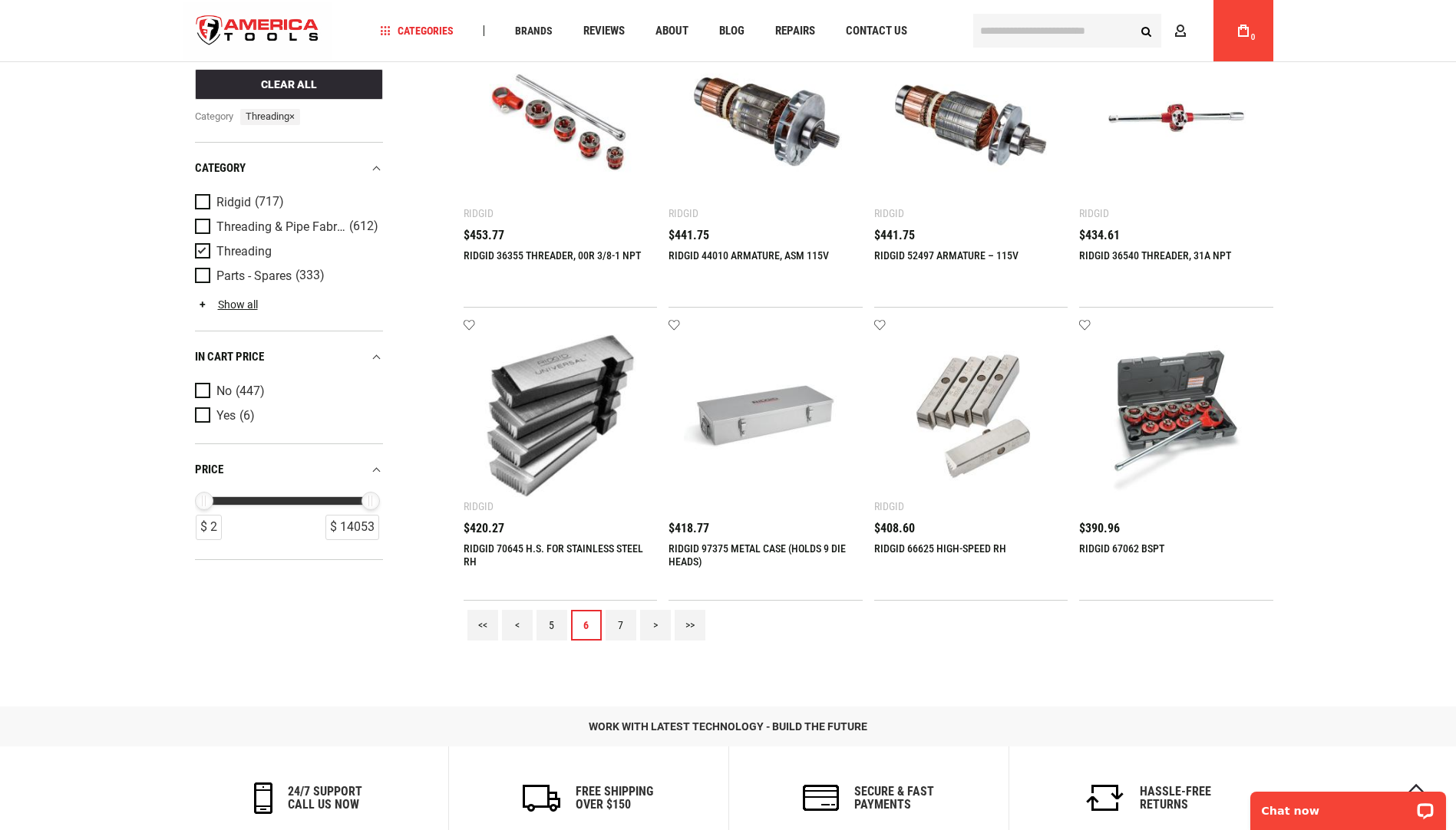
click at [518, 624] on link "<" at bounding box center [517, 626] width 31 height 31
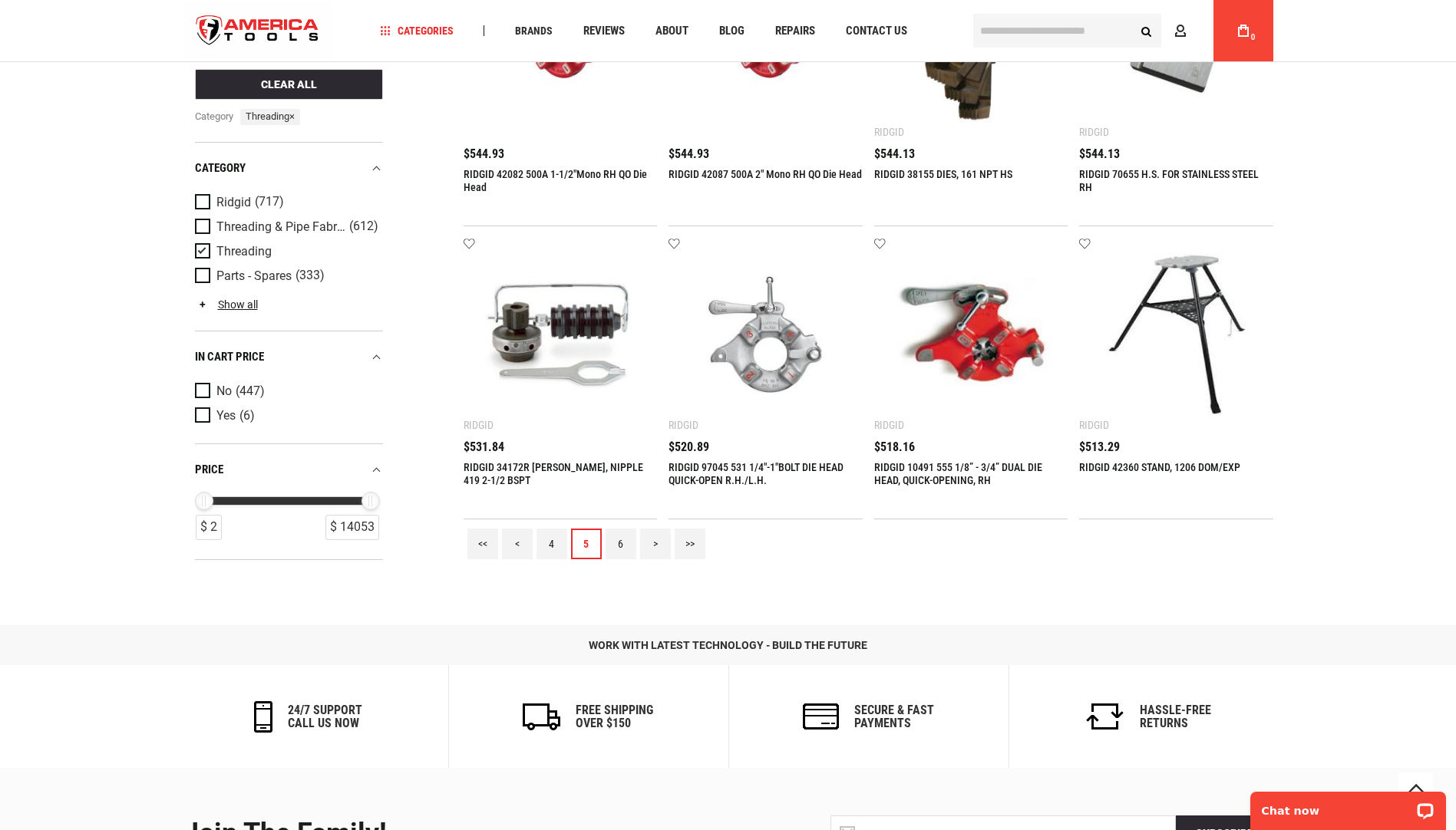
scroll to position [1765, 0]
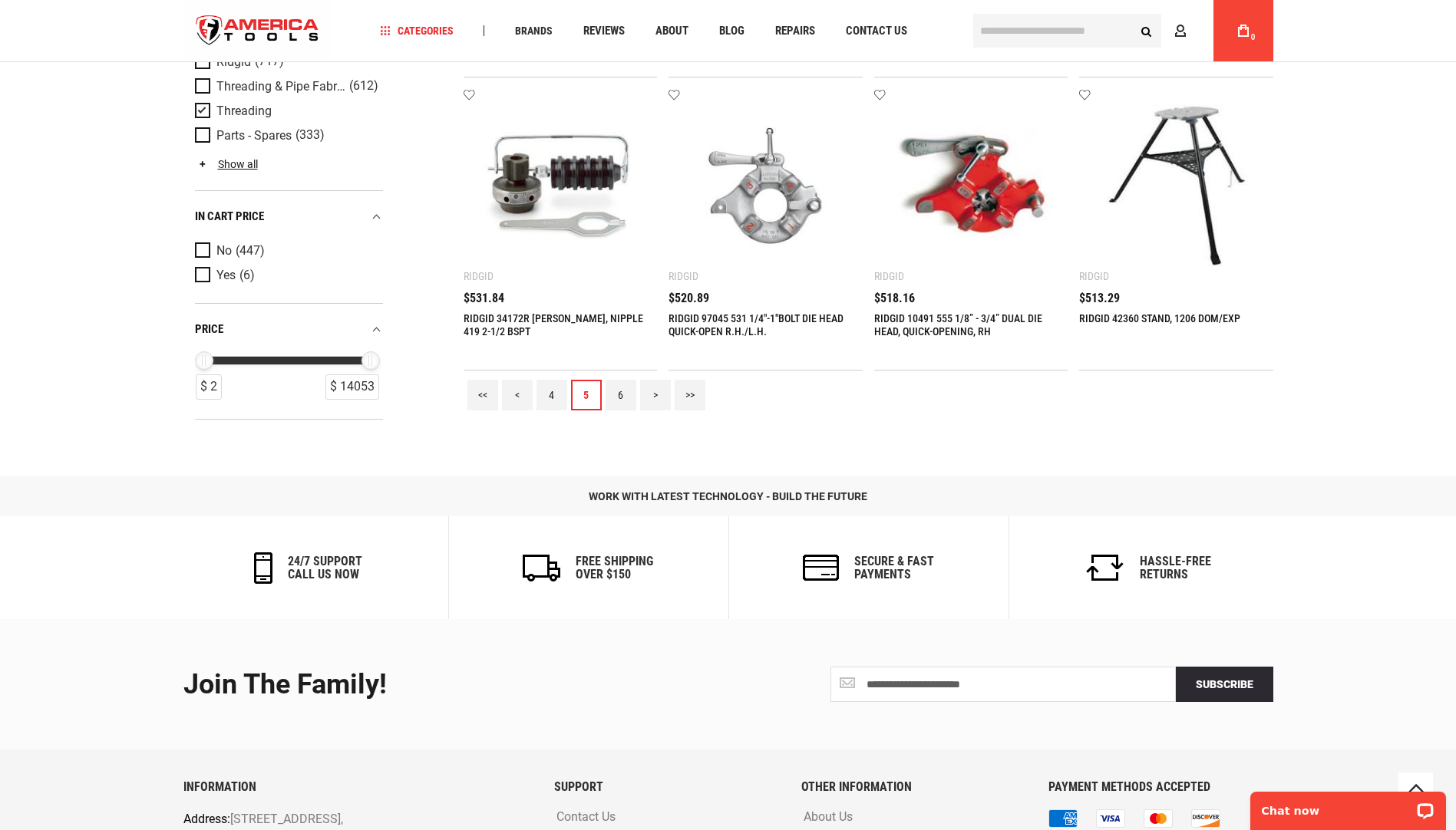
click at [514, 397] on link "<" at bounding box center [517, 395] width 31 height 31
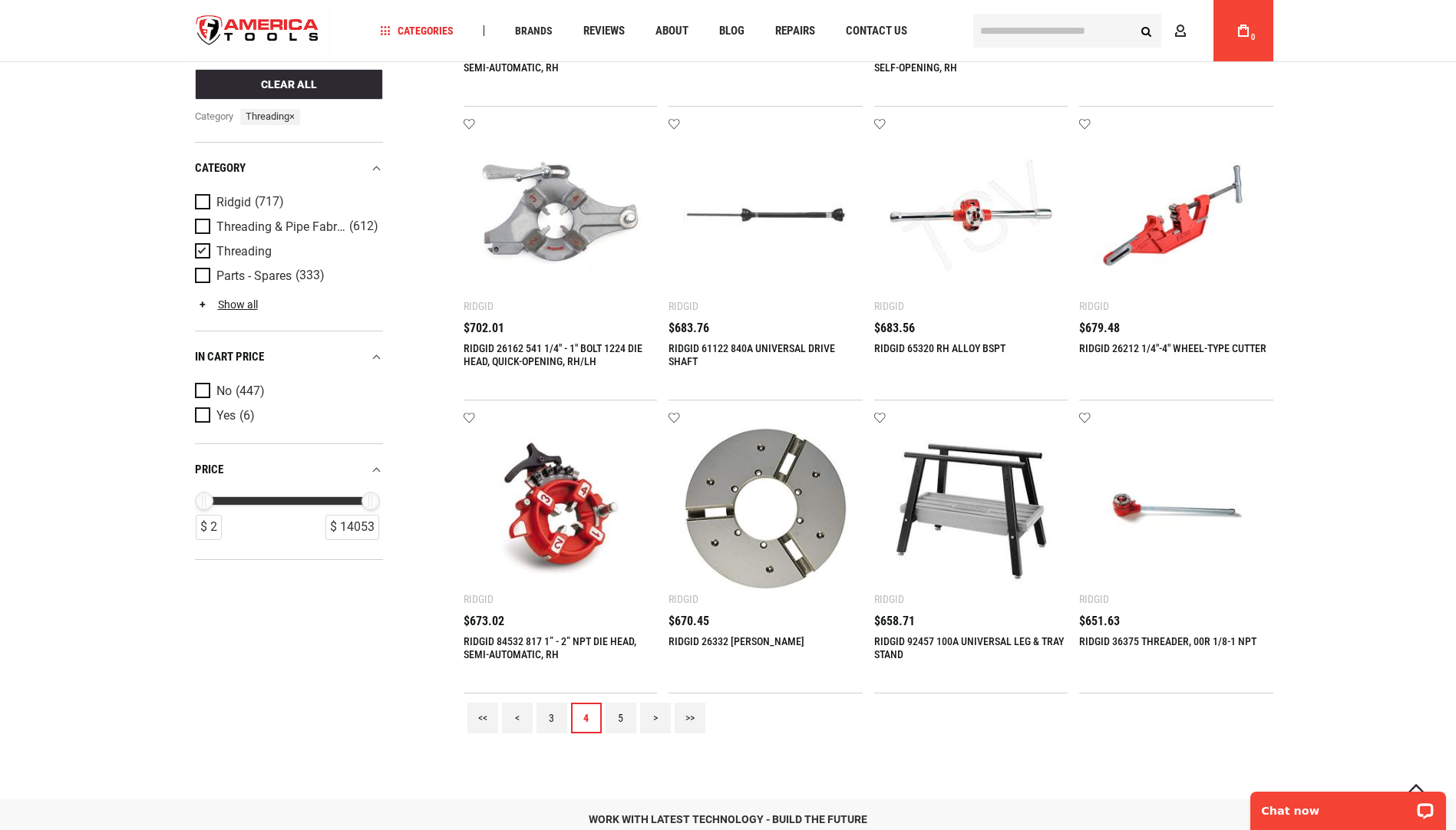
scroll to position [1458, 0]
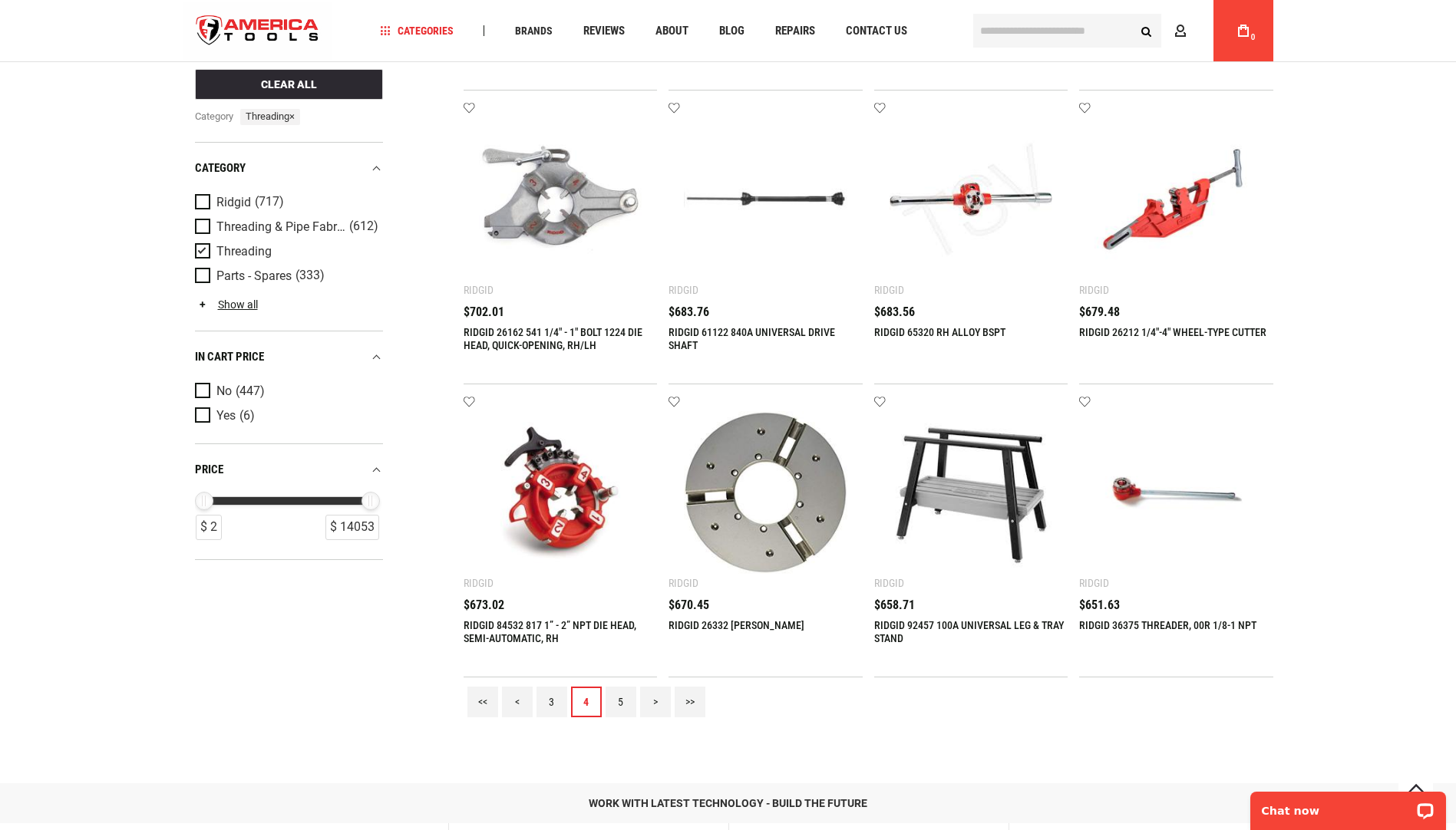
click at [516, 701] on link "<" at bounding box center [517, 702] width 31 height 31
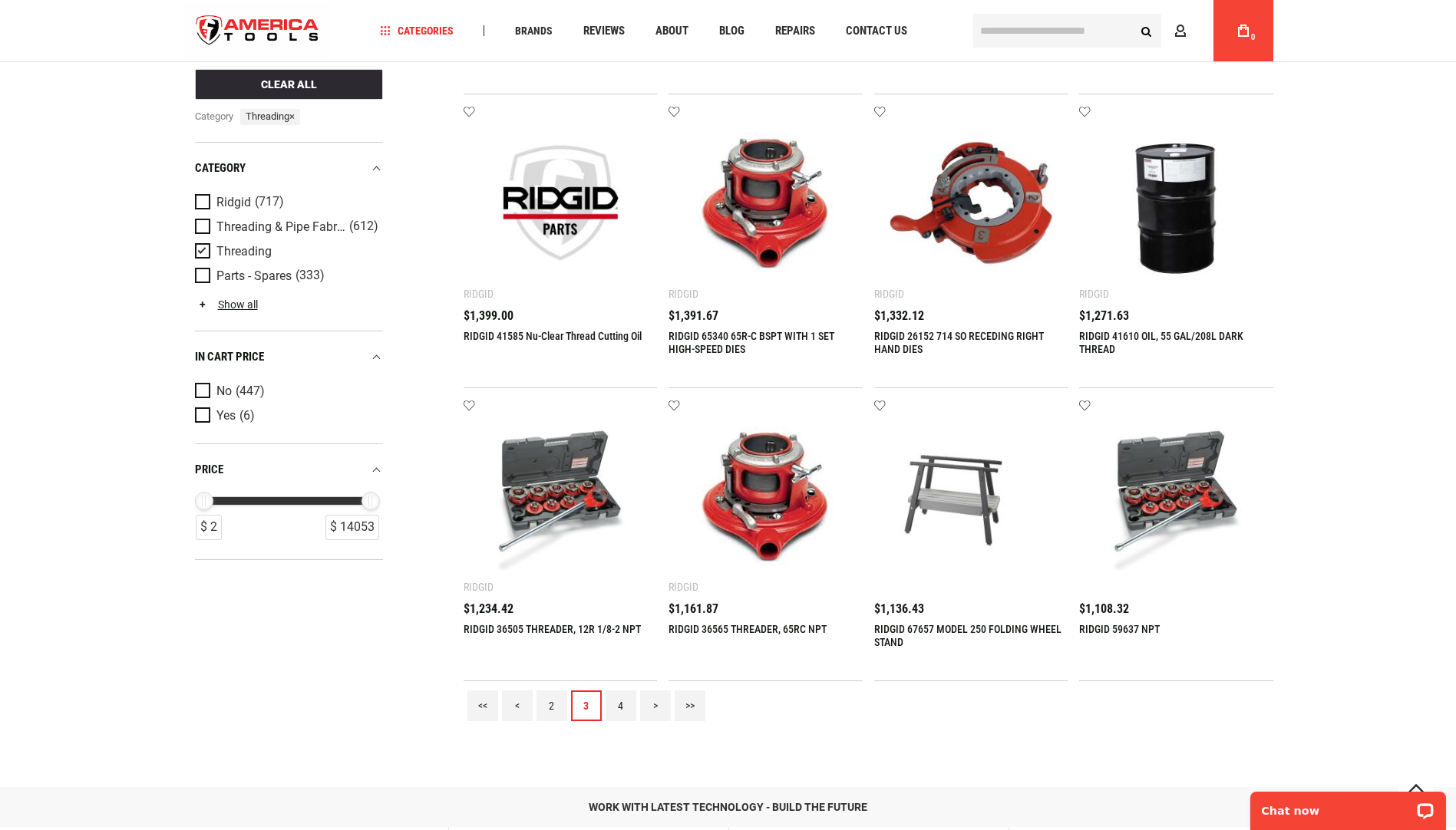
scroll to position [1534, 0]
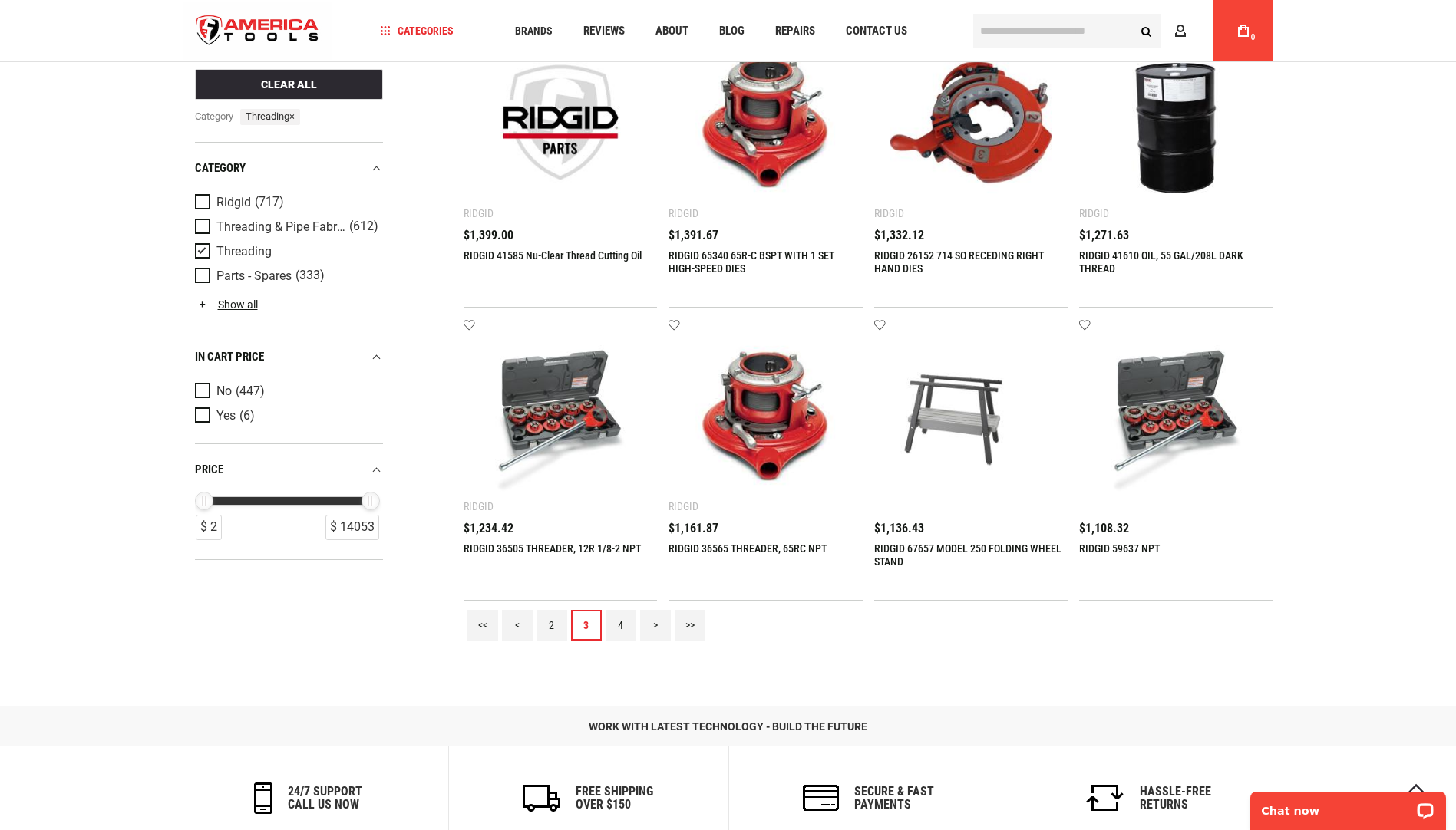
click at [512, 622] on link "<" at bounding box center [517, 626] width 31 height 31
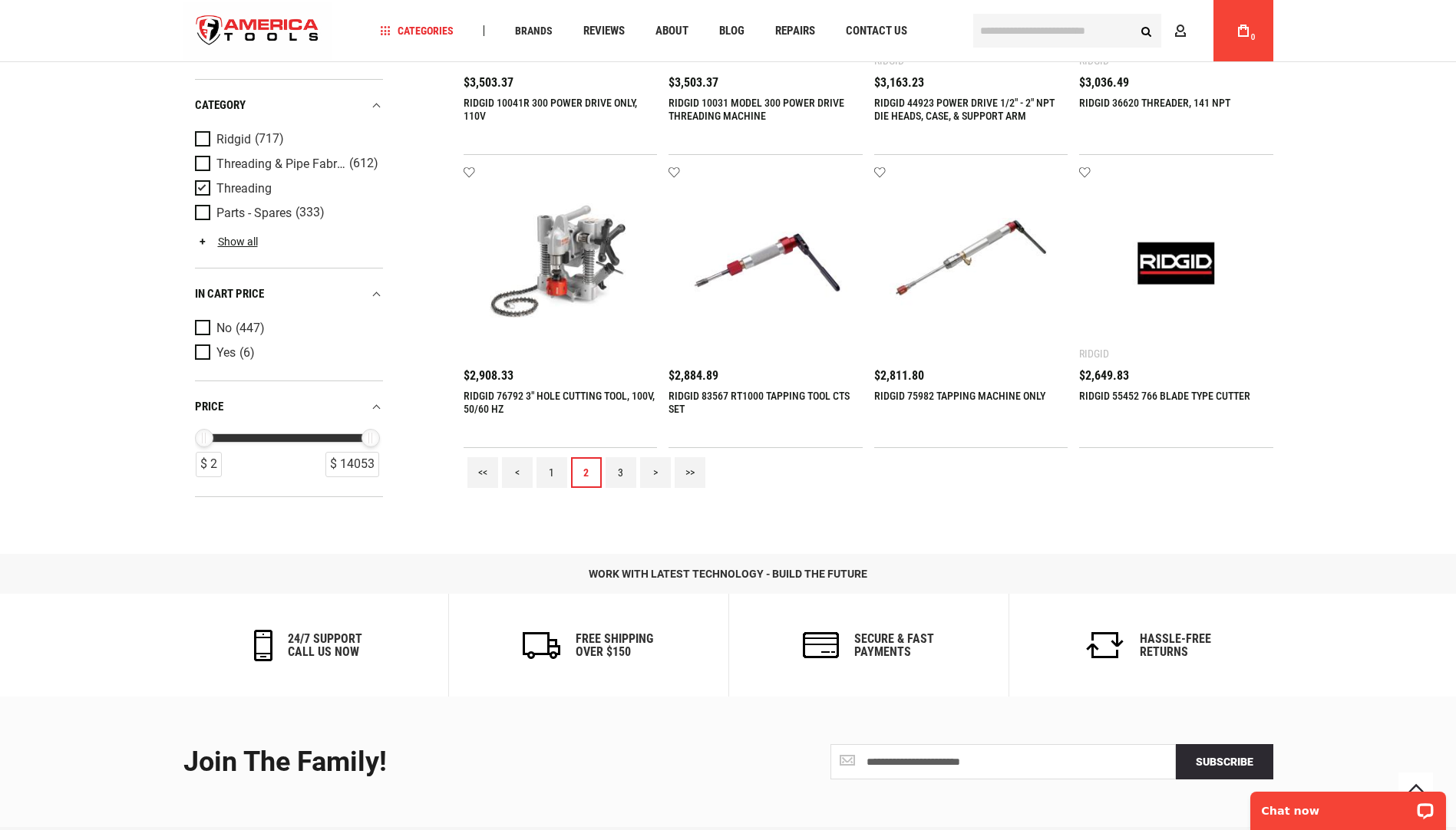
scroll to position [1688, 0]
click at [515, 469] on link "<" at bounding box center [517, 472] width 31 height 31
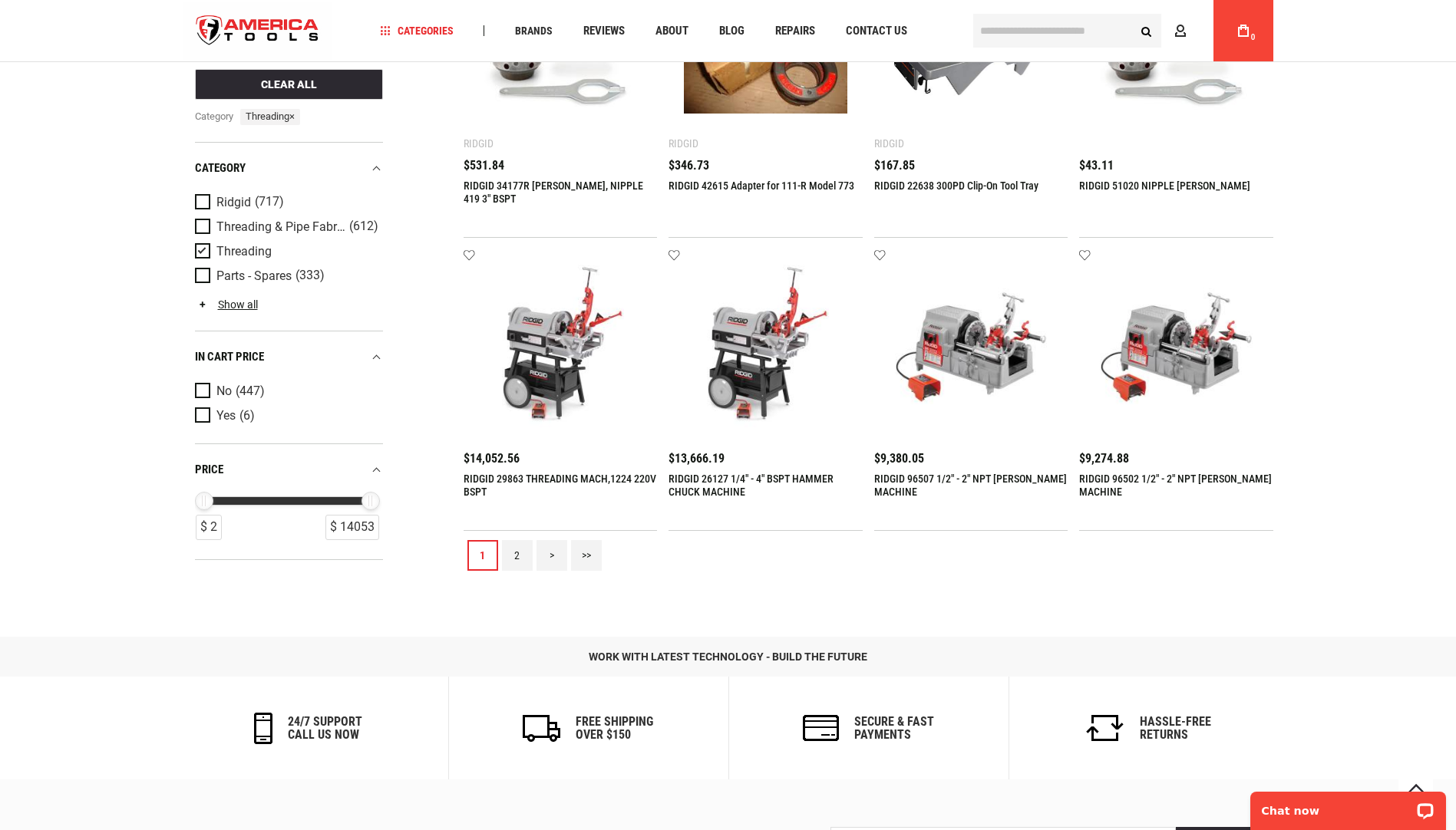
scroll to position [1611, 0]
